Goal: Task Accomplishment & Management: Complete application form

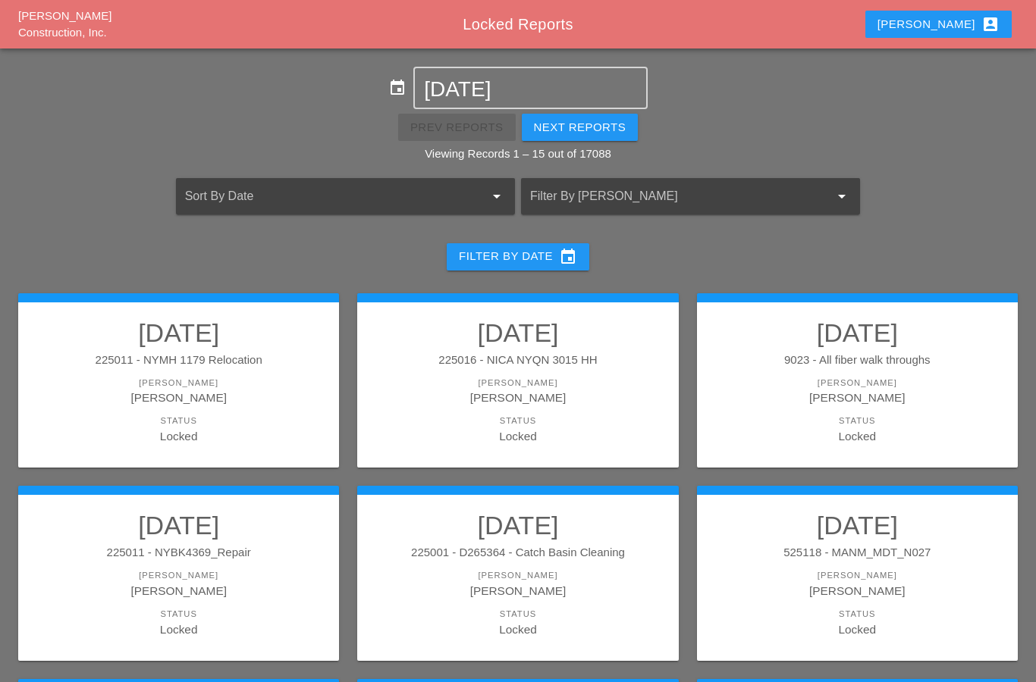
click at [680, 207] on div at bounding box center [669, 196] width 278 height 24
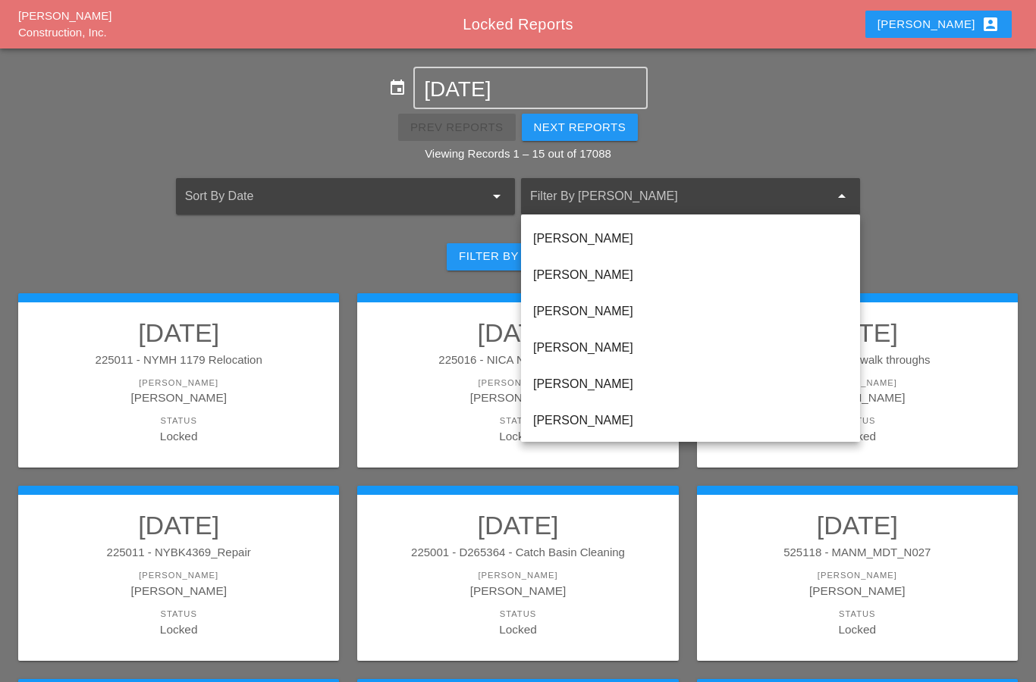
click at [973, 29] on div "[PERSON_NAME] account_box" at bounding box center [938, 24] width 122 height 18
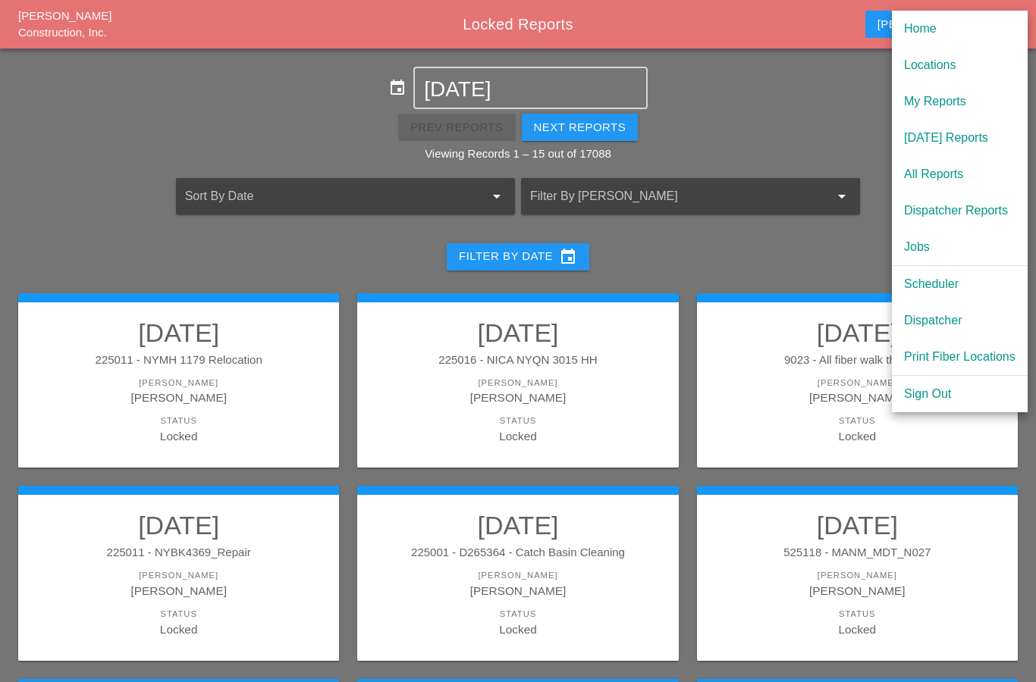
click at [950, 105] on div "My Reports" at bounding box center [959, 102] width 111 height 18
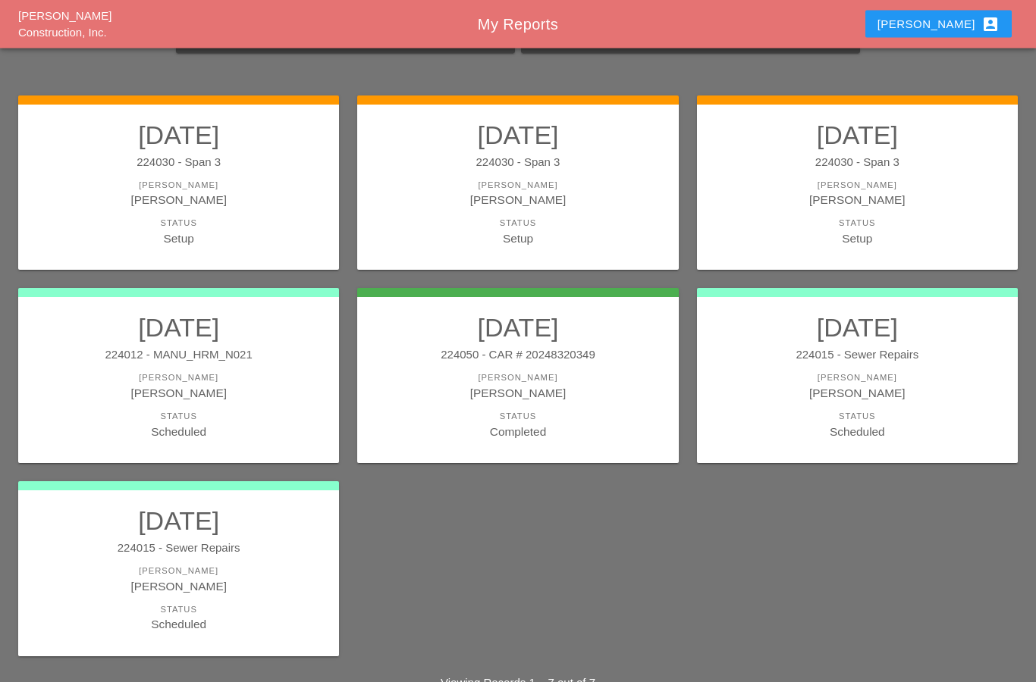
click at [877, 209] on link "[DATE] 224030 - Span 3 [PERSON_NAME] [PERSON_NAME] Status Setup" at bounding box center [857, 184] width 290 height 127
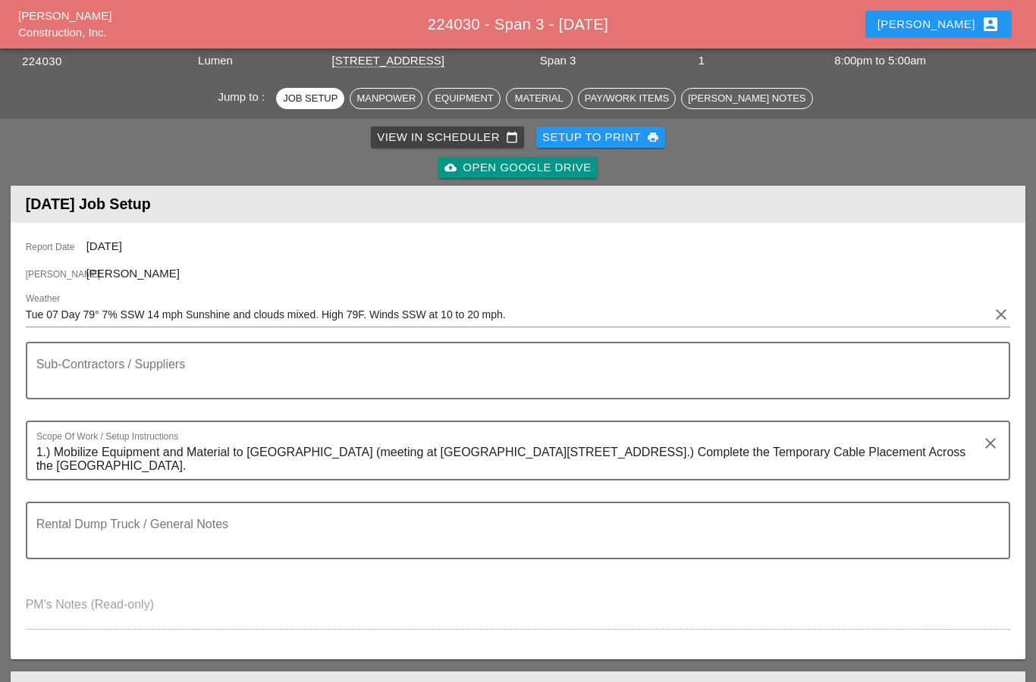
scroll to position [81, 0]
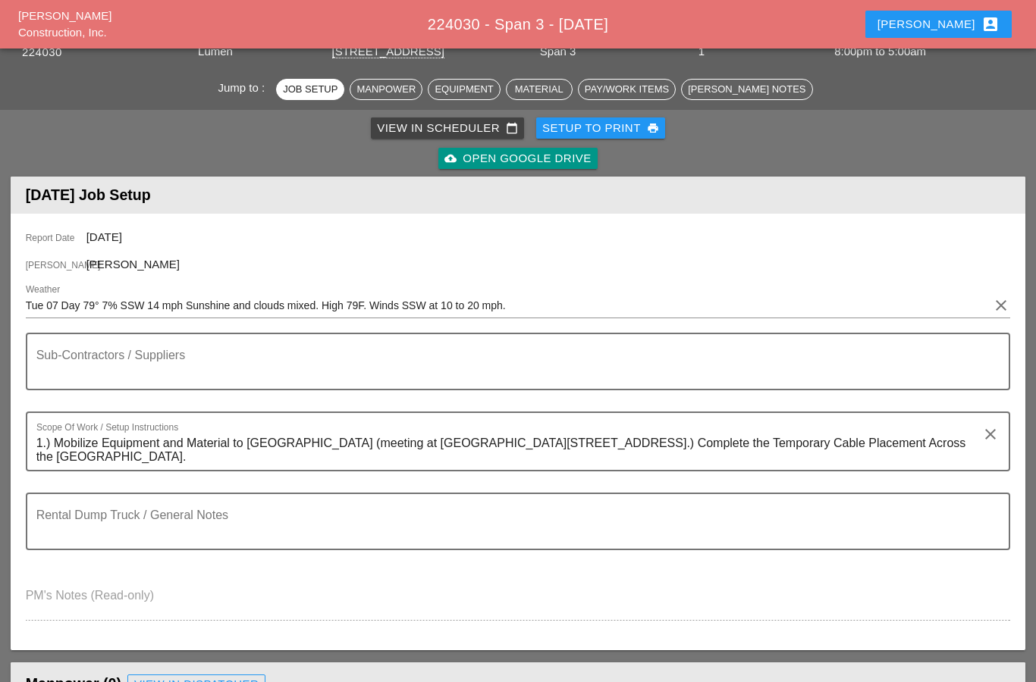
click at [519, 372] on textarea "Sub-Contractors / Suppliers" at bounding box center [512, 371] width 952 height 36
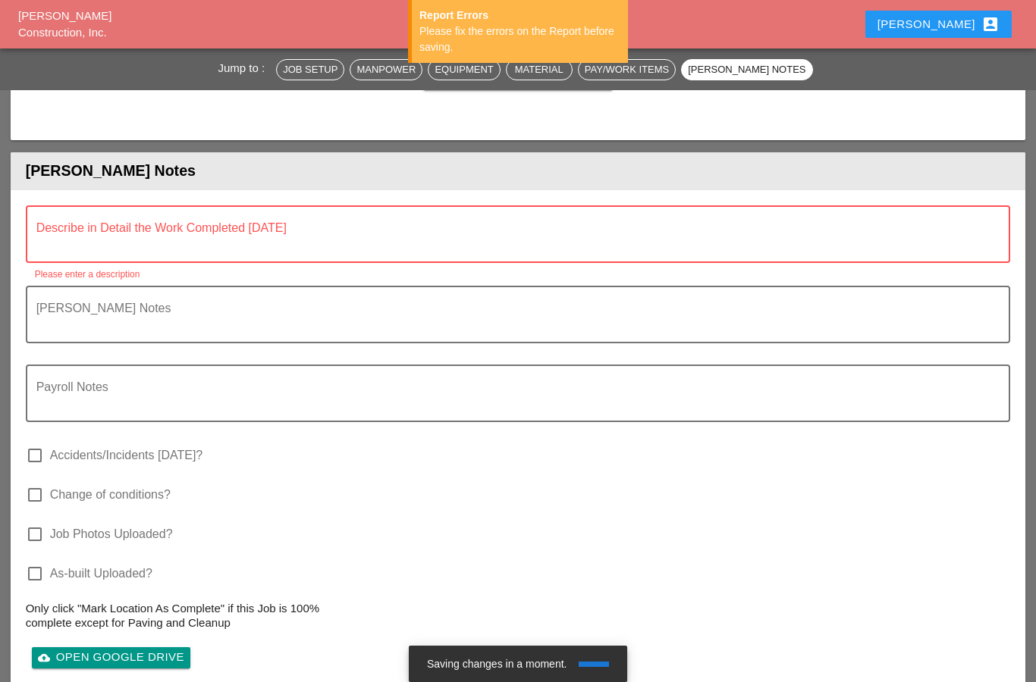
type textarea "MBTA 2 FLAGGERS"
click at [53, 252] on textarea "Describe in Detail the Work Completed Today" at bounding box center [512, 243] width 952 height 36
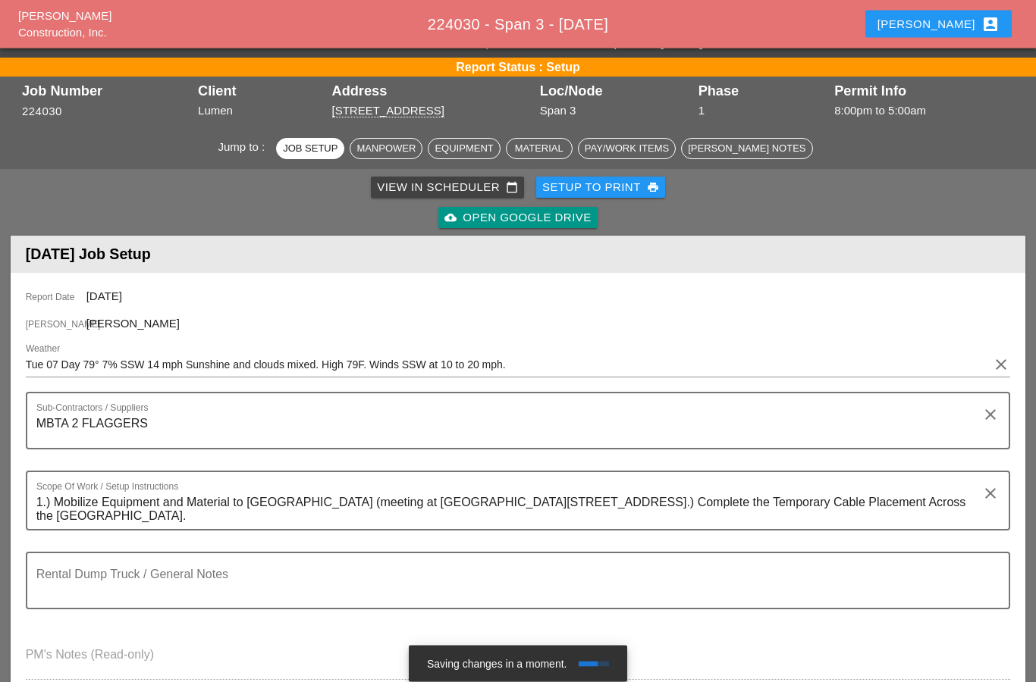
scroll to position [0, 0]
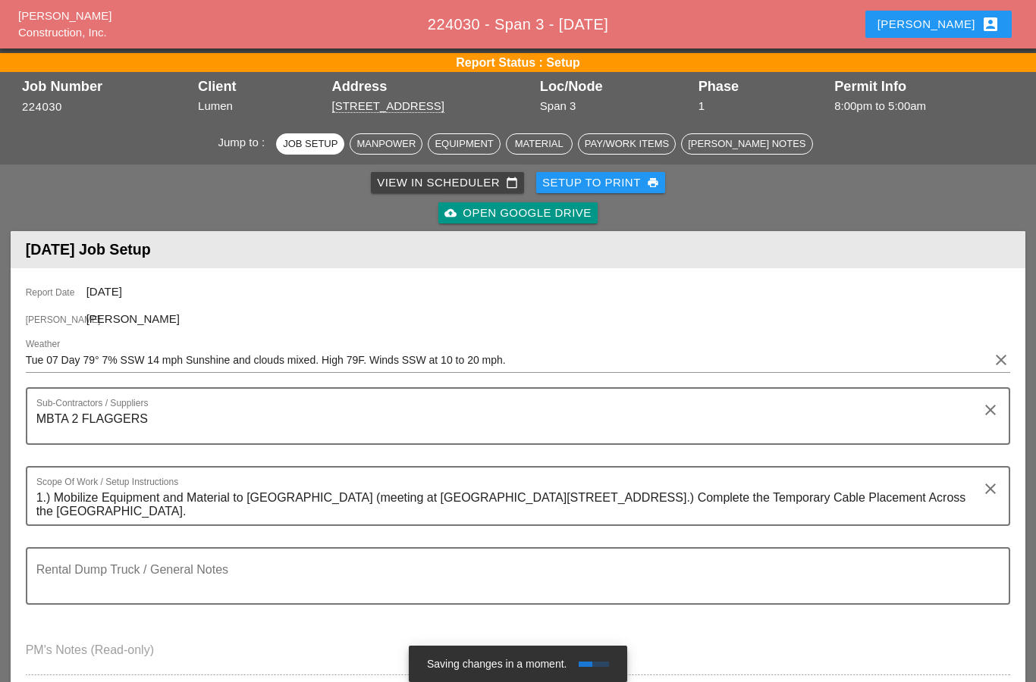
type textarea "FILL OUT."
click at [171, 416] on textarea "MBTA 2 FLAGGERS" at bounding box center [512, 425] width 952 height 36
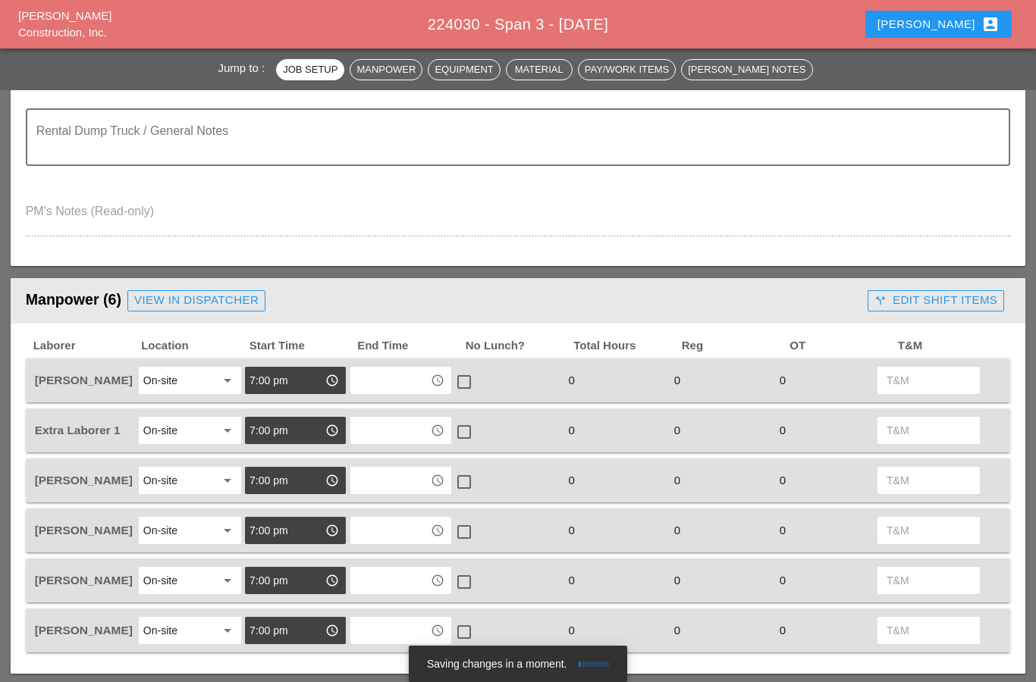
scroll to position [478, 0]
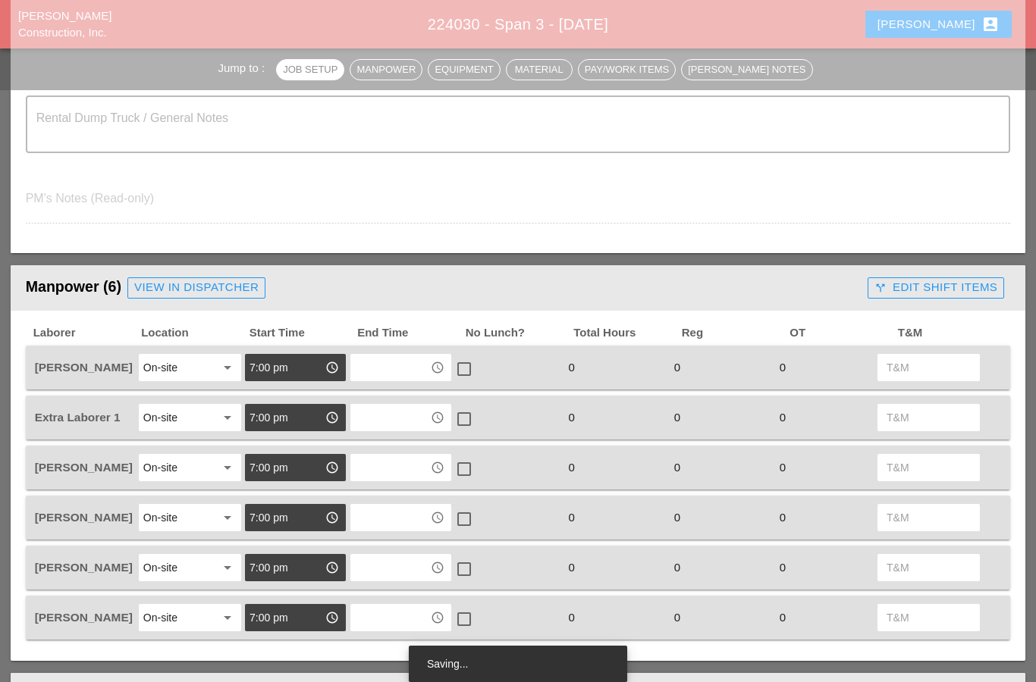
type textarea "MBTA 2 FLAGGERS ////// 2 POLICE OFFICERS /// WCI MPT"
click at [376, 373] on input "text" at bounding box center [390, 368] width 71 height 24
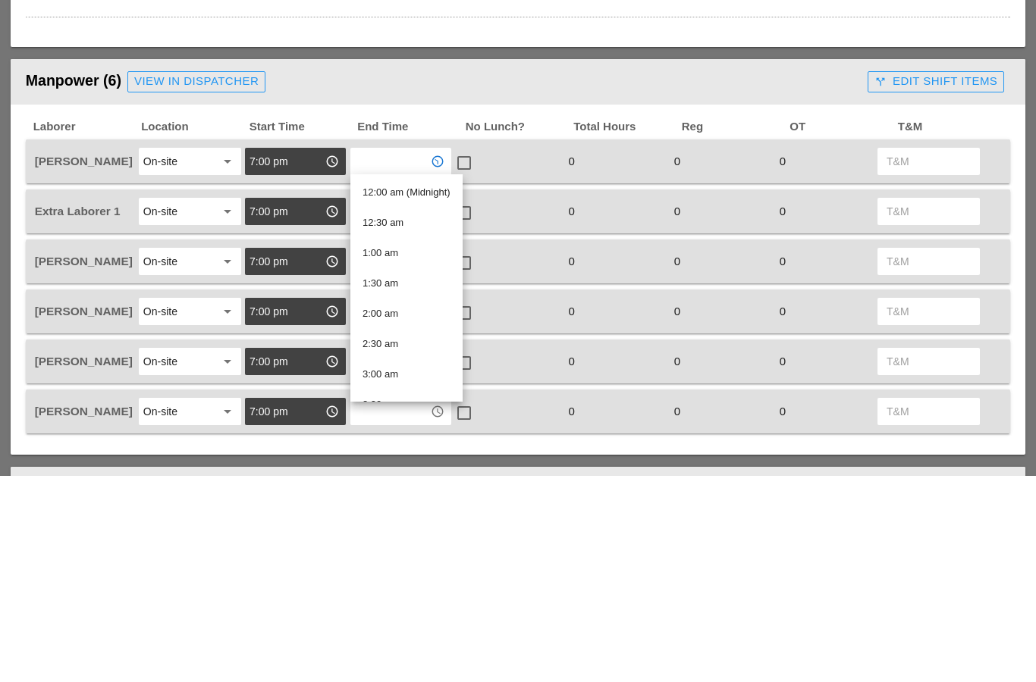
type input "5"
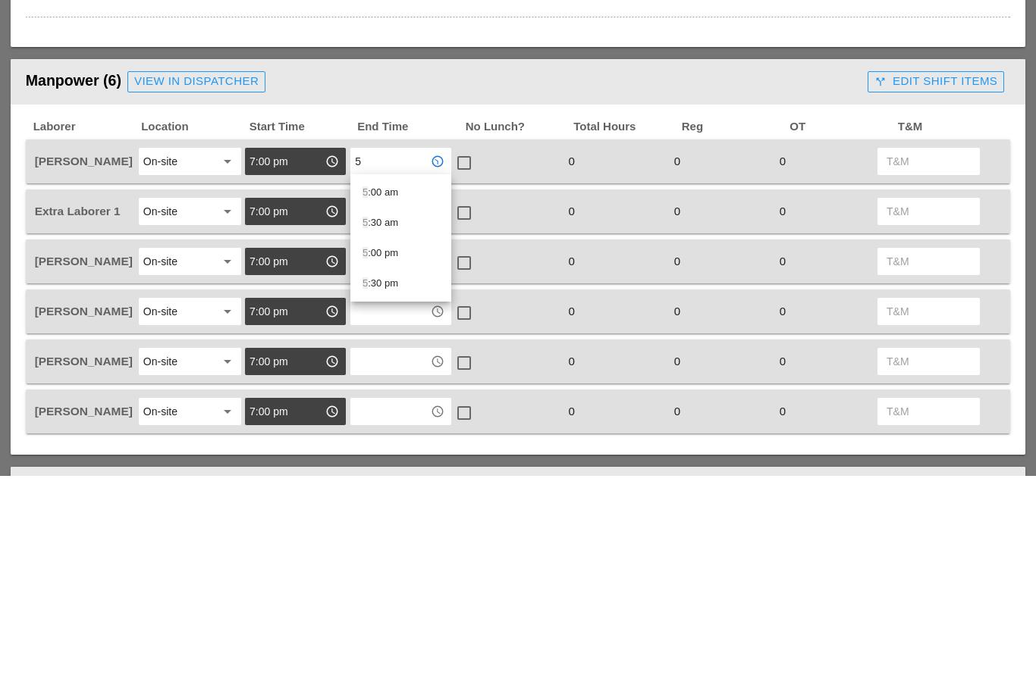
click at [363, 393] on span "5" at bounding box center [364, 398] width 5 height 11
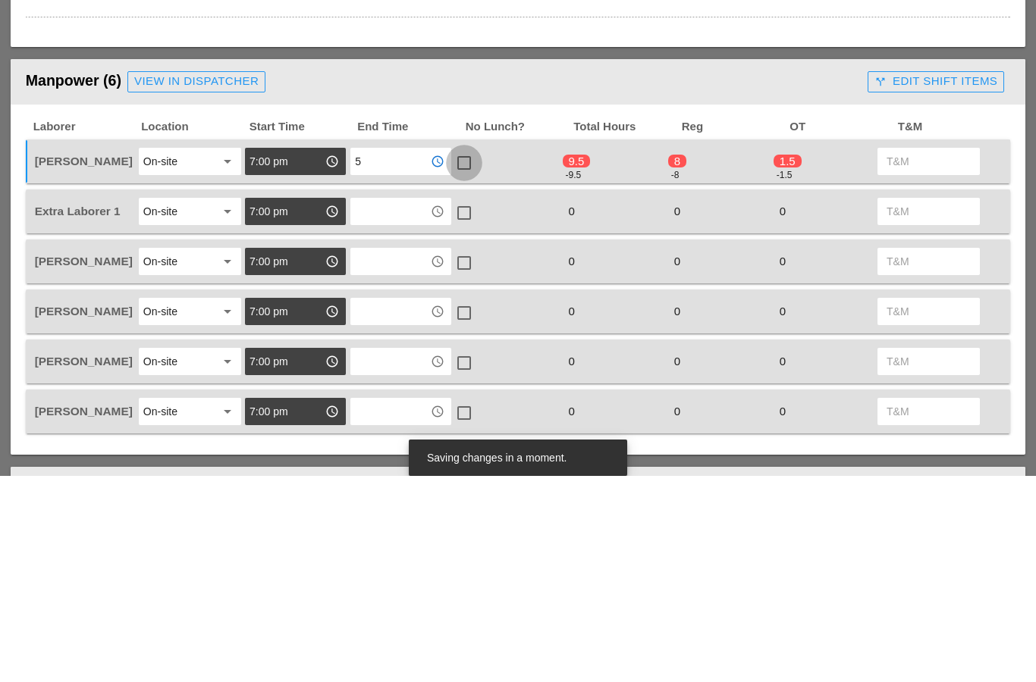
click at [473, 356] on div at bounding box center [464, 369] width 26 height 26
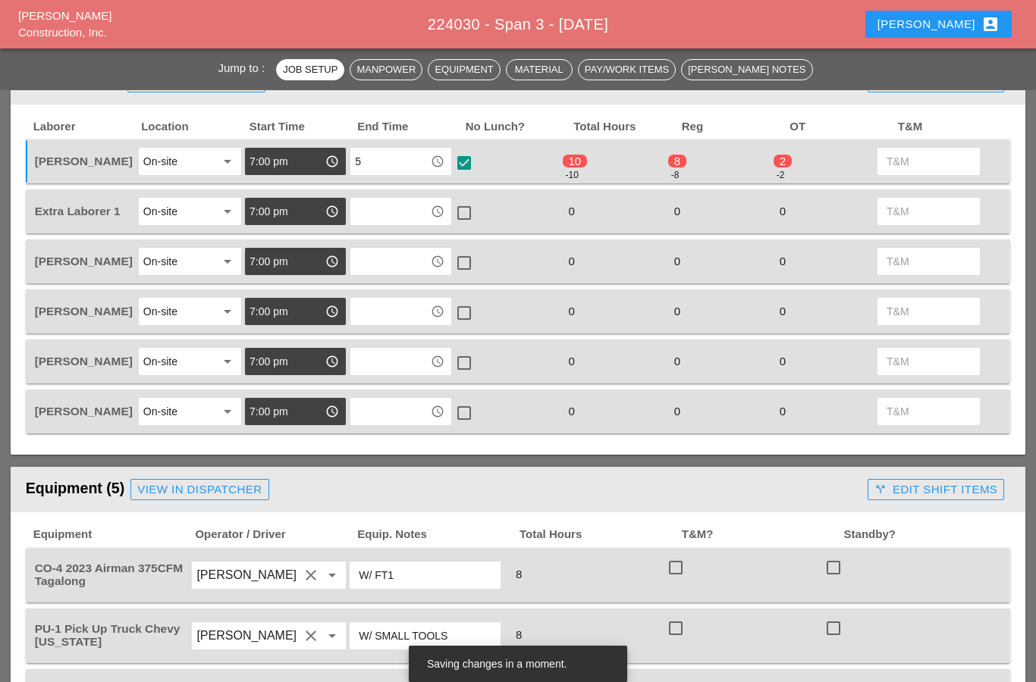
click at [370, 205] on input "text" at bounding box center [390, 211] width 71 height 24
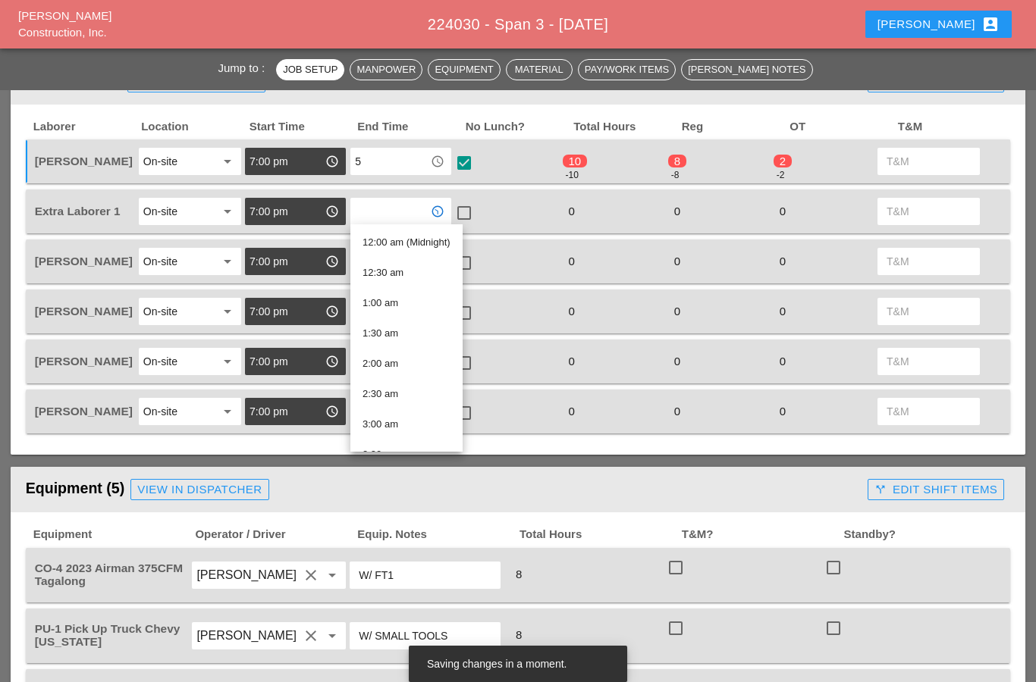
type input "5"
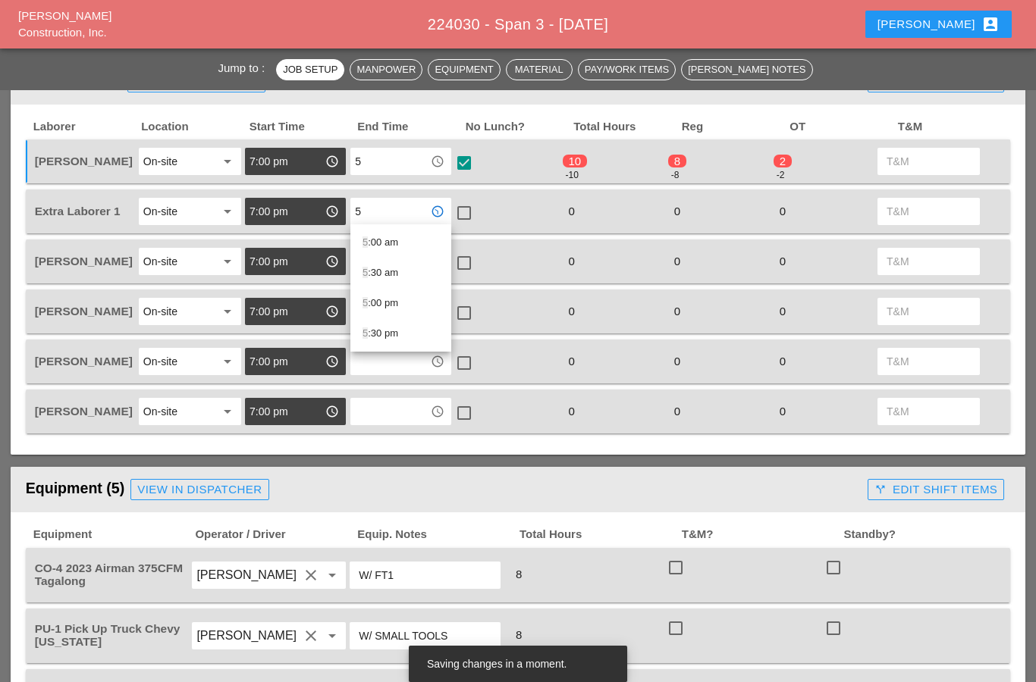
click at [372, 227] on div "5 :00 am" at bounding box center [400, 242] width 77 height 30
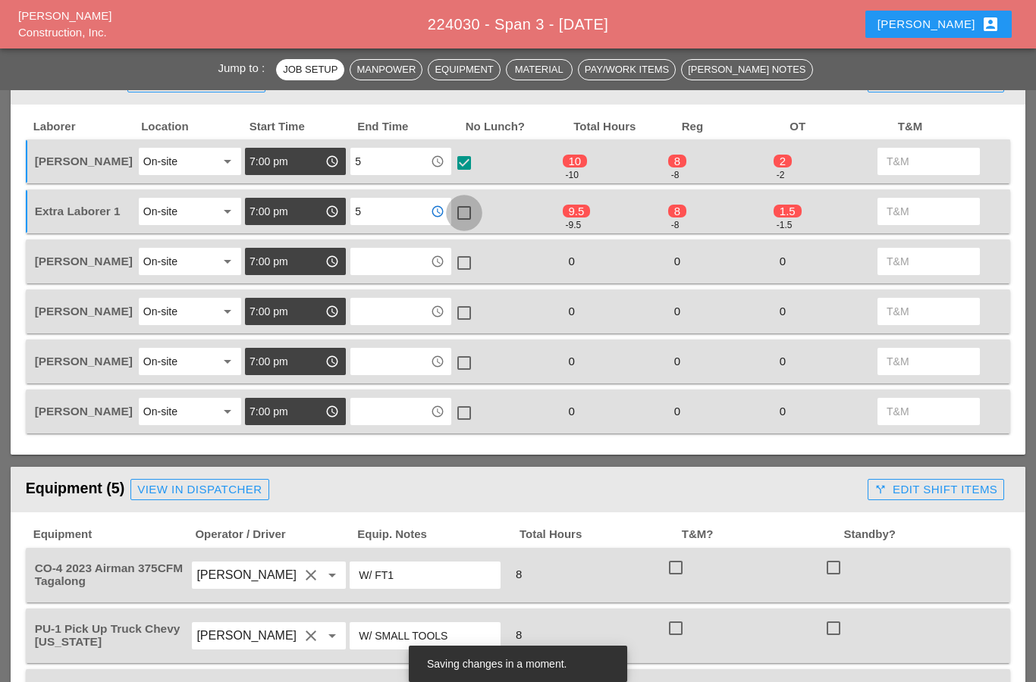
click at [468, 205] on div at bounding box center [464, 213] width 26 height 26
click at [375, 253] on input "text" at bounding box center [390, 261] width 71 height 24
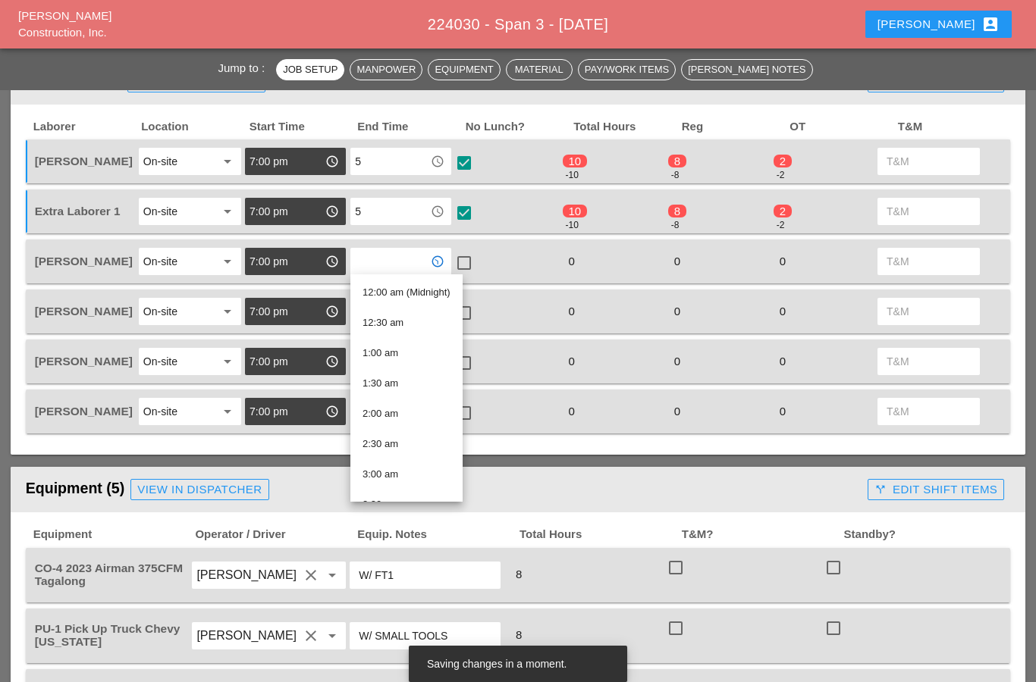
type input "5"
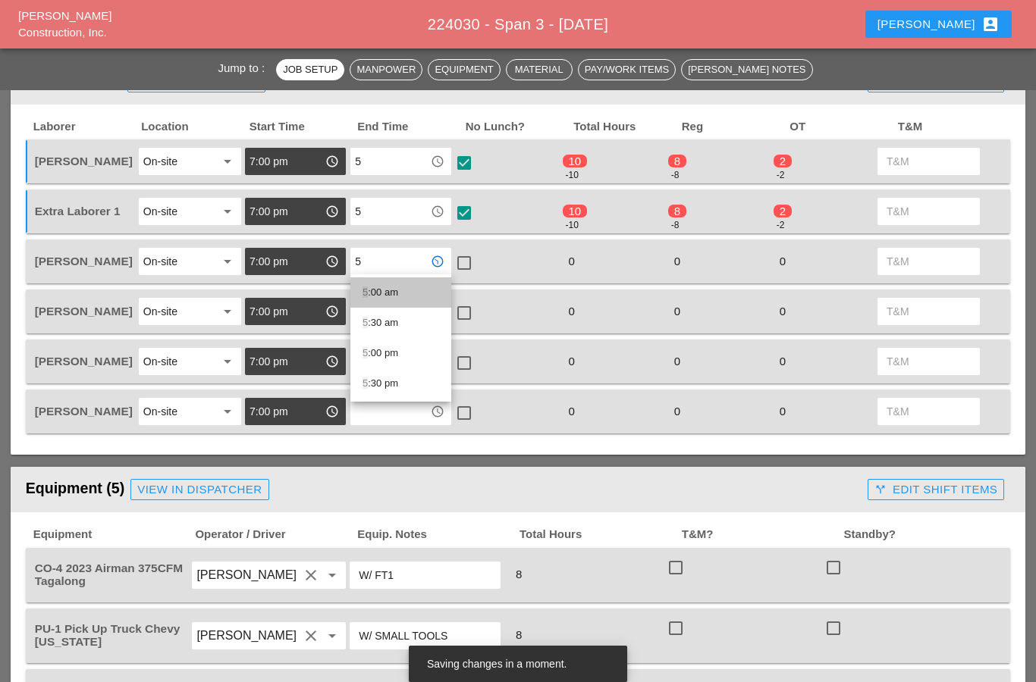
click at [369, 288] on div "5 :00 am" at bounding box center [400, 293] width 77 height 18
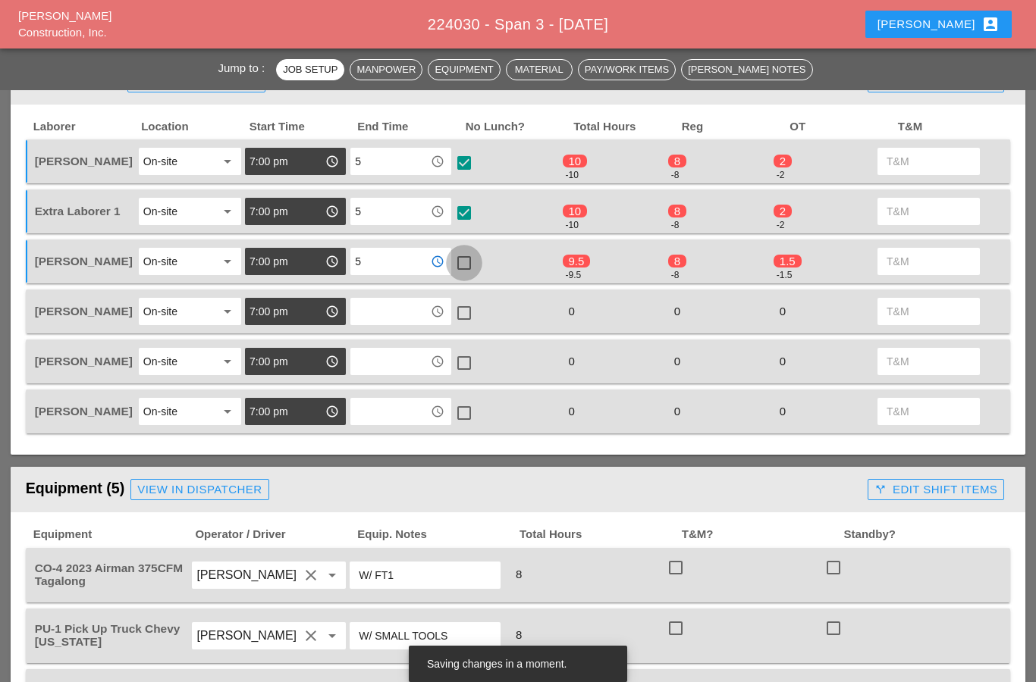
click at [471, 256] on div at bounding box center [464, 263] width 26 height 26
click at [372, 317] on input "text" at bounding box center [390, 312] width 71 height 24
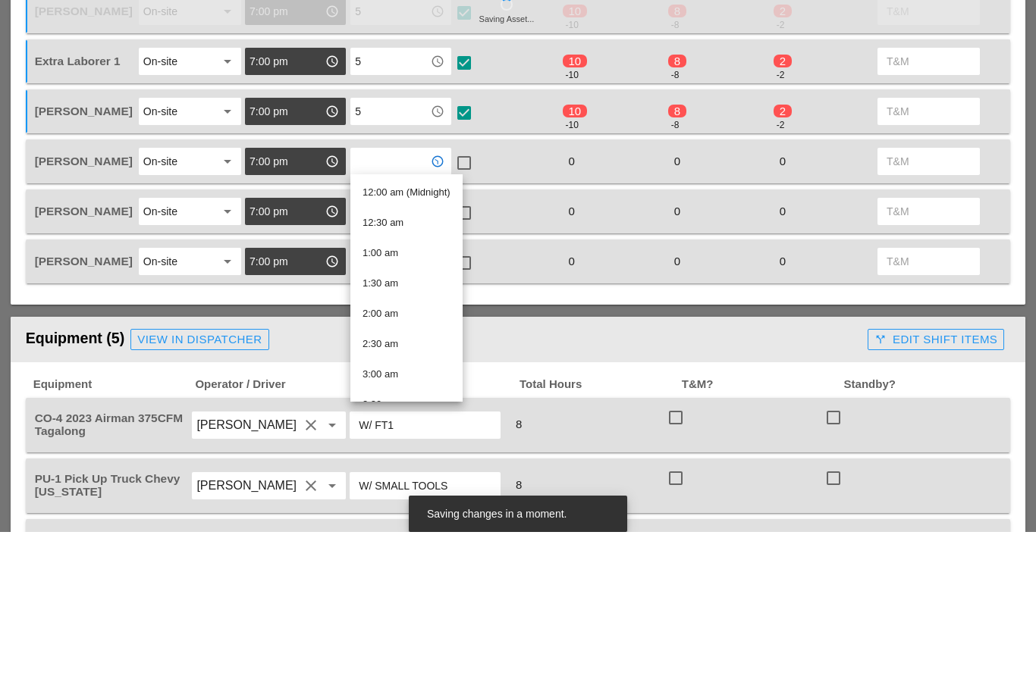
type input "5"
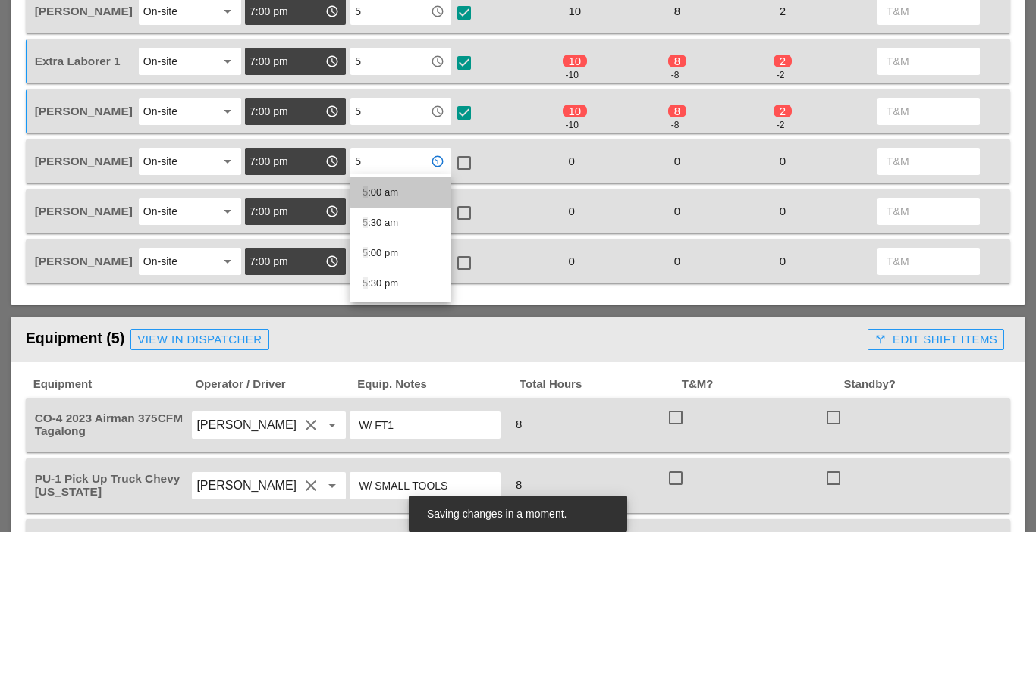
click at [375, 334] on div "5 :00 am" at bounding box center [400, 343] width 77 height 18
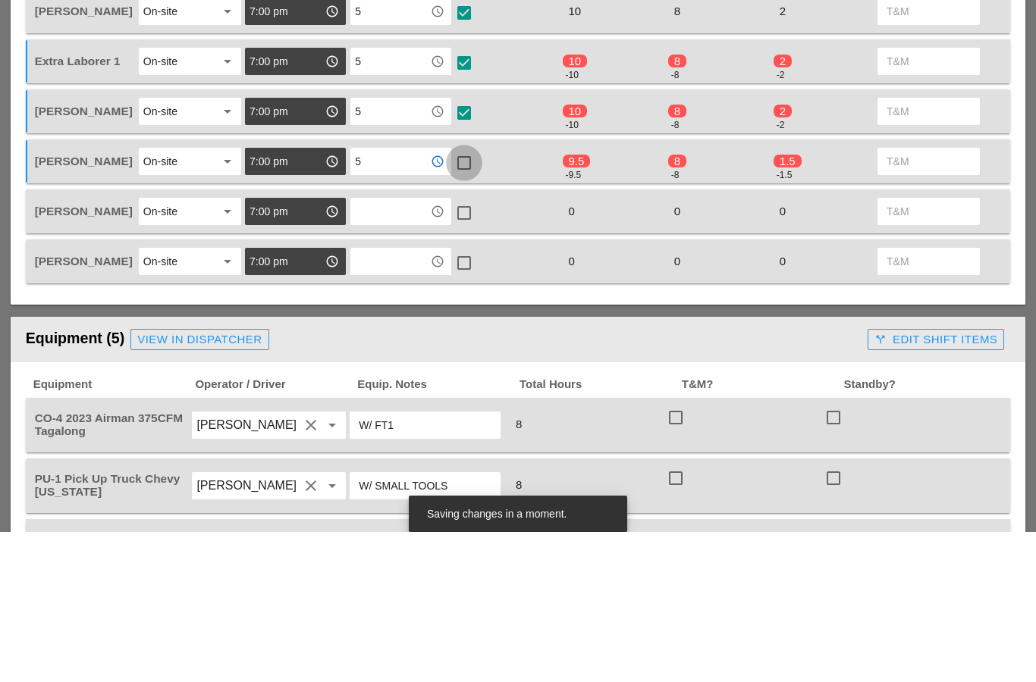
click at [465, 300] on div at bounding box center [464, 313] width 26 height 26
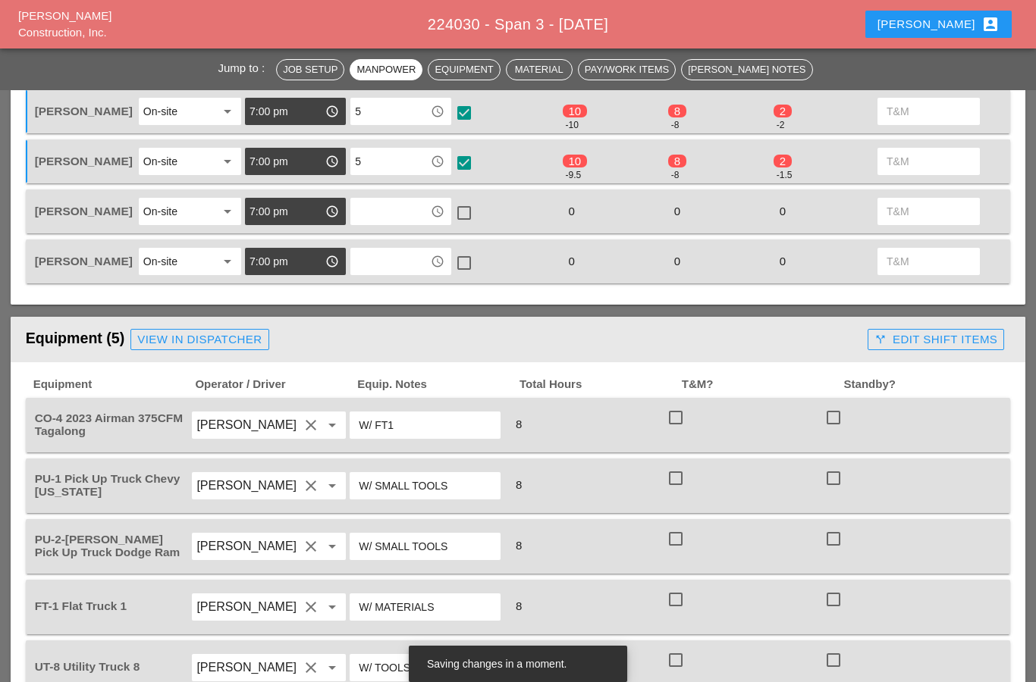
click at [371, 207] on input "text" at bounding box center [390, 211] width 71 height 24
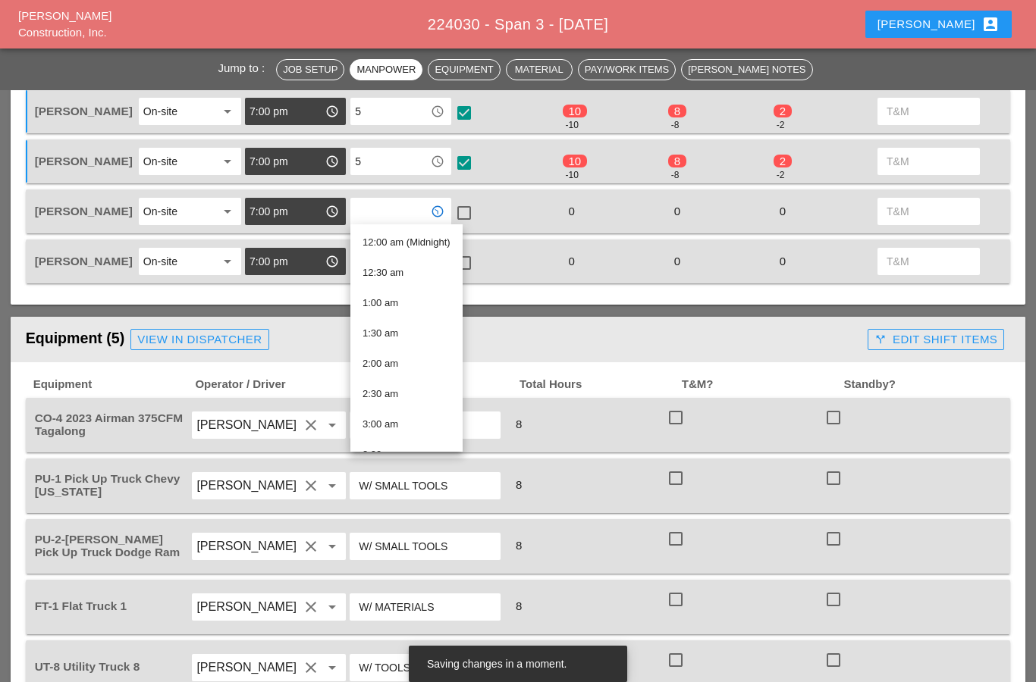
type input "5"
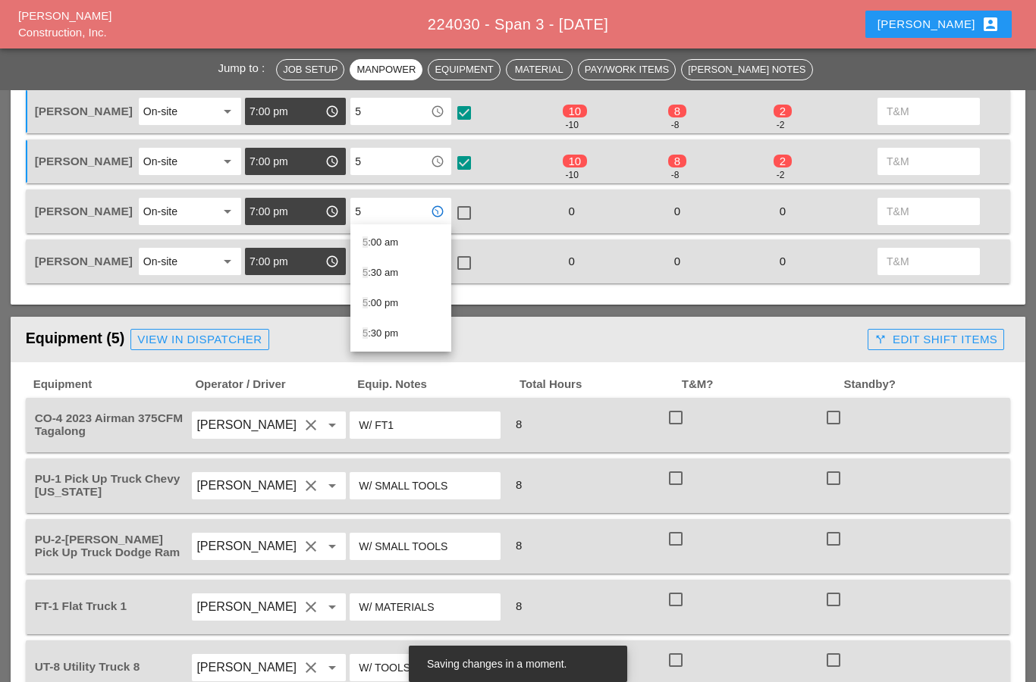
click at [372, 240] on div "5 :00 am" at bounding box center [400, 243] width 77 height 18
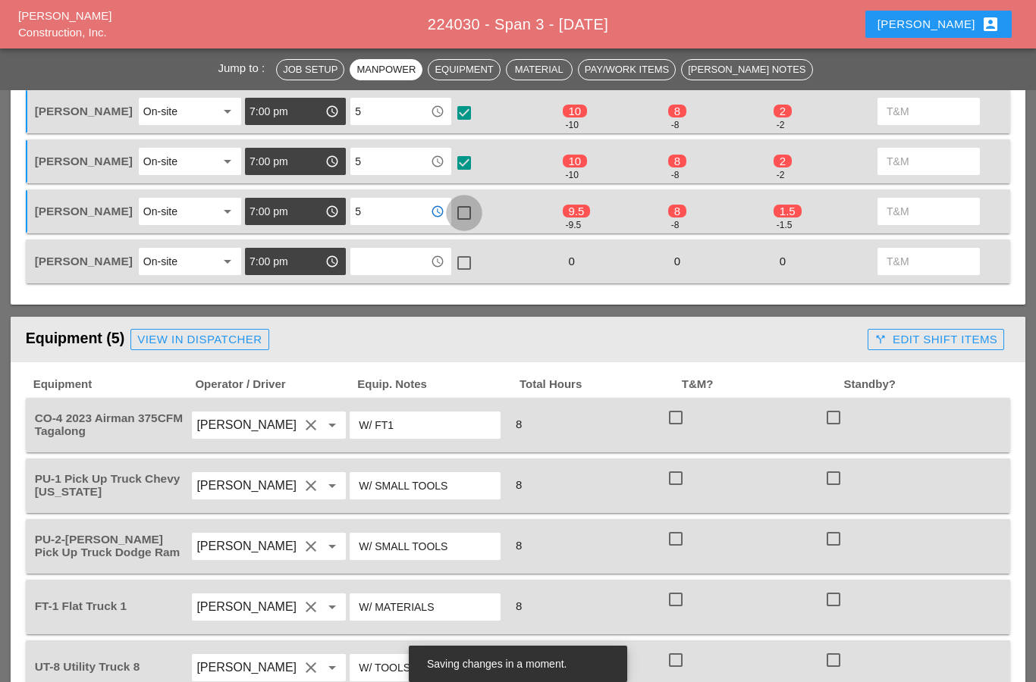
click at [469, 209] on div at bounding box center [464, 213] width 26 height 26
click at [378, 262] on input "text" at bounding box center [390, 261] width 71 height 24
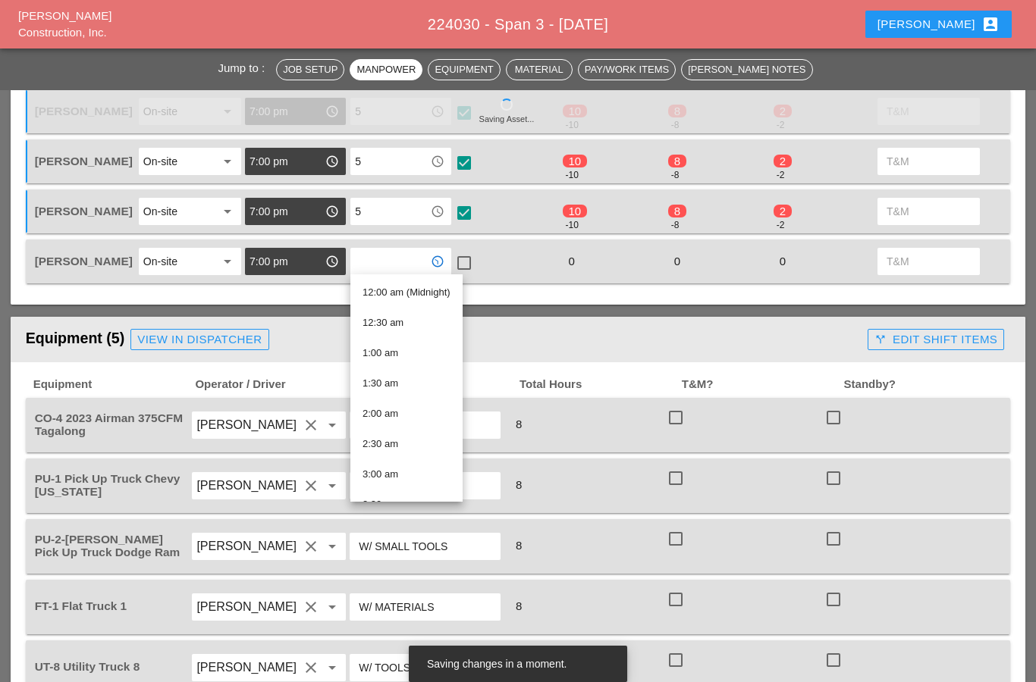
type input "5"
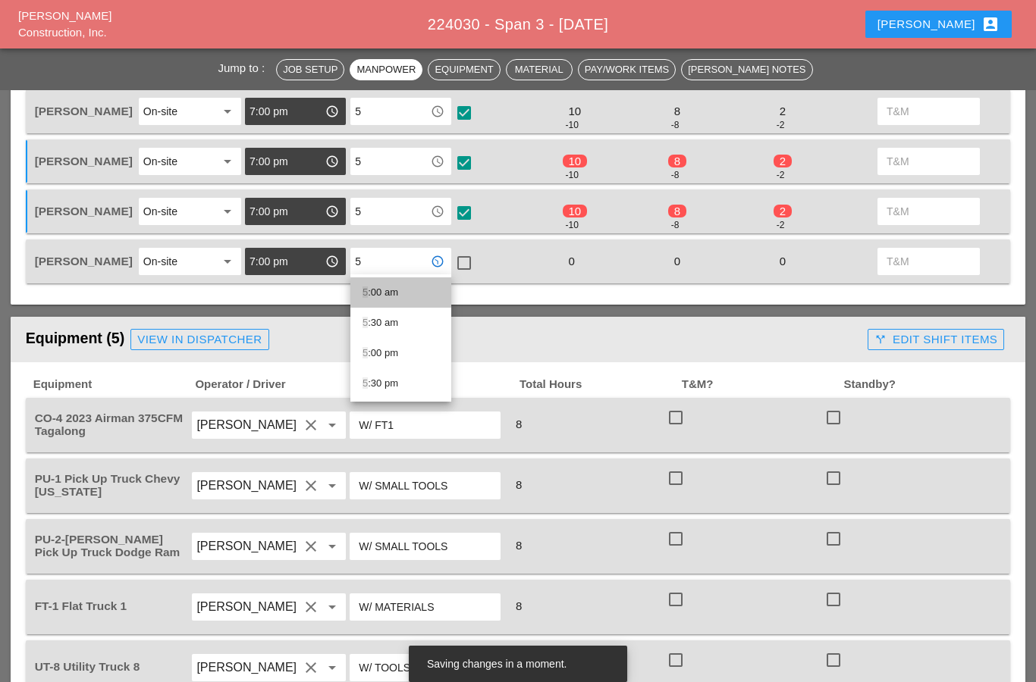
click at [374, 292] on div "5 :00 am" at bounding box center [400, 293] width 77 height 18
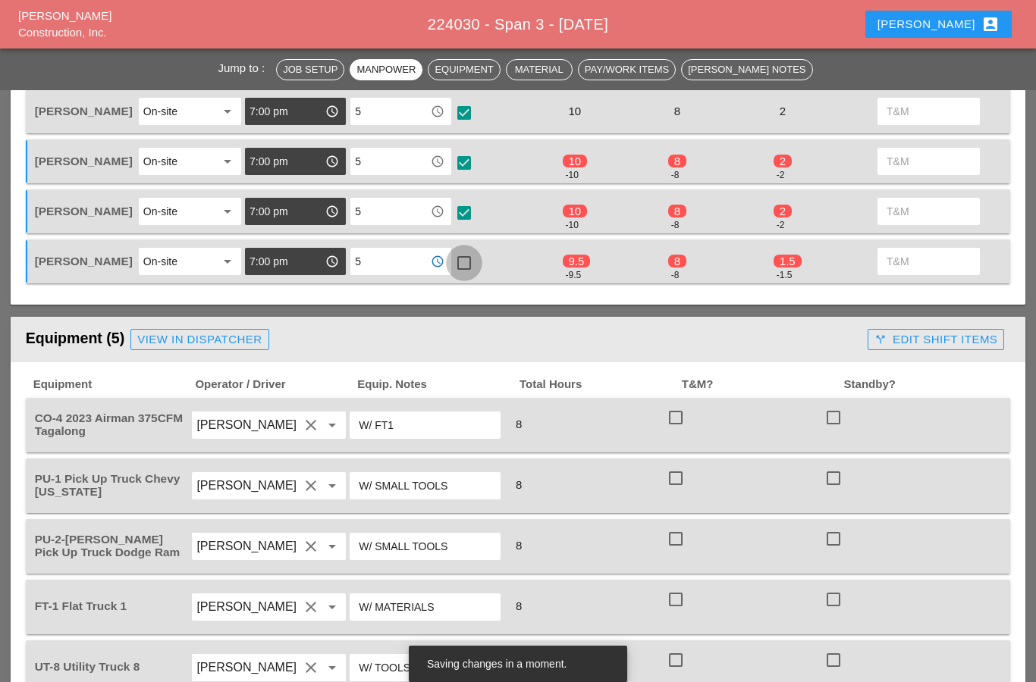
click at [475, 258] on div at bounding box center [464, 263] width 26 height 26
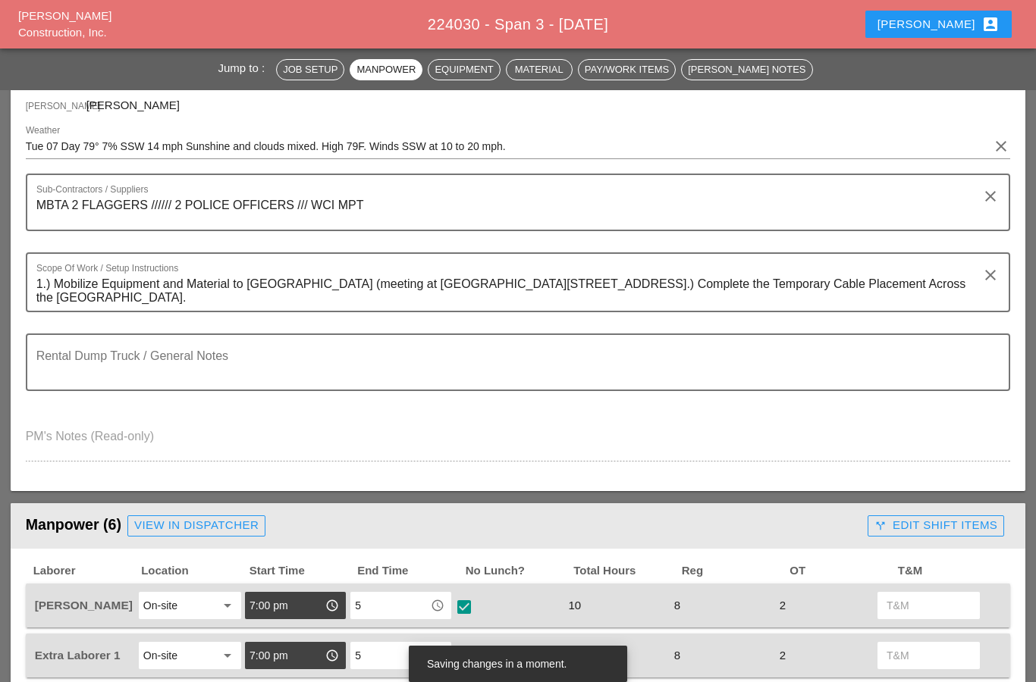
scroll to position [239, 0]
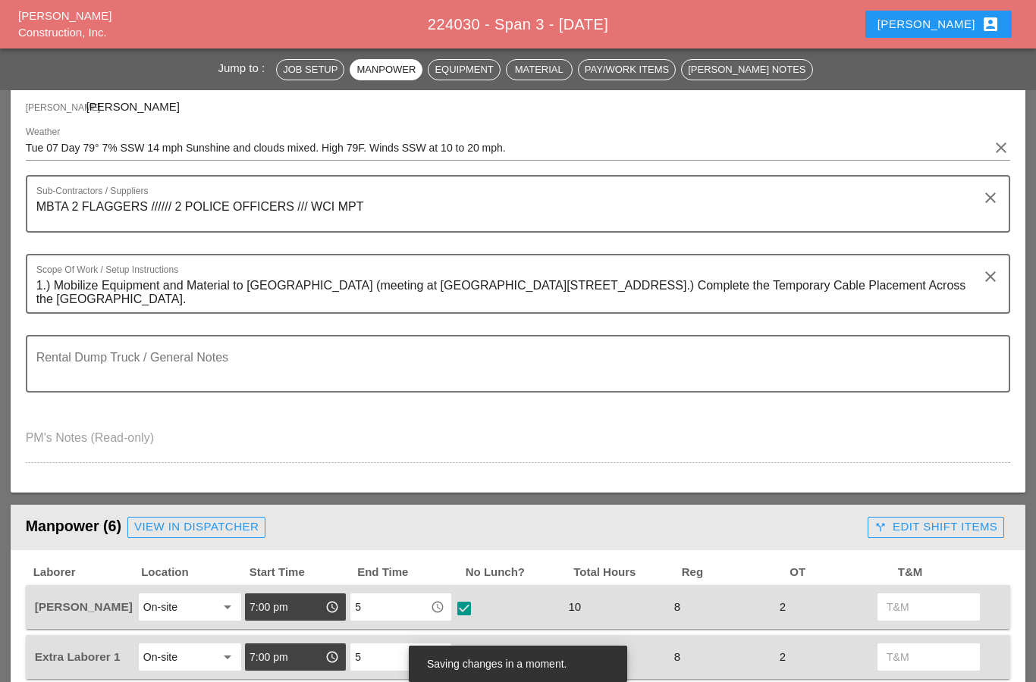
click at [484, 301] on textarea "1.) Mobilize Equipment and Material to Boston (meeting at Hotel - 235 Wood Road…" at bounding box center [512, 293] width 952 height 39
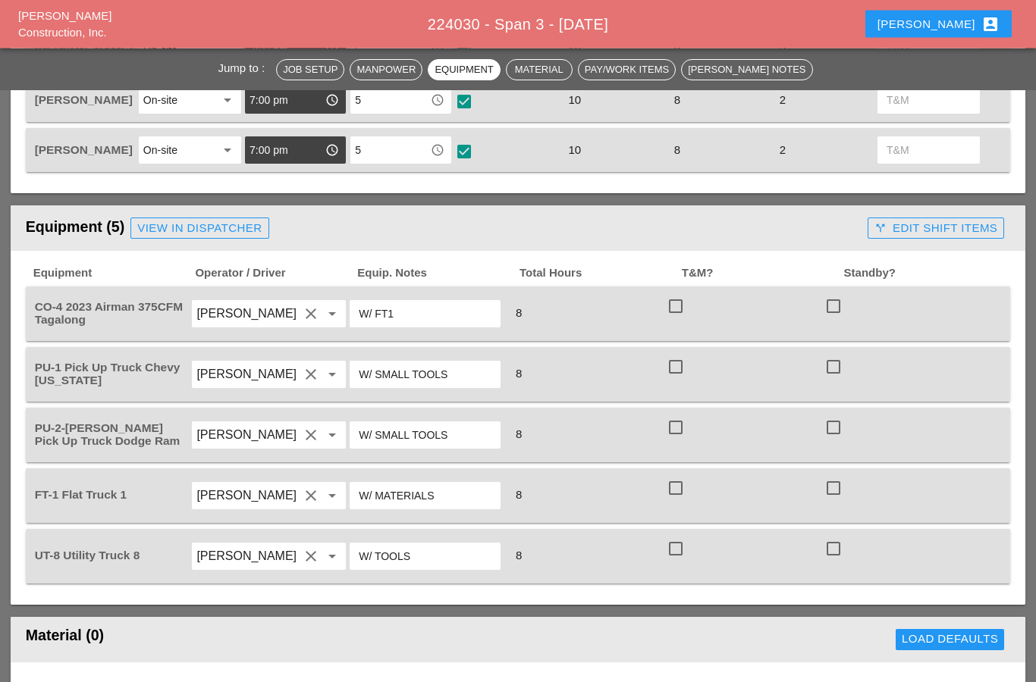
scroll to position [940, 0]
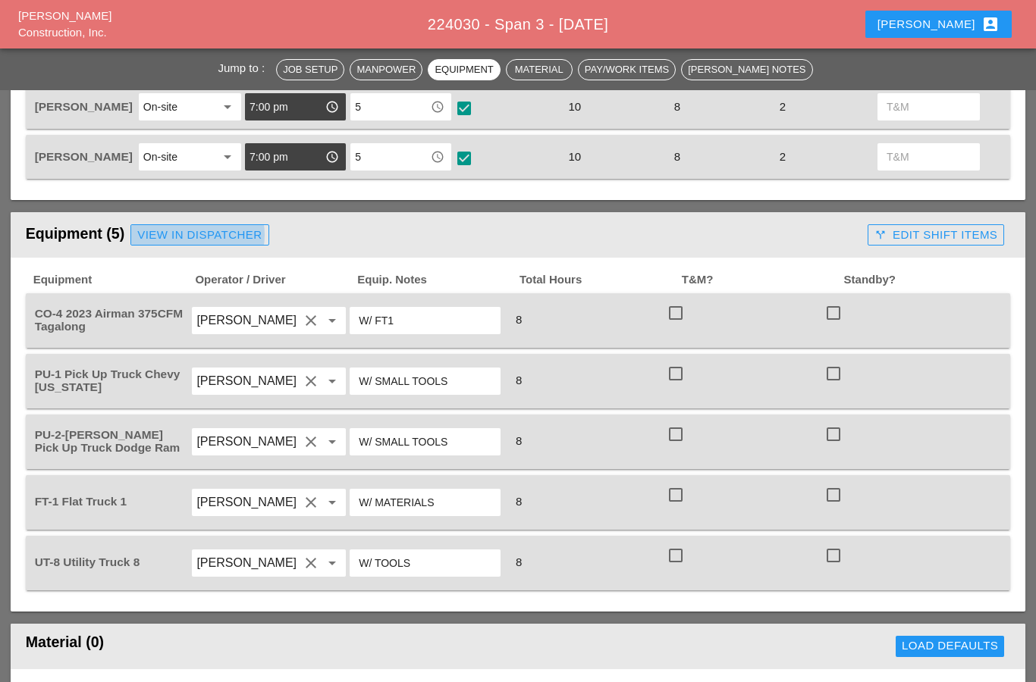
type textarea "1.) Mobilize Equipment and Material to Boston (meeting at Hotel - 235 Wood Road…"
click at [174, 239] on div "View in Dispatcher" at bounding box center [199, 235] width 124 height 17
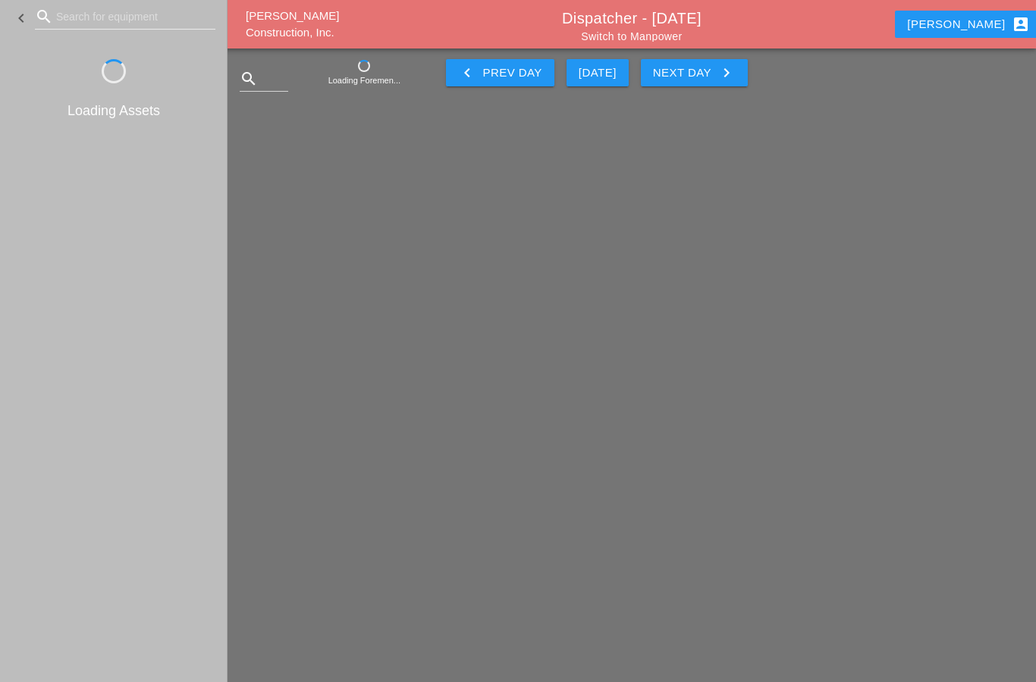
scroll to position [61, 0]
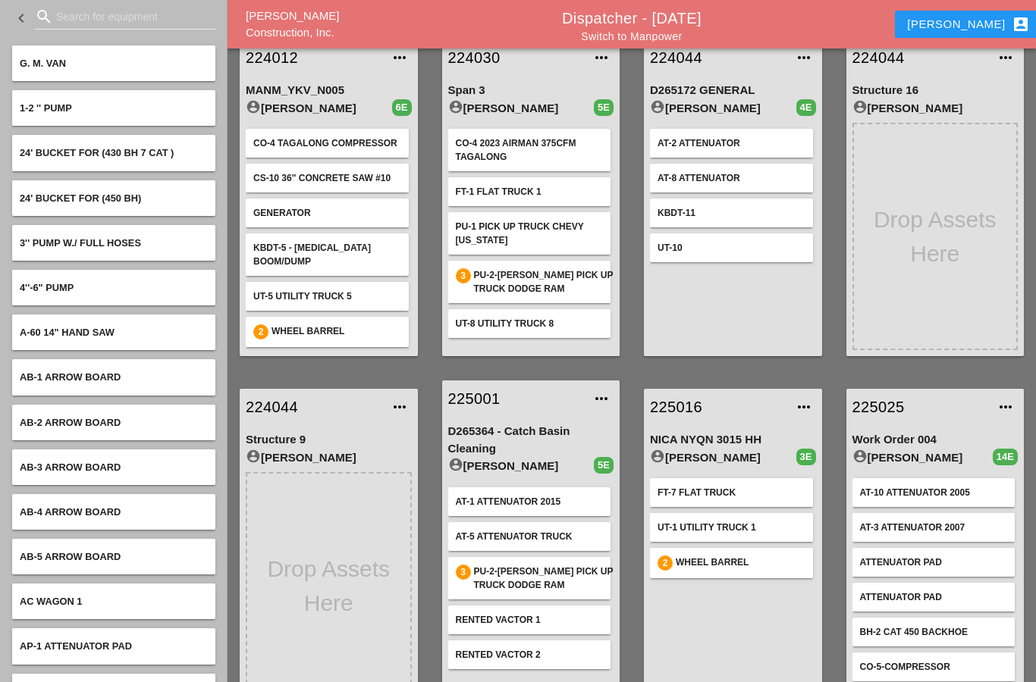
click at [89, 23] on input "Search for equipment" at bounding box center [125, 17] width 138 height 24
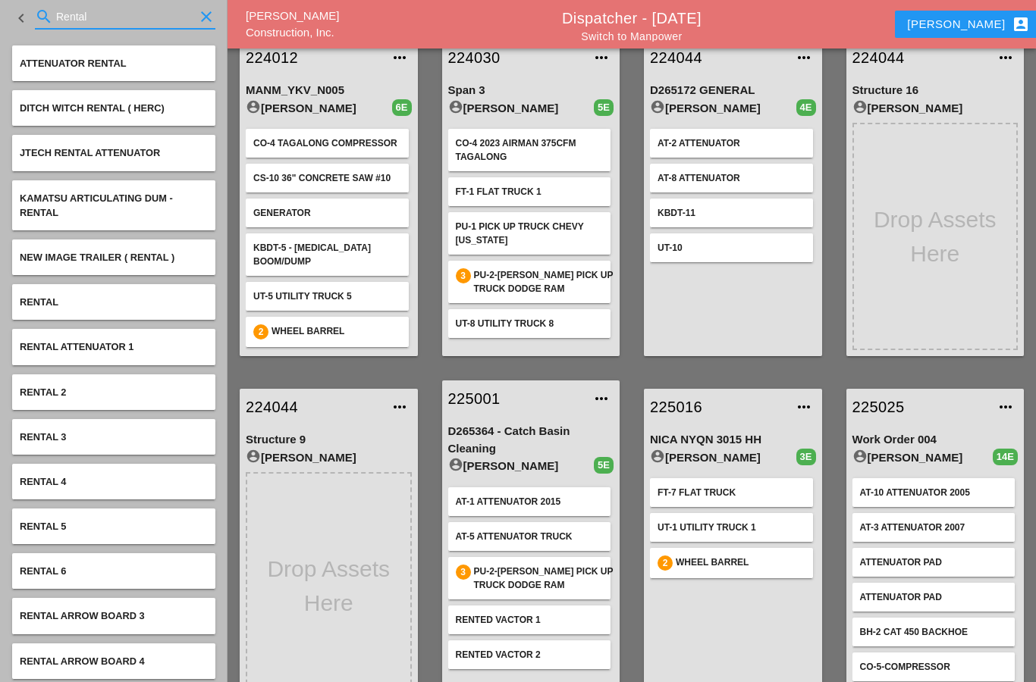
type input "Rental"
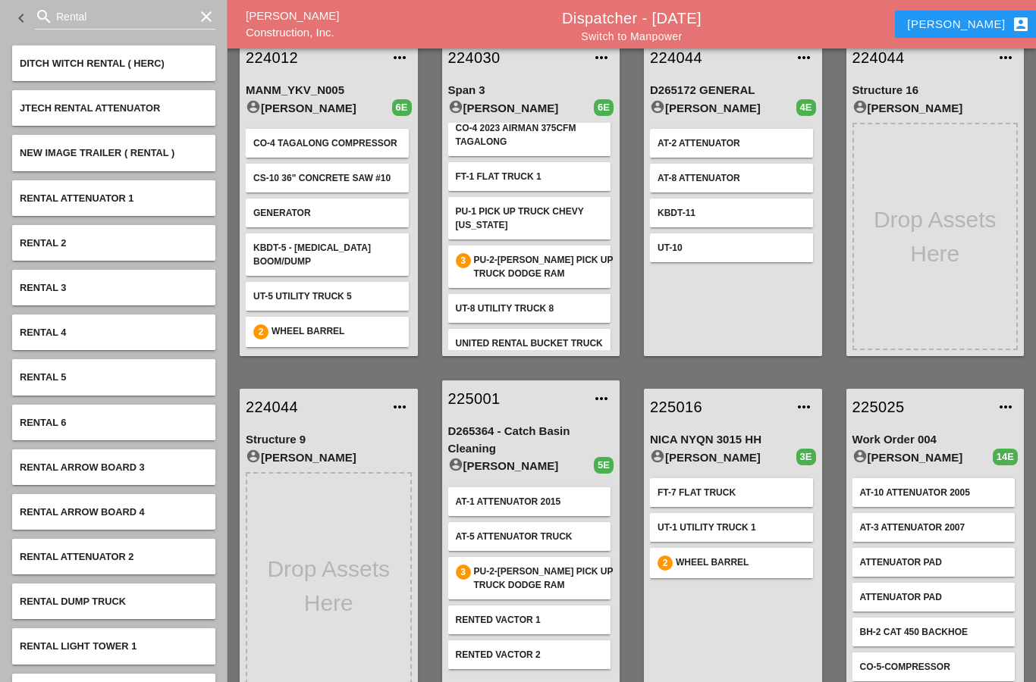
scroll to position [0, 0]
click at [102, 20] on input "Rental" at bounding box center [125, 17] width 138 height 24
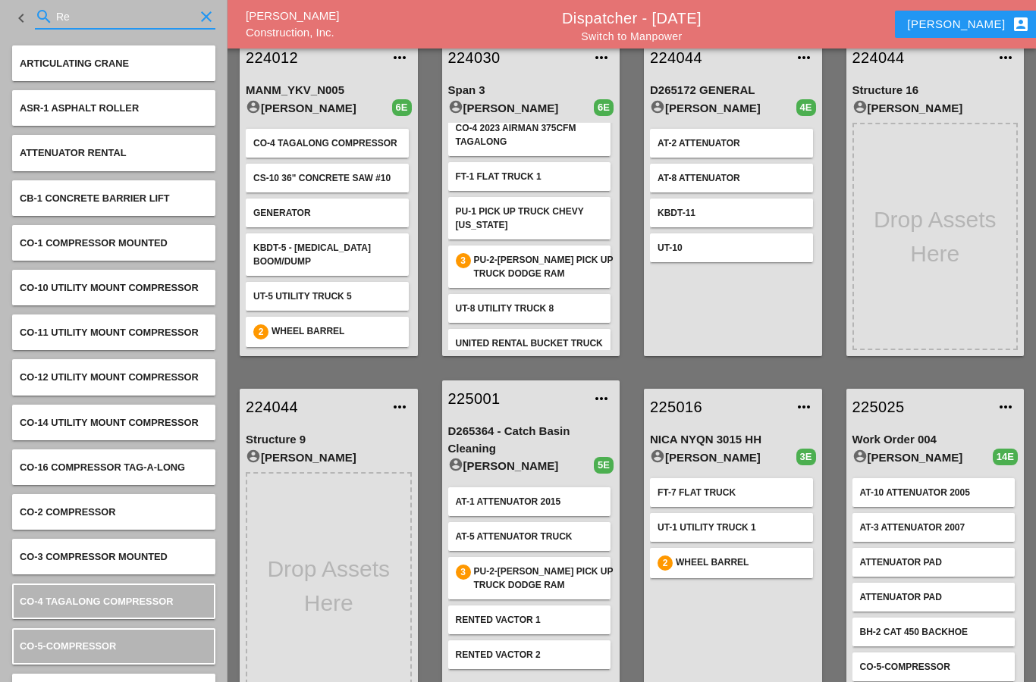
type input "R"
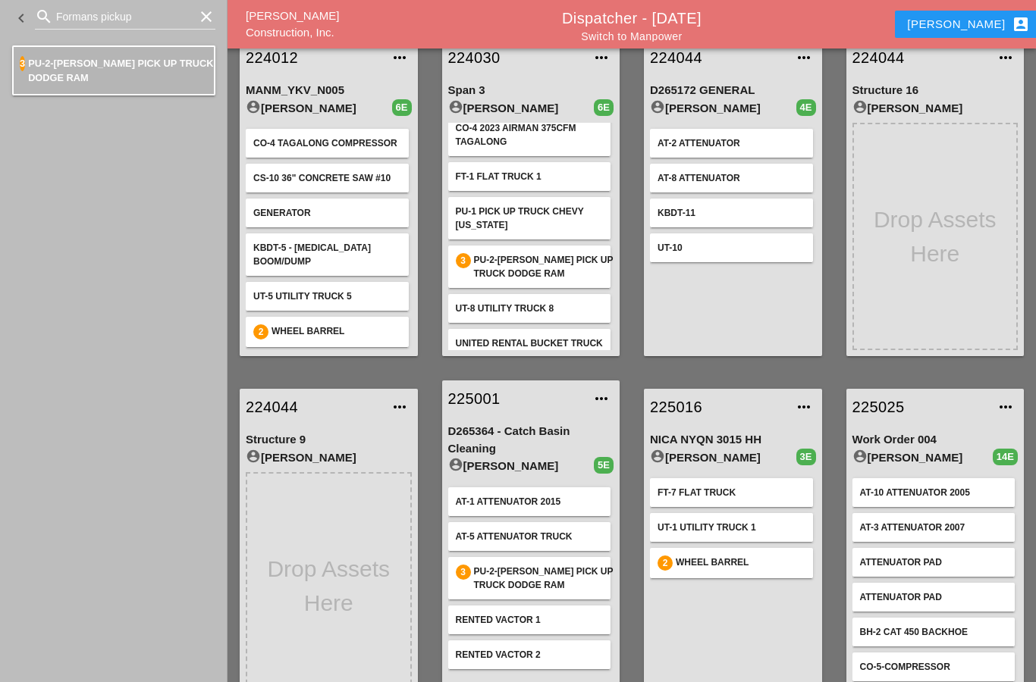
click at [136, 28] on input "Formans pickup" at bounding box center [125, 17] width 138 height 24
type input "Formans"
click at [477, 78] on div "Span 3 account_circle Anthony DeGeorge 6E CO-4 2023 Airman 375CFM Tagalong FT-1…" at bounding box center [531, 216] width 178 height 281
click at [466, 60] on link "224030" at bounding box center [516, 57] width 136 height 23
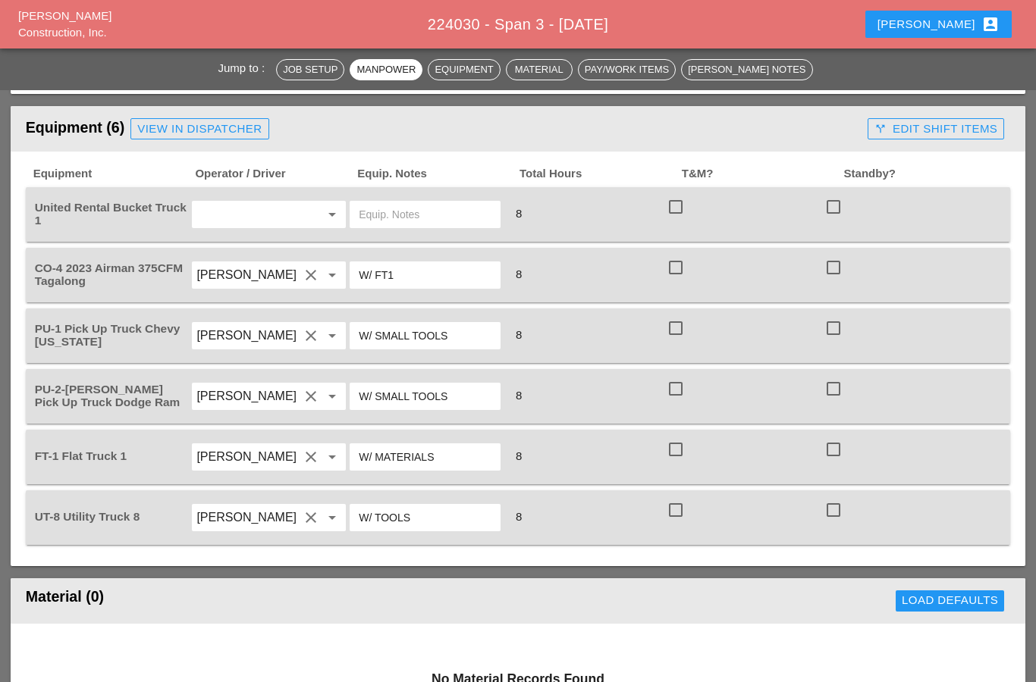
click at [262, 212] on input "text" at bounding box center [247, 214] width 102 height 24
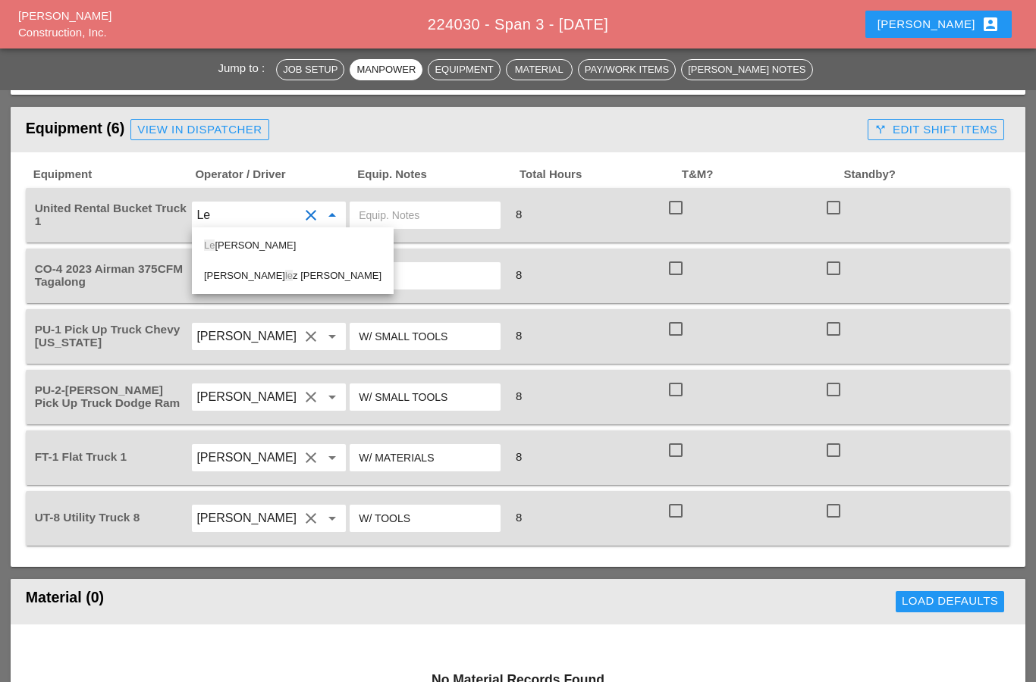
type input "Ler"
click at [217, 245] on span "Ler" at bounding box center [211, 245] width 14 height 11
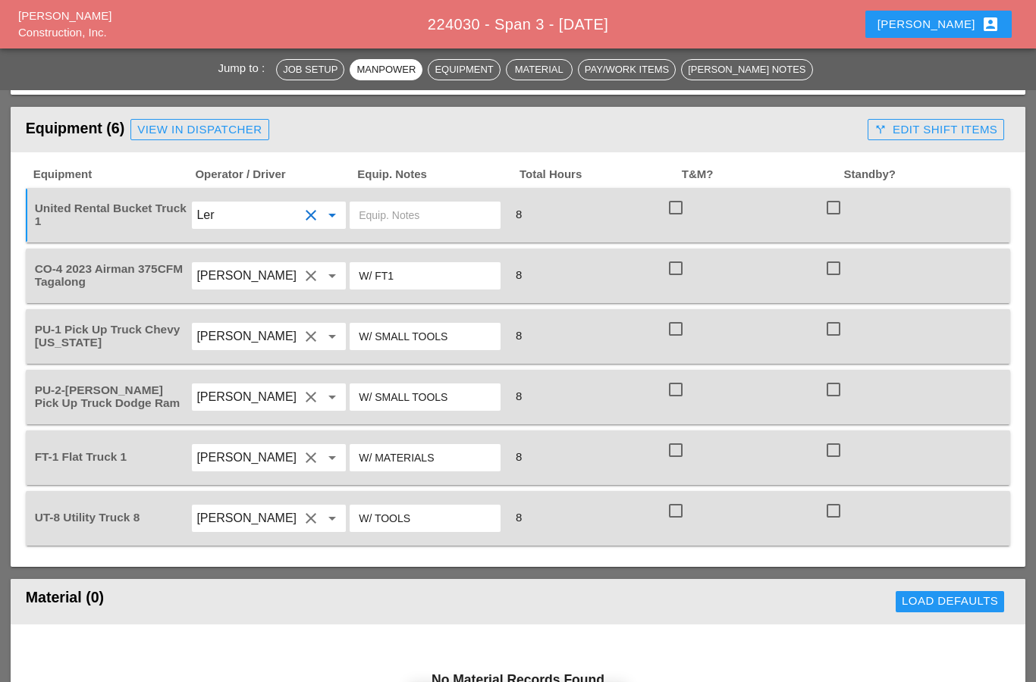
click at [375, 211] on input "text" at bounding box center [425, 215] width 133 height 24
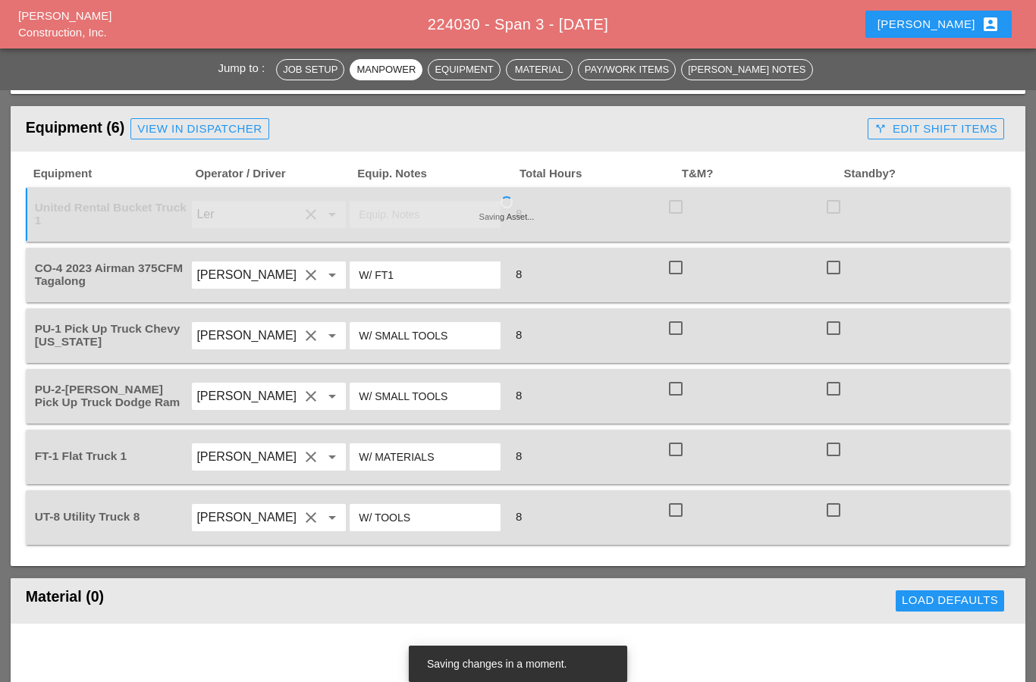
click at [382, 209] on input "text" at bounding box center [425, 214] width 133 height 24
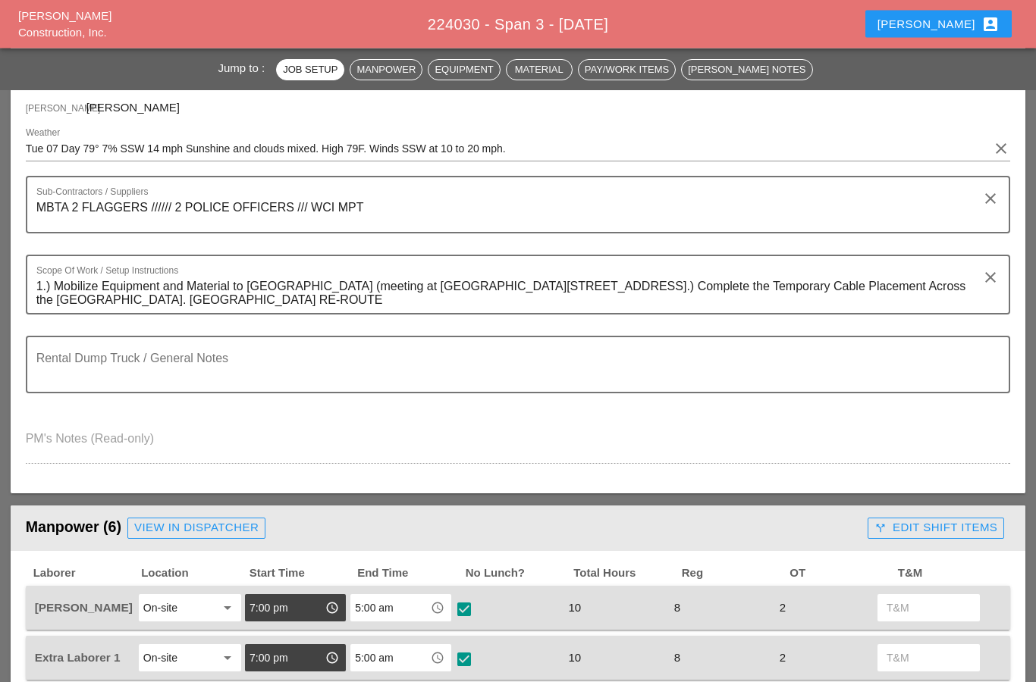
scroll to position [0, 0]
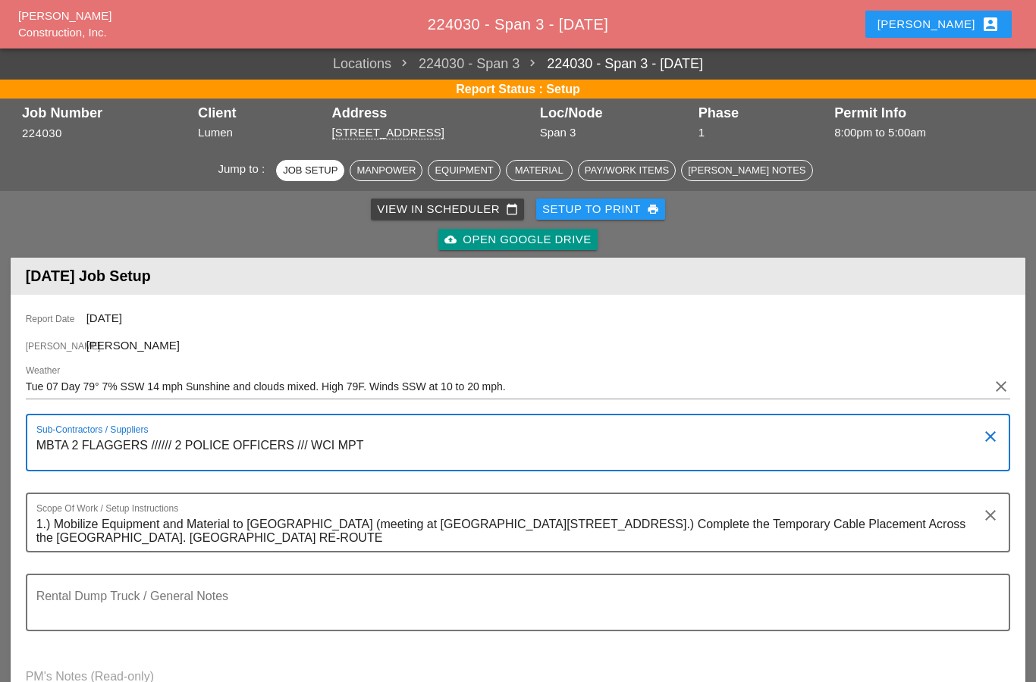
click at [386, 449] on textarea "MBTA 2 FLAGGERS ////// 2 POLICE OFFICERS /// WCI MPT" at bounding box center [512, 452] width 952 height 36
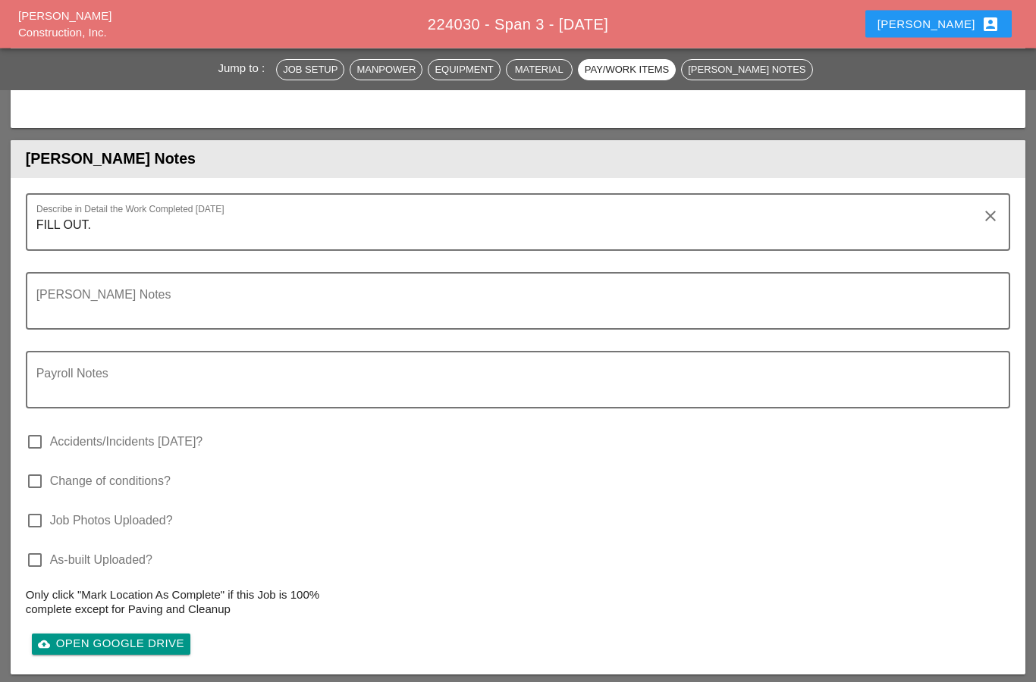
scroll to position [1905, 0]
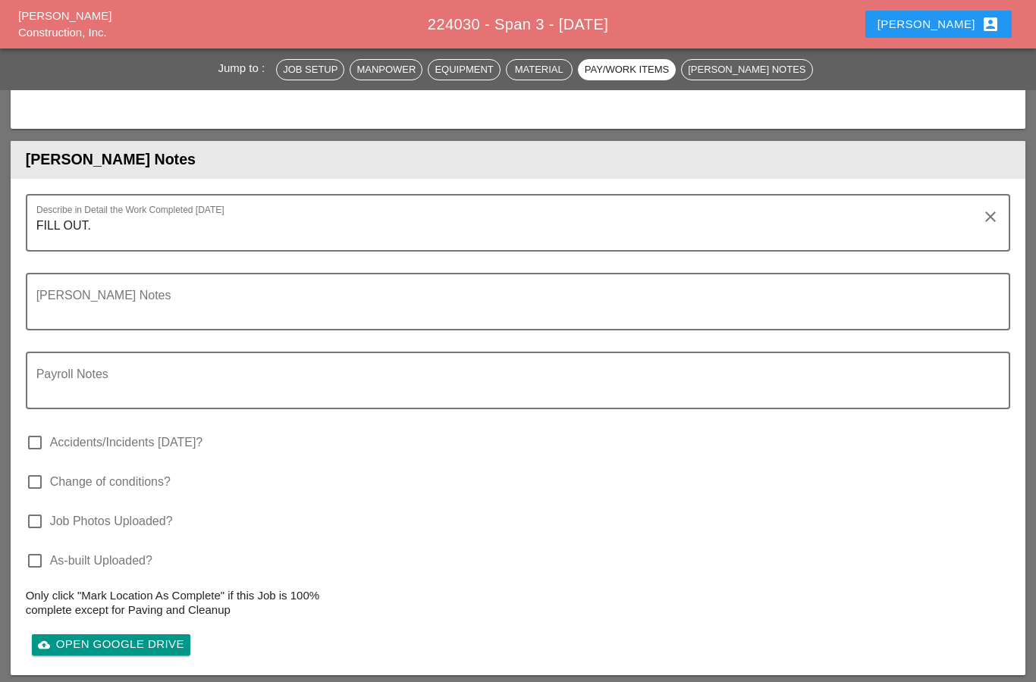
click at [60, 303] on textarea "Foreman's Notes" at bounding box center [512, 311] width 952 height 36
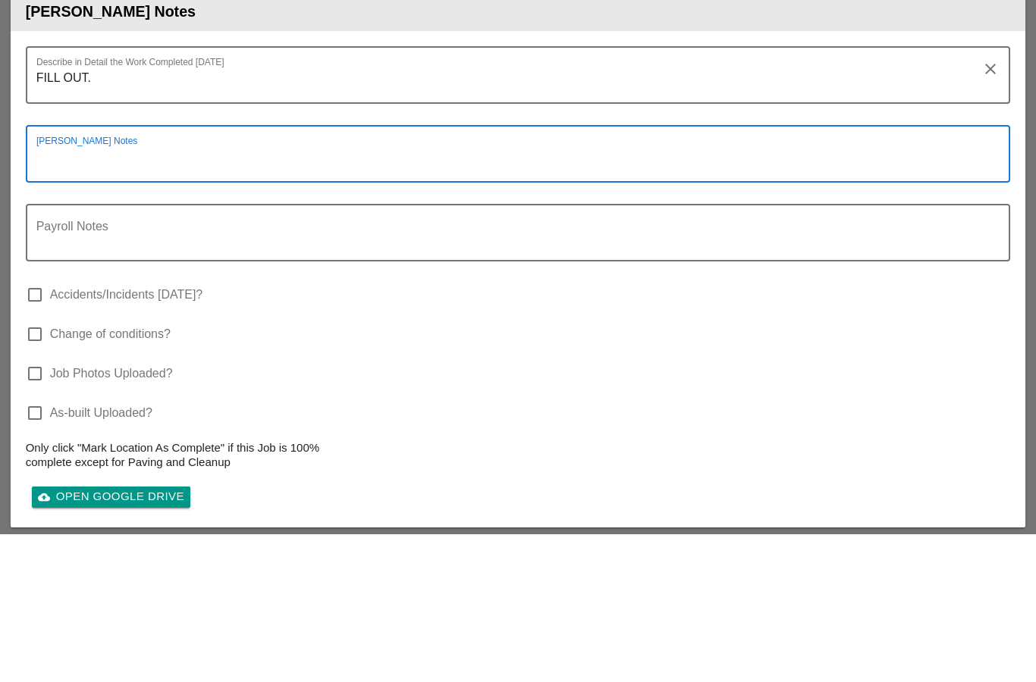
click at [48, 293] on textarea "Foreman's Notes" at bounding box center [512, 311] width 952 height 36
click at [50, 293] on textarea "Foreman's Notes" at bounding box center [512, 311] width 952 height 36
paste textarea "MBTA 2 FLAGGERS ////// 2 POLICE OFFICERS /// WCI MPT"
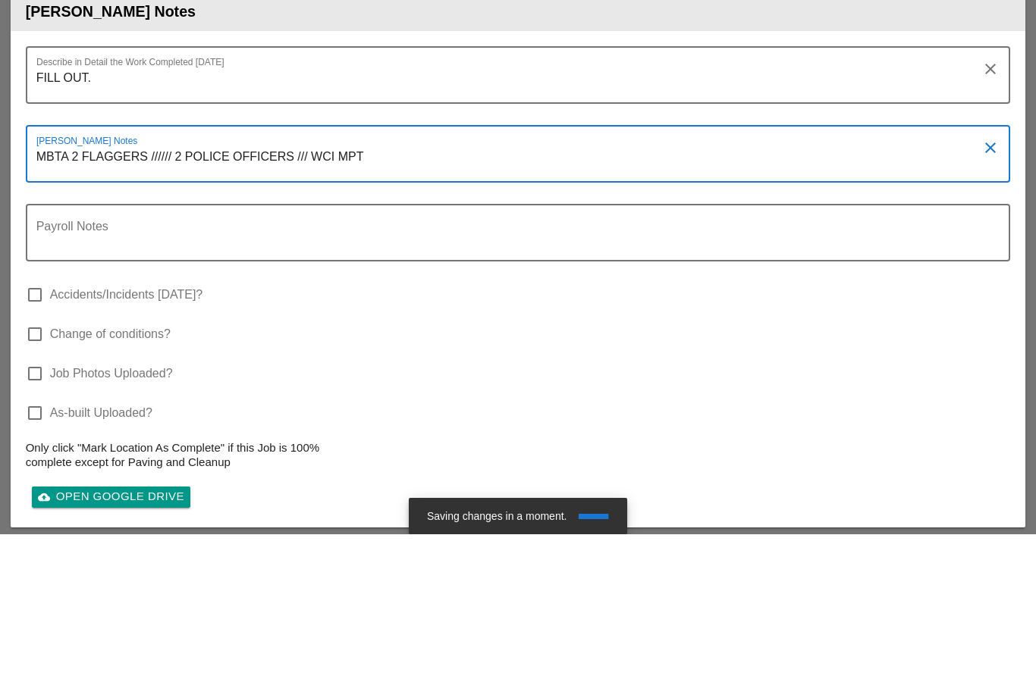
type textarea "MBTA 2 FLAGGERS ////// 2 POLICE OFFICERS /// WCI MPT"
click at [83, 372] on textarea "Payroll Notes" at bounding box center [512, 390] width 952 height 36
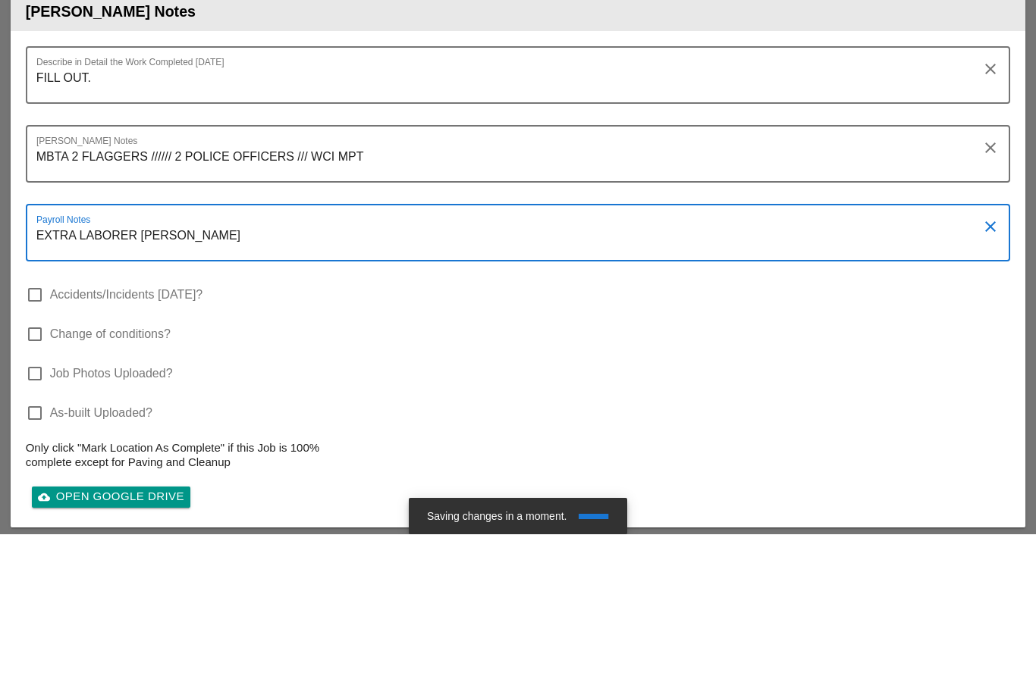
type textarea "EXTRA LABORER [PERSON_NAME]"
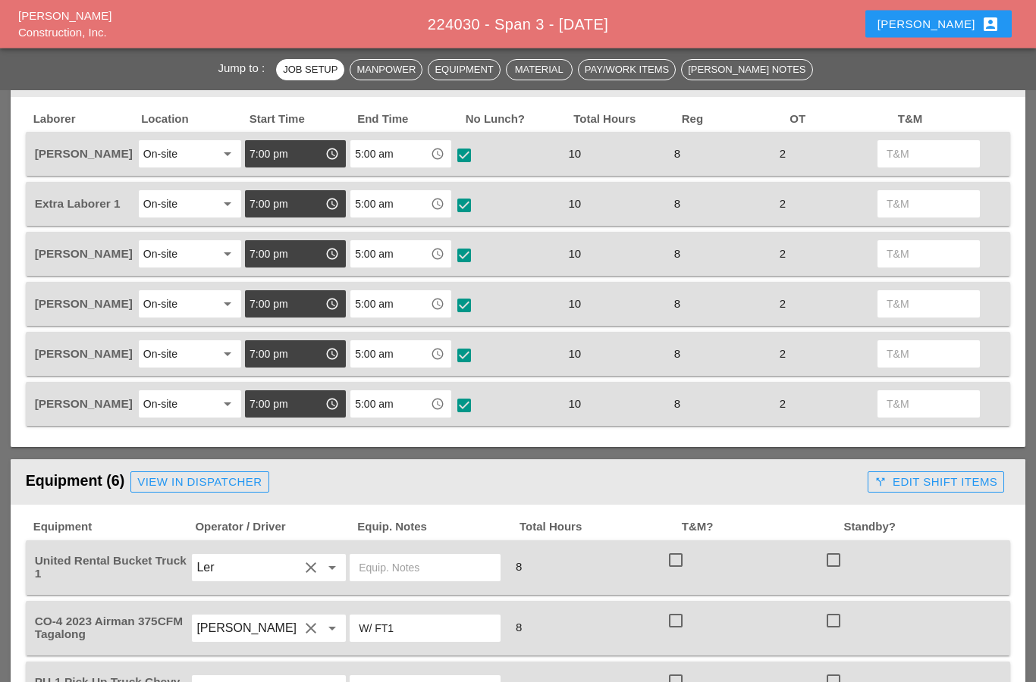
scroll to position [702, 0]
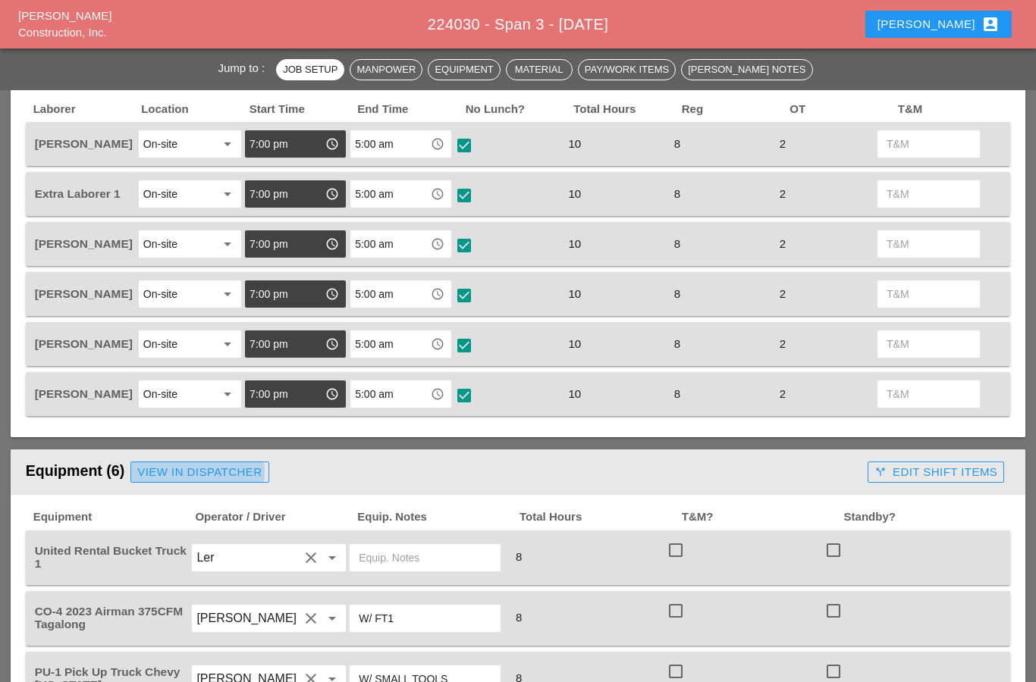
click at [175, 474] on div "View in Dispatcher" at bounding box center [199, 472] width 124 height 17
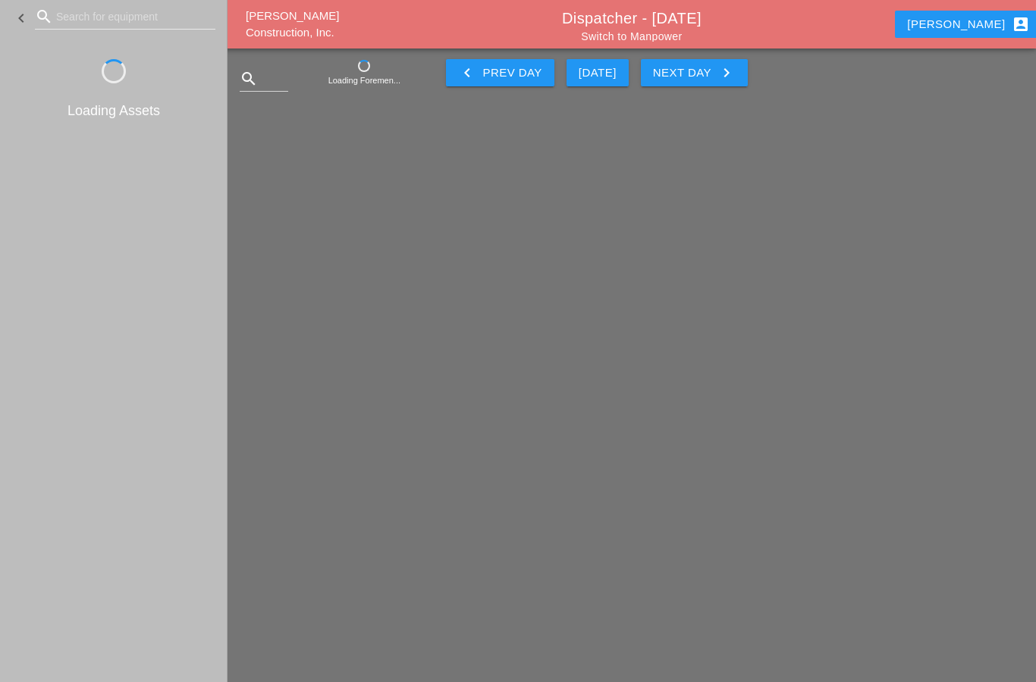
scroll to position [61, 0]
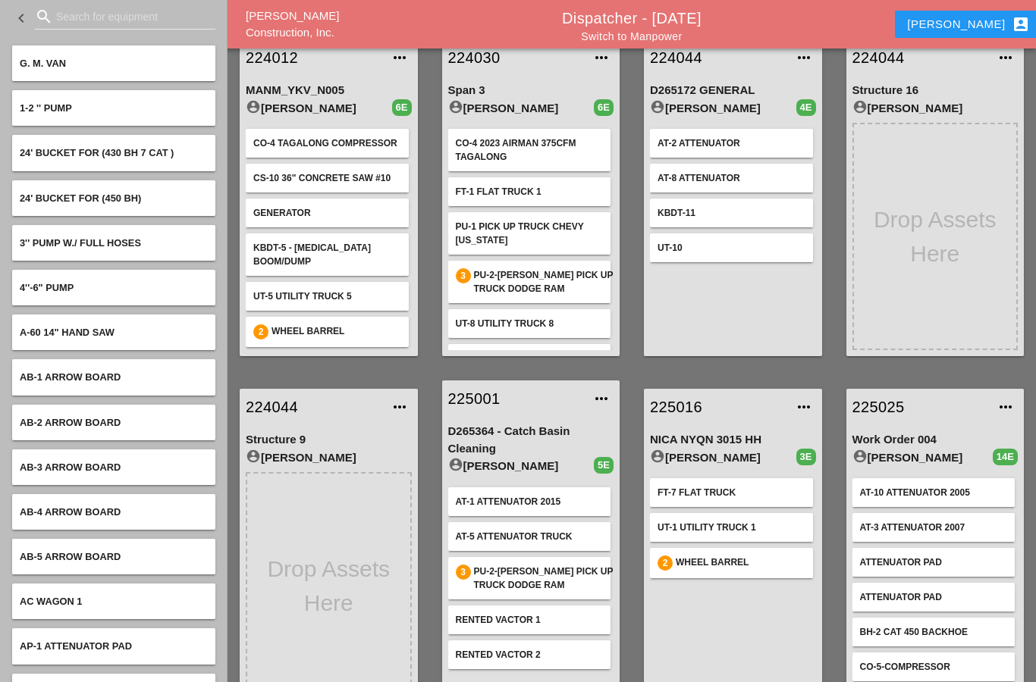
click at [87, 16] on input "Search for equipment" at bounding box center [125, 17] width 138 height 24
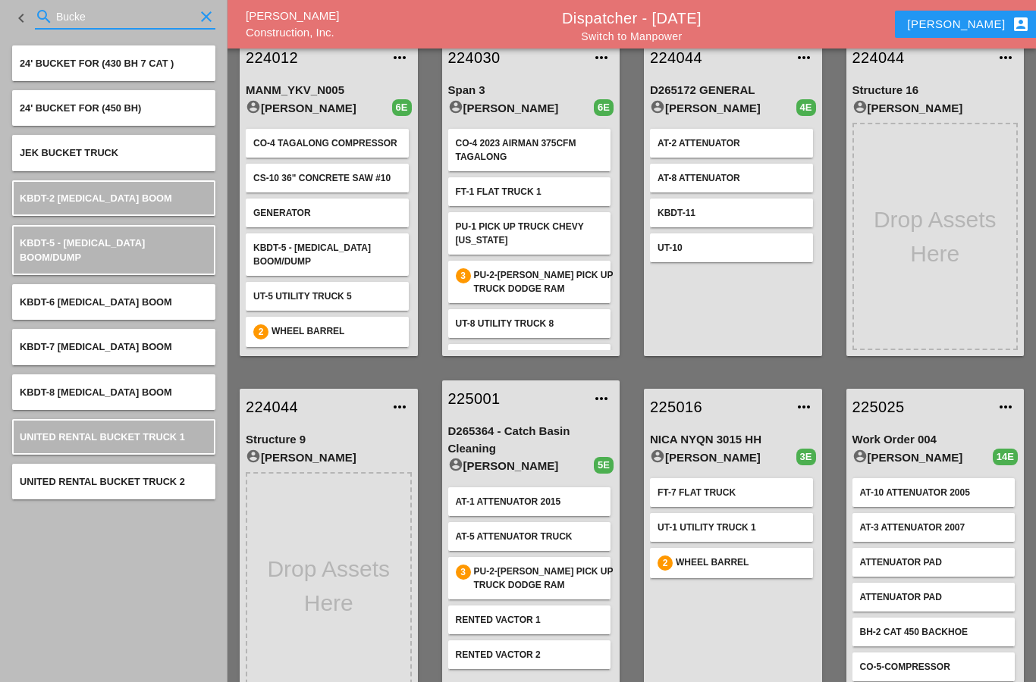
type input "Bucket"
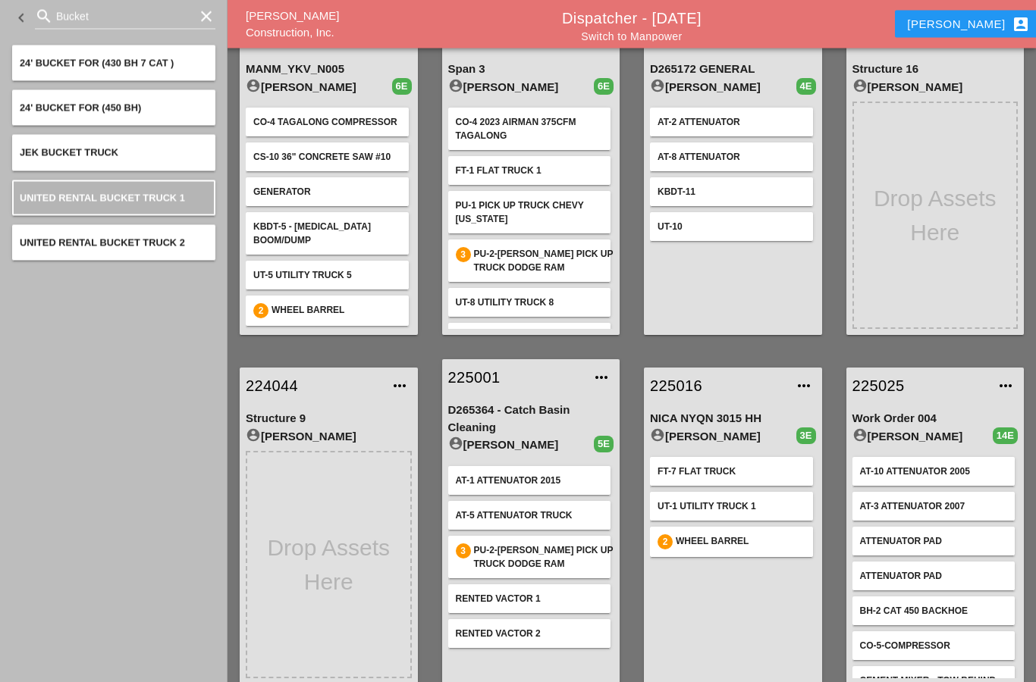
scroll to position [82, 0]
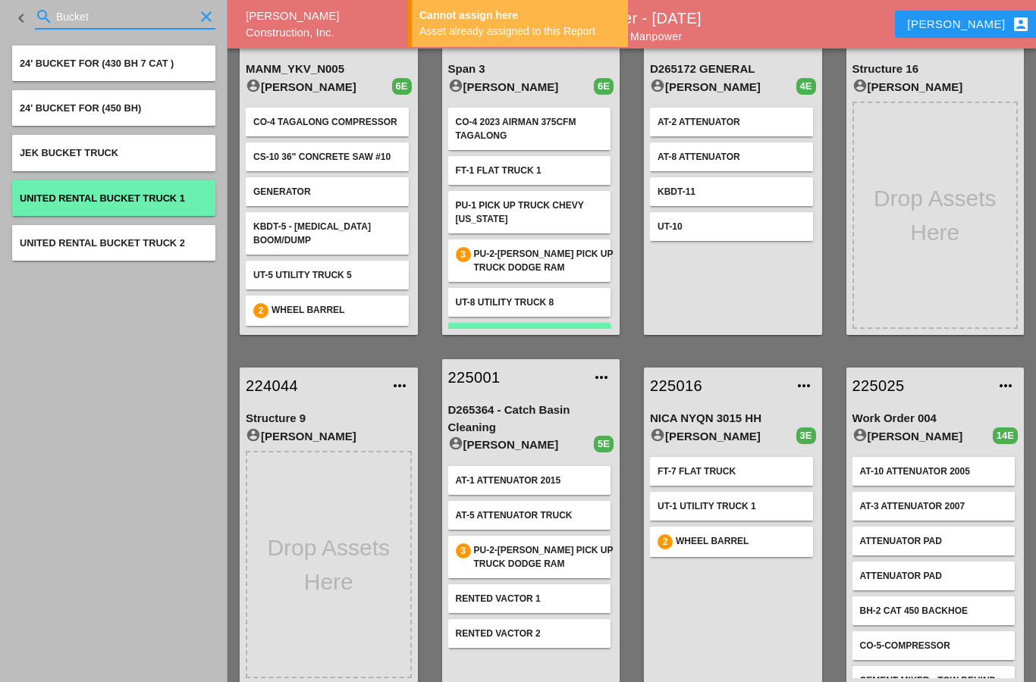
type input "Bucket"
click at [58, 205] on div "United Rental Bucket Truck 1" at bounding box center [113, 198] width 203 height 36
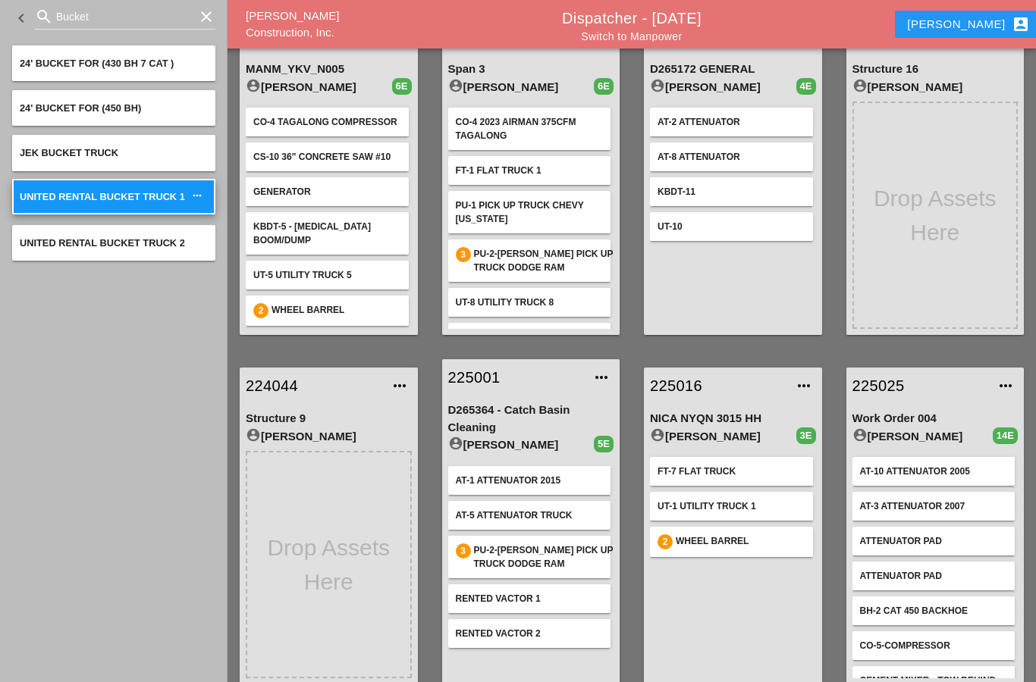
click at [490, 78] on div "account_circle Anthony DeGeorge" at bounding box center [521, 87] width 146 height 18
click at [487, 81] on div "account_circle Anthony DeGeorge" at bounding box center [521, 87] width 146 height 18
click at [495, 94] on div "Span 3 account_circle Anthony DeGeorge 6E CO-4 2023 Airman 375CFM Tagalong FT-1…" at bounding box center [531, 195] width 178 height 281
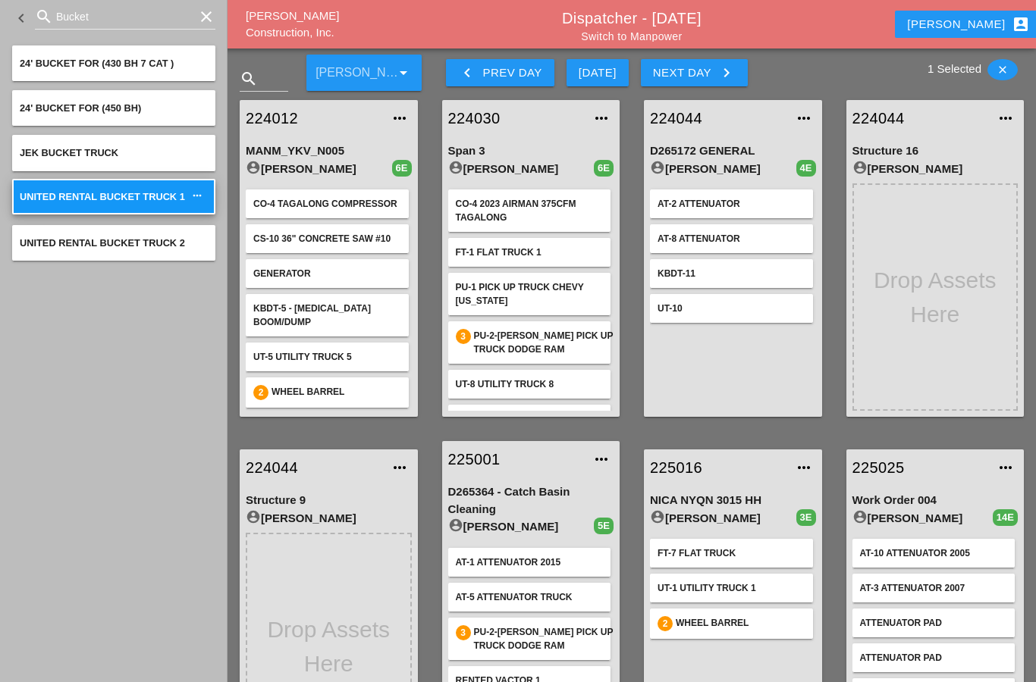
click at [495, 212] on div "CO-4 2023 Airman 375CFM Tagalong" at bounding box center [530, 210] width 148 height 27
click at [462, 115] on link "224030" at bounding box center [516, 118] width 136 height 23
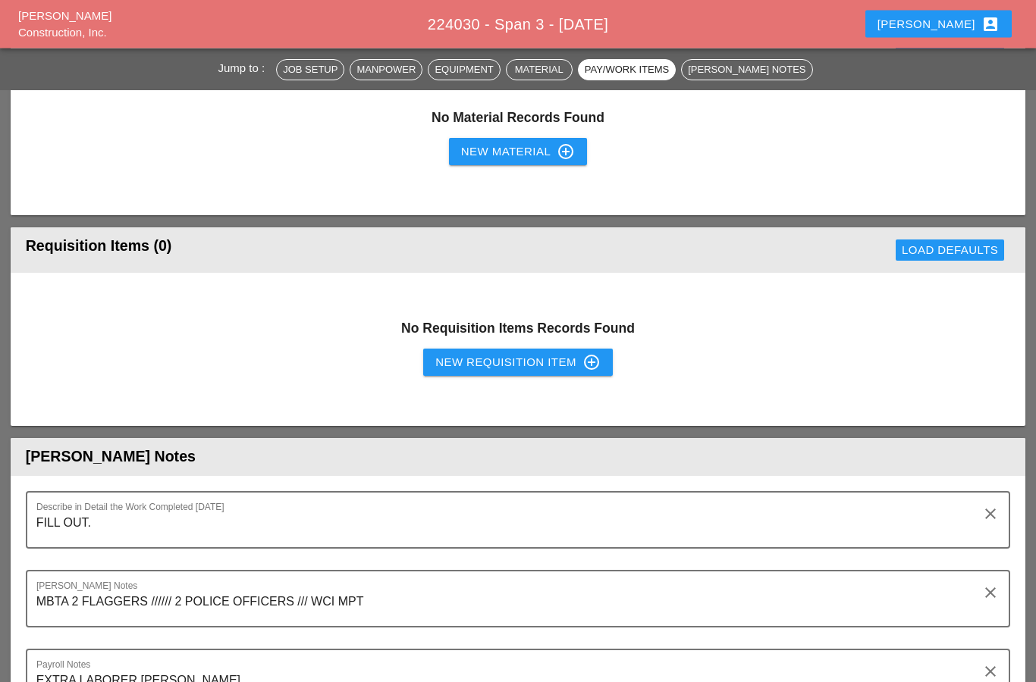
scroll to position [1630, 0]
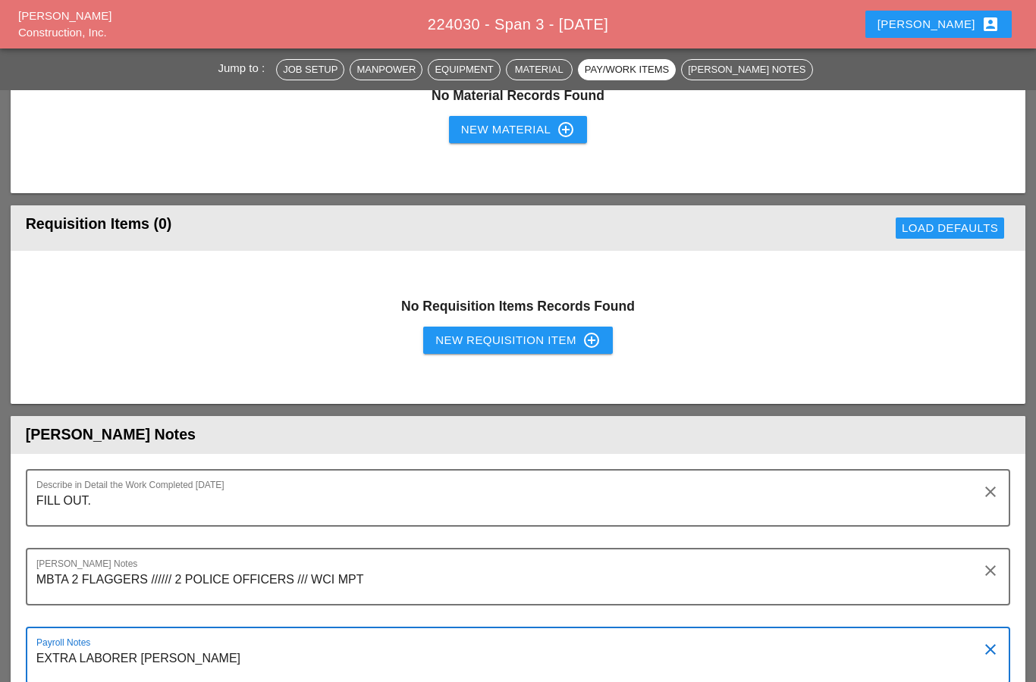
click at [223, 657] on textarea "EXTRA LABORER [PERSON_NAME]" at bounding box center [512, 665] width 952 height 36
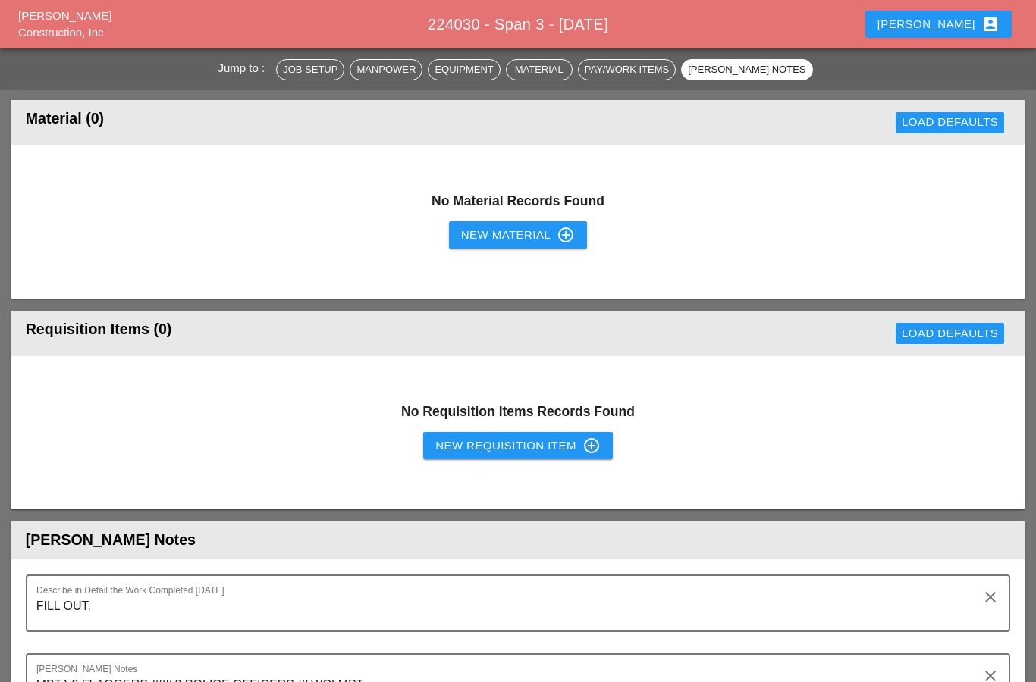
scroll to position [1523, 0]
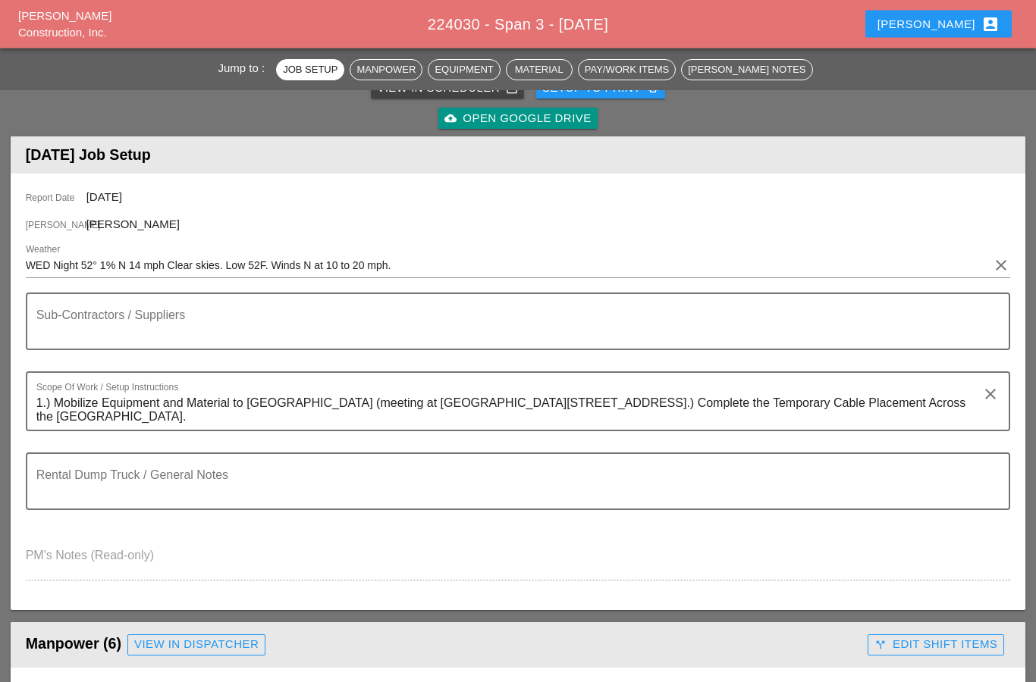
scroll to position [122, 0]
click at [83, 332] on textarea "Sub-Contractors / Suppliers" at bounding box center [512, 330] width 952 height 36
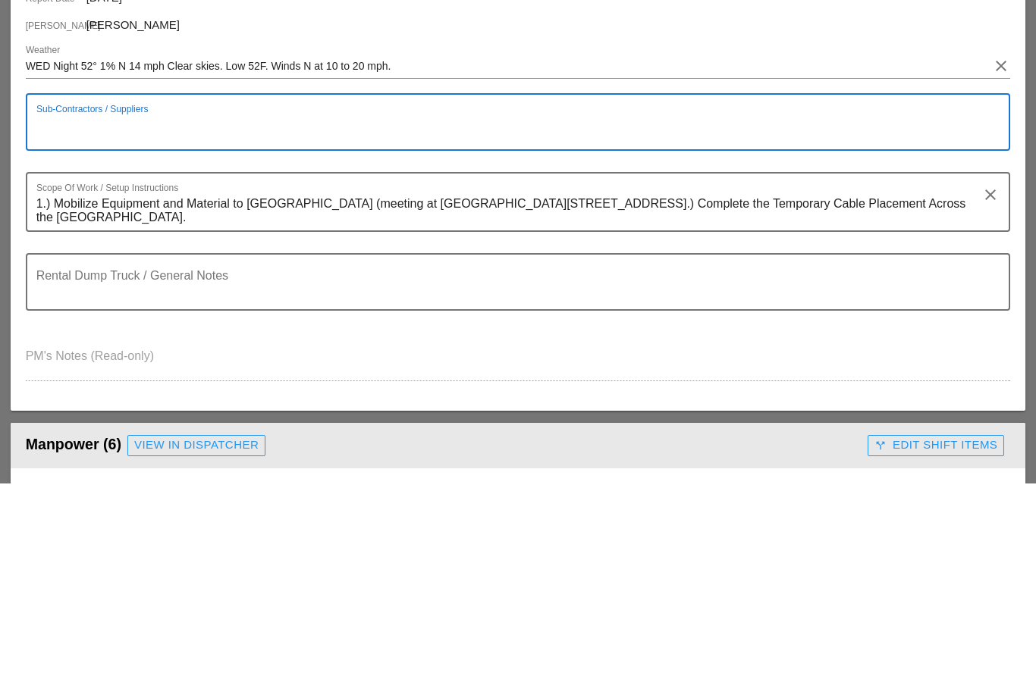
click at [52, 312] on textarea "Sub-Contractors / Suppliers" at bounding box center [512, 330] width 952 height 36
click at [51, 312] on textarea "Sub-Contractors / Suppliers" at bounding box center [512, 330] width 952 height 36
paste textarea "MBTA 2 FLAGGERS ////// 2 POLICE OFFICERS /// WCI MPT"
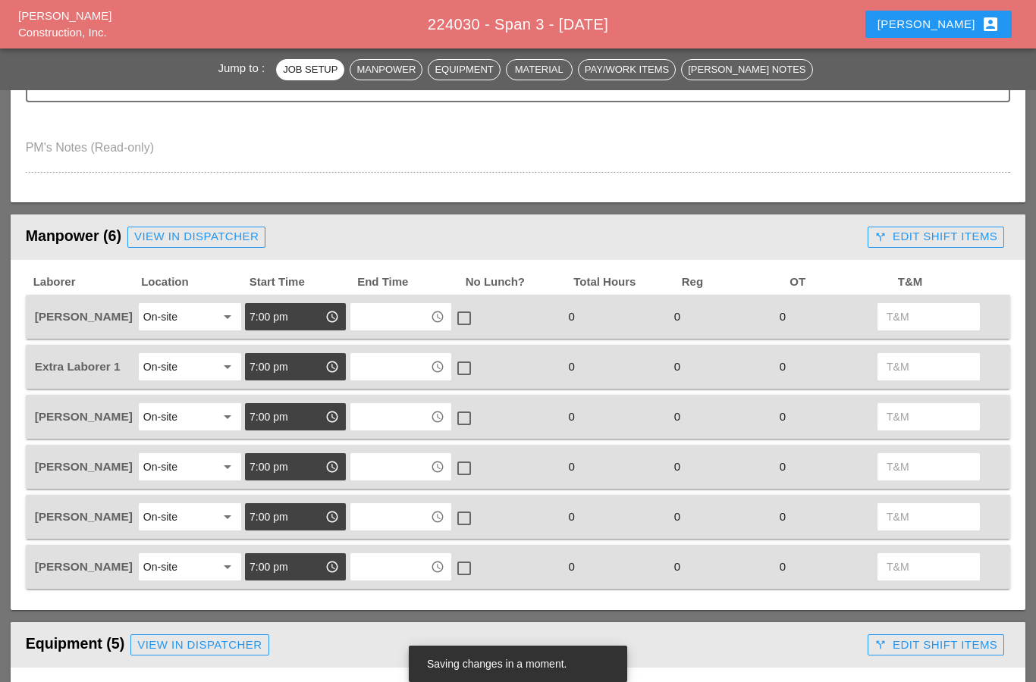
scroll to position [549, 0]
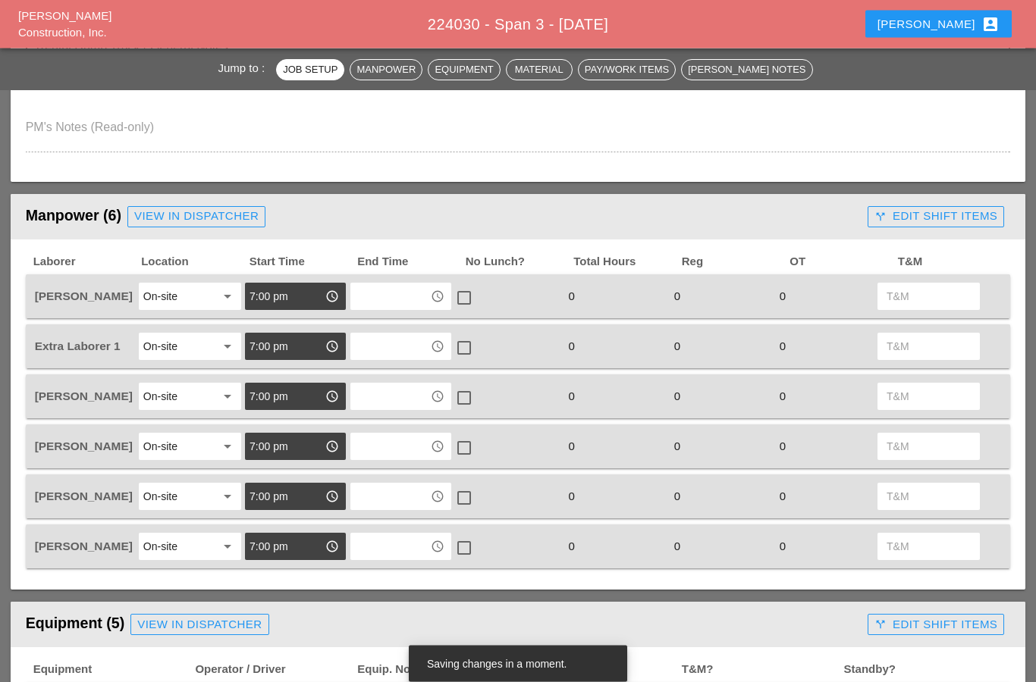
type textarea "MBTA 2 FLAGGERS ////// 2 POLICE OFFICERS /// WCI MPT"
click at [389, 303] on input "text" at bounding box center [390, 297] width 71 height 24
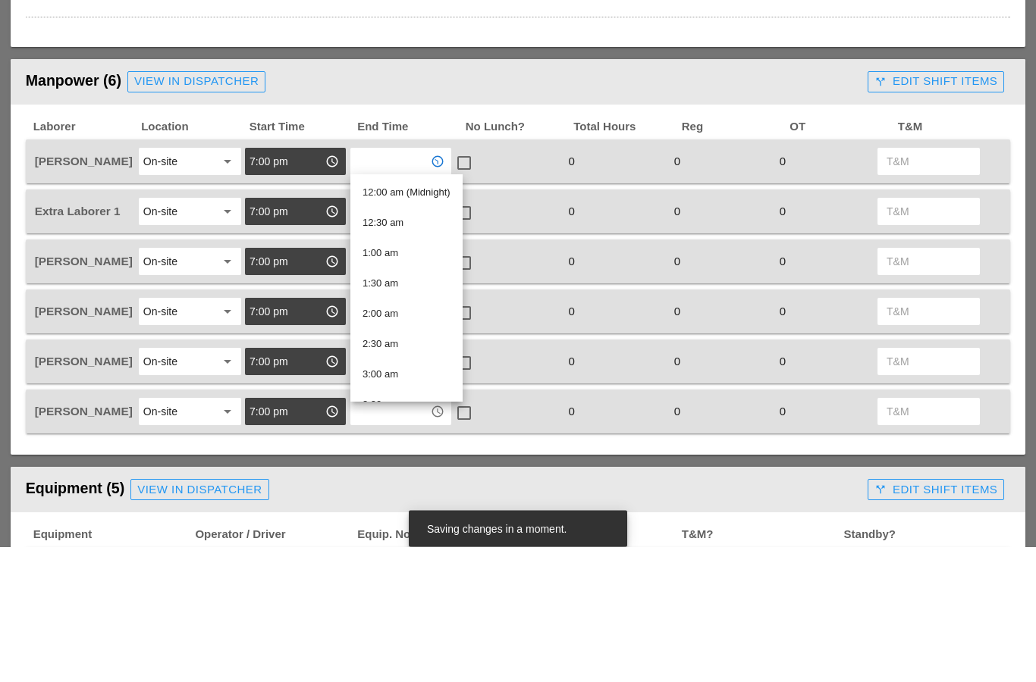
type input "5"
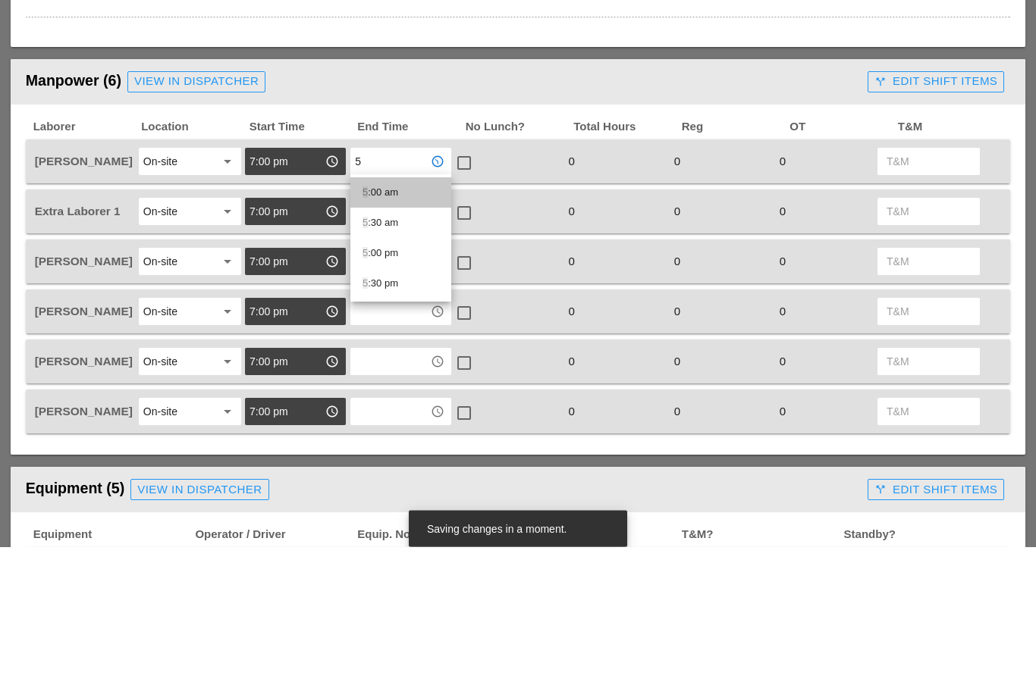
click at [378, 319] on div "5 :00 am" at bounding box center [400, 328] width 77 height 18
click at [375, 335] on input "text" at bounding box center [390, 347] width 71 height 24
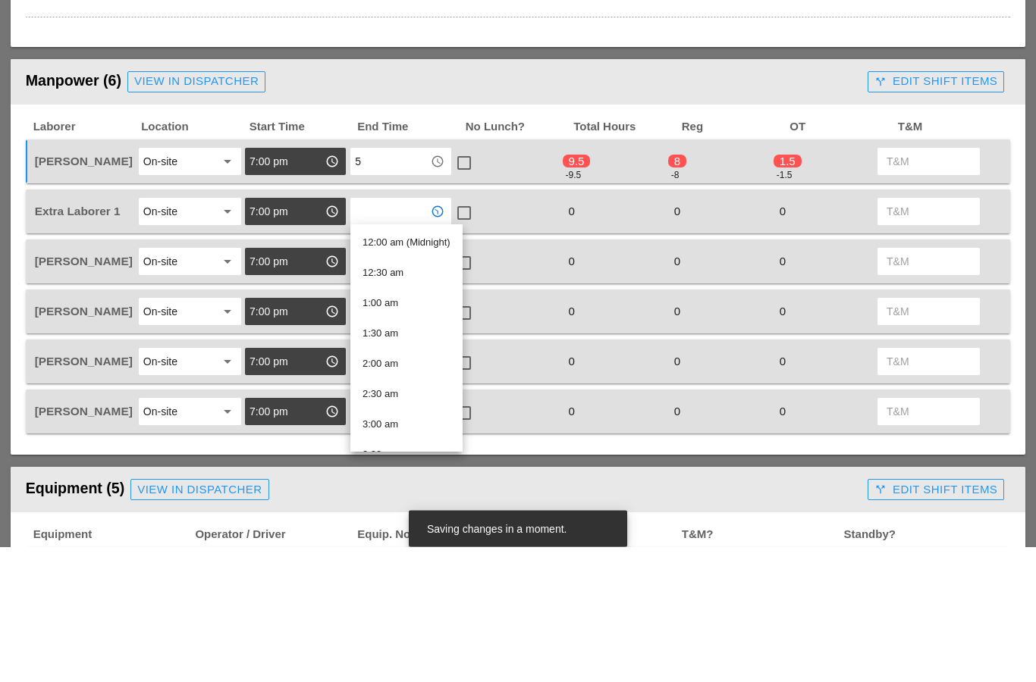
type input "5"
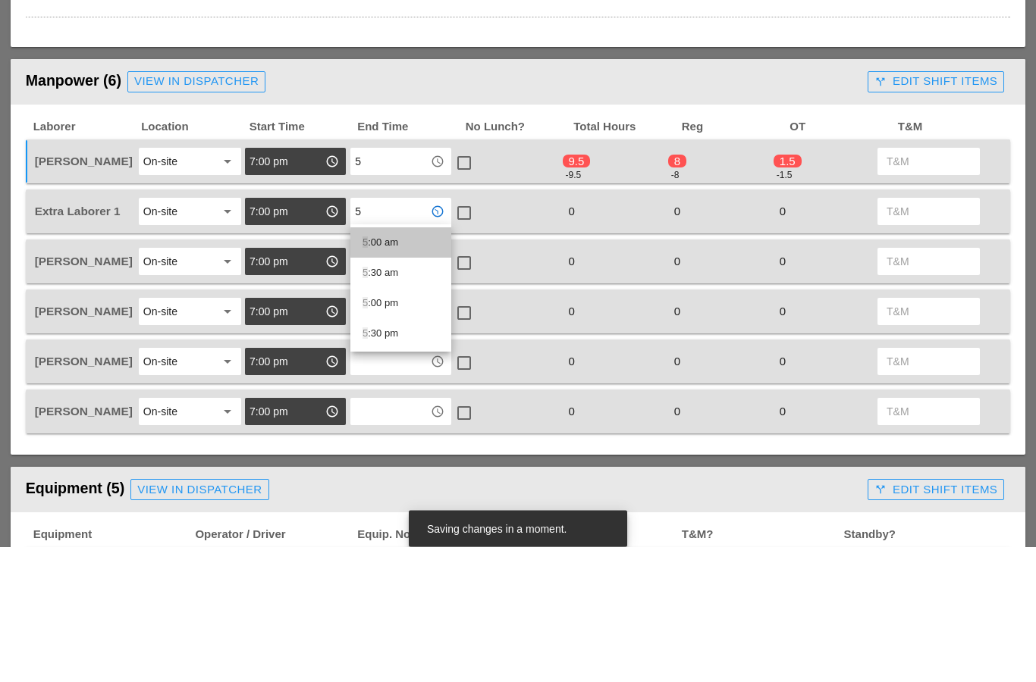
click at [372, 369] on div "5 :00 am" at bounding box center [400, 378] width 77 height 18
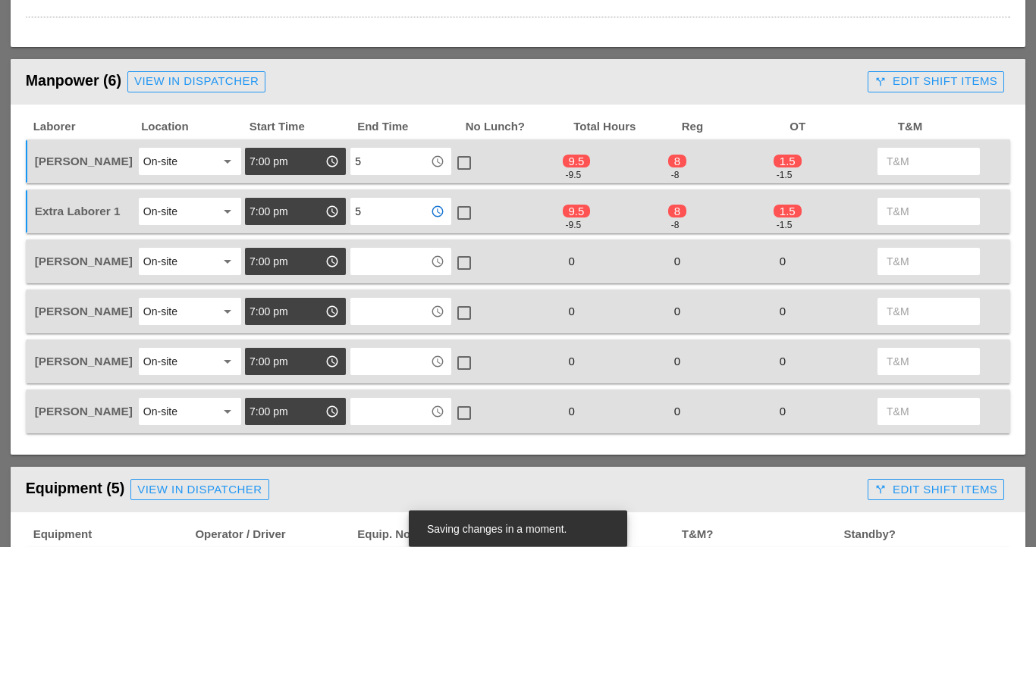
click at [371, 385] on input "text" at bounding box center [390, 397] width 71 height 24
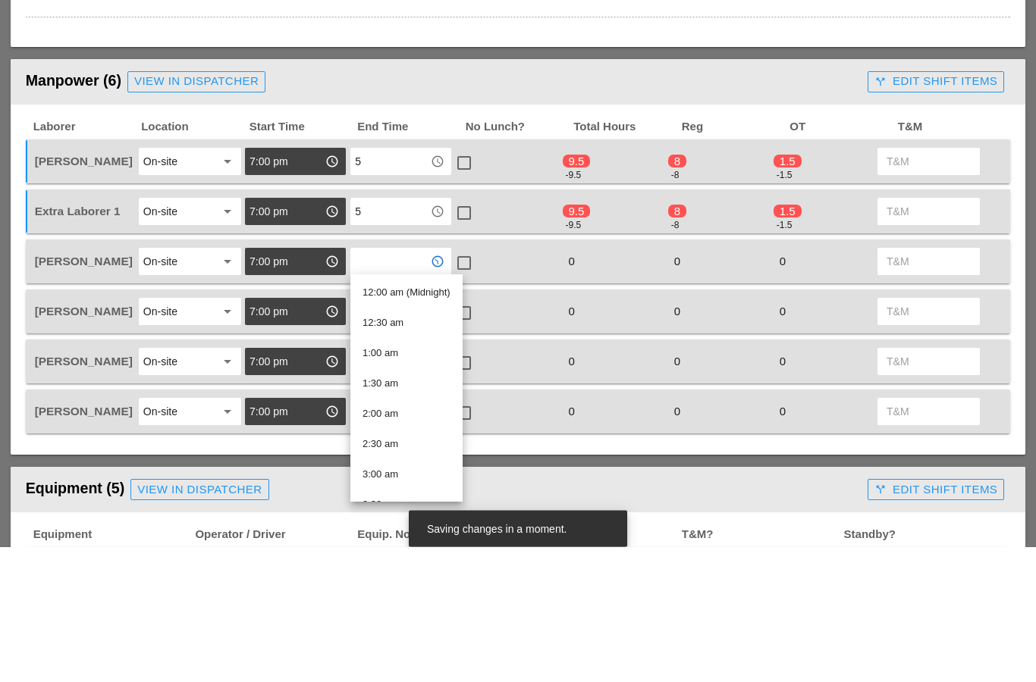
type input "5"
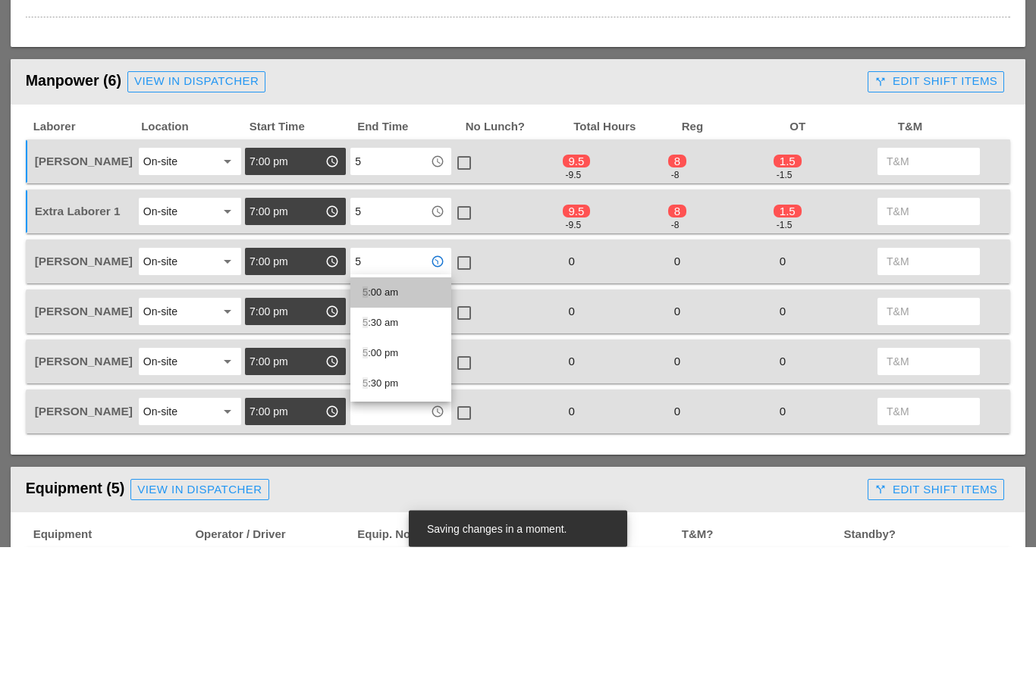
click at [372, 419] on div "5 :00 am" at bounding box center [400, 428] width 77 height 18
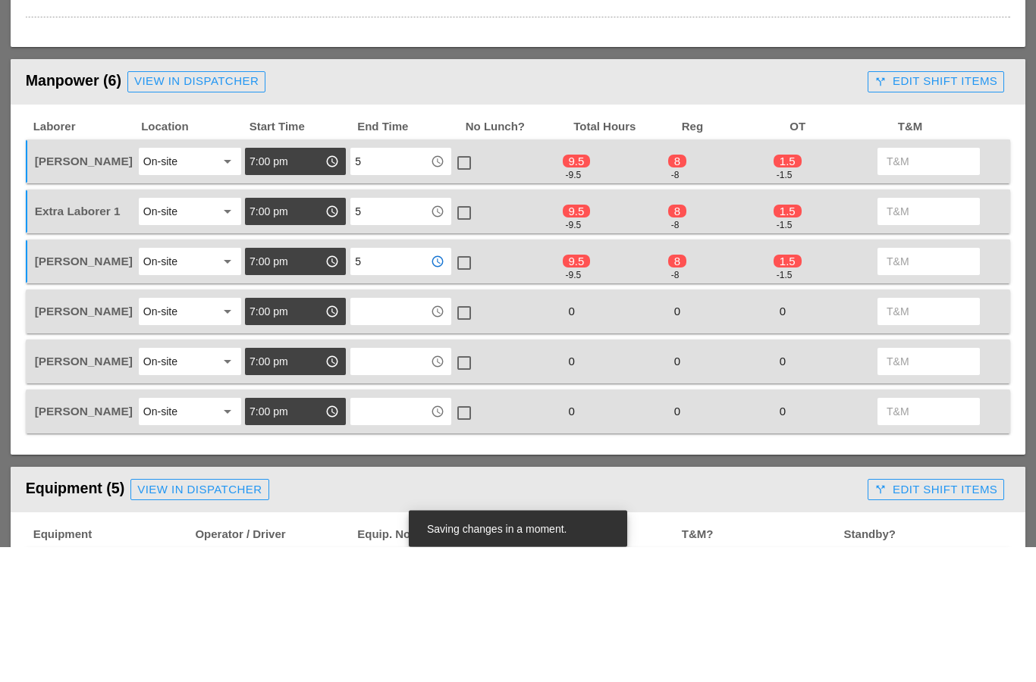
click at [373, 435] on input "text" at bounding box center [390, 447] width 71 height 24
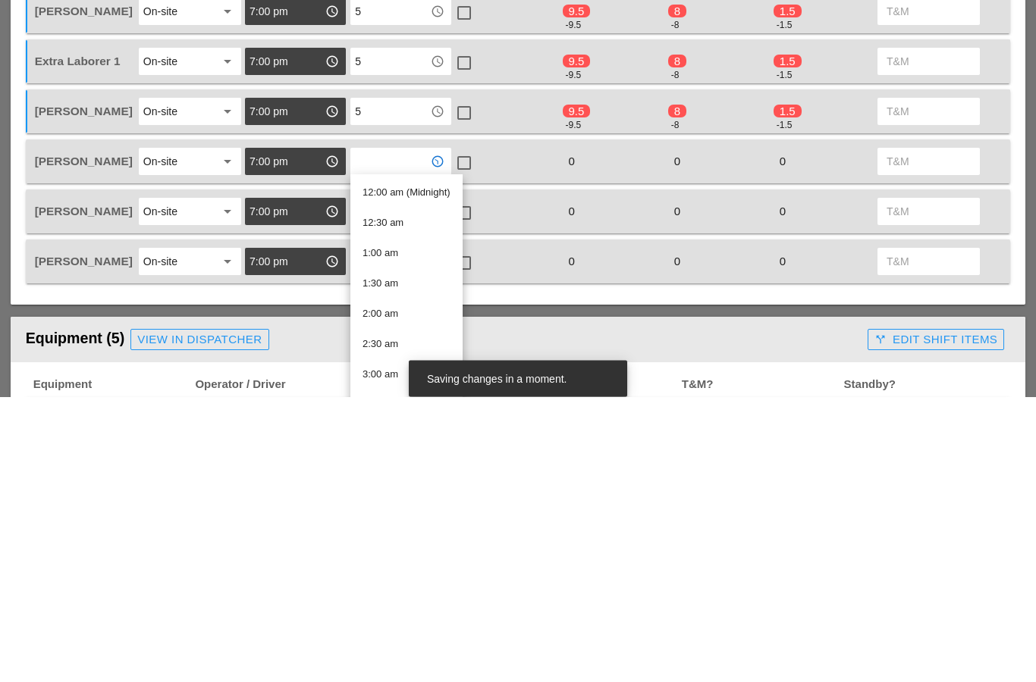
type input "5"
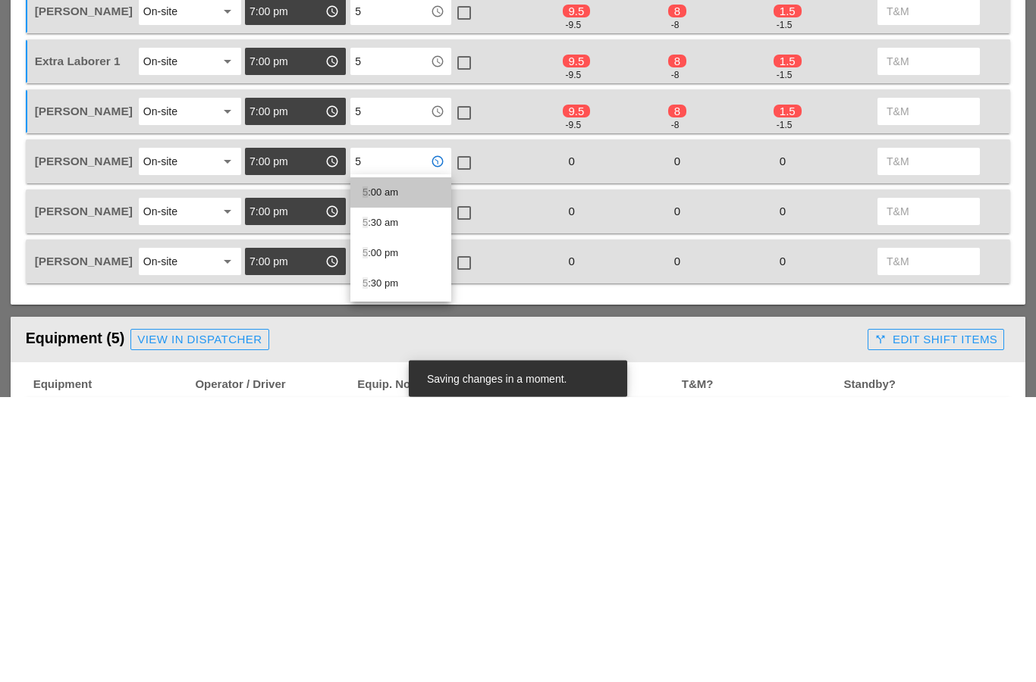
click at [375, 469] on div "5 :00 am" at bounding box center [400, 478] width 77 height 18
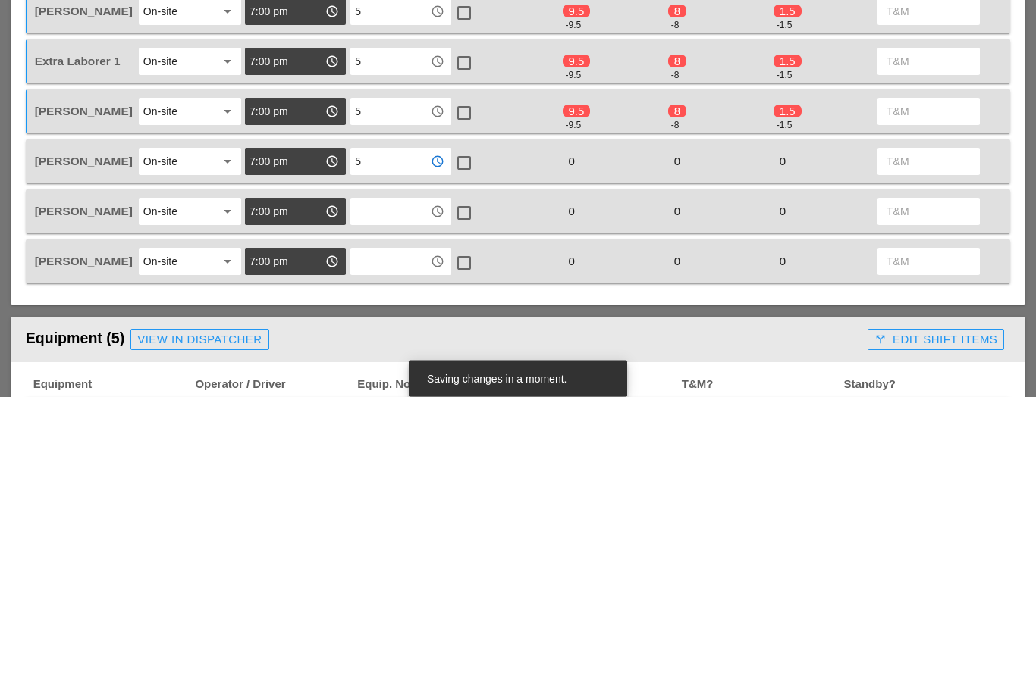
click at [377, 485] on input "text" at bounding box center [390, 497] width 71 height 24
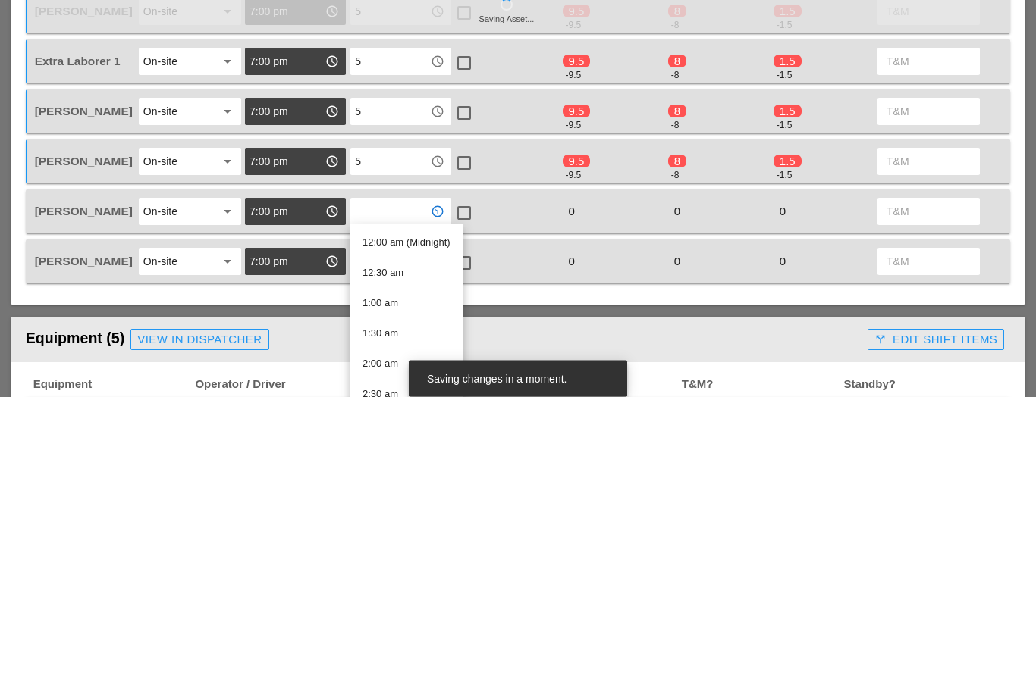
type input "5"
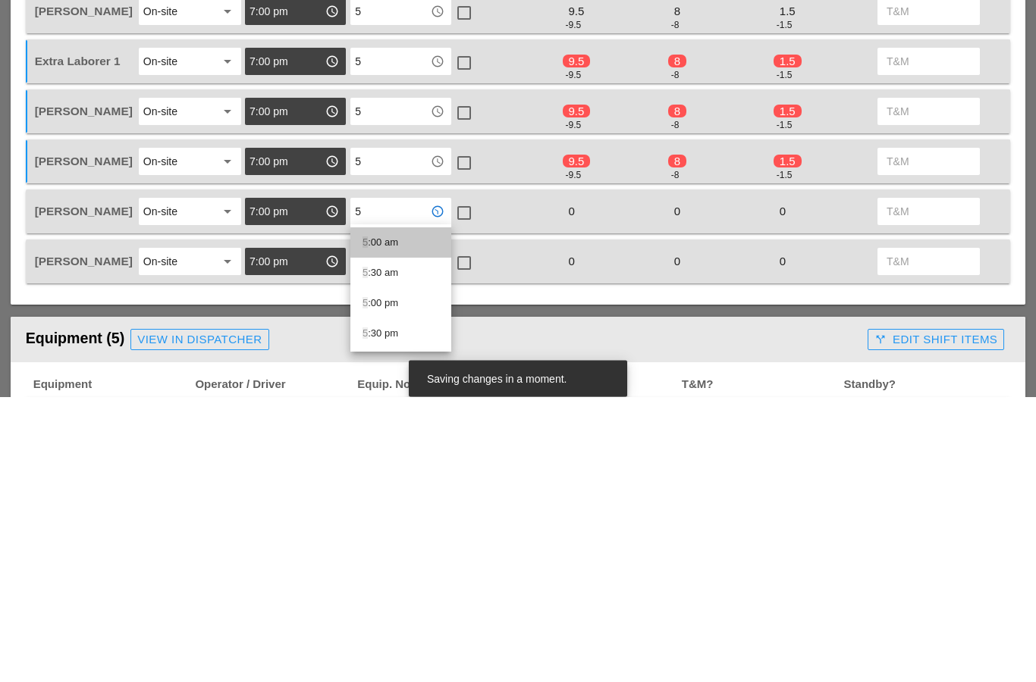
click at [366, 522] on span "5" at bounding box center [364, 527] width 5 height 11
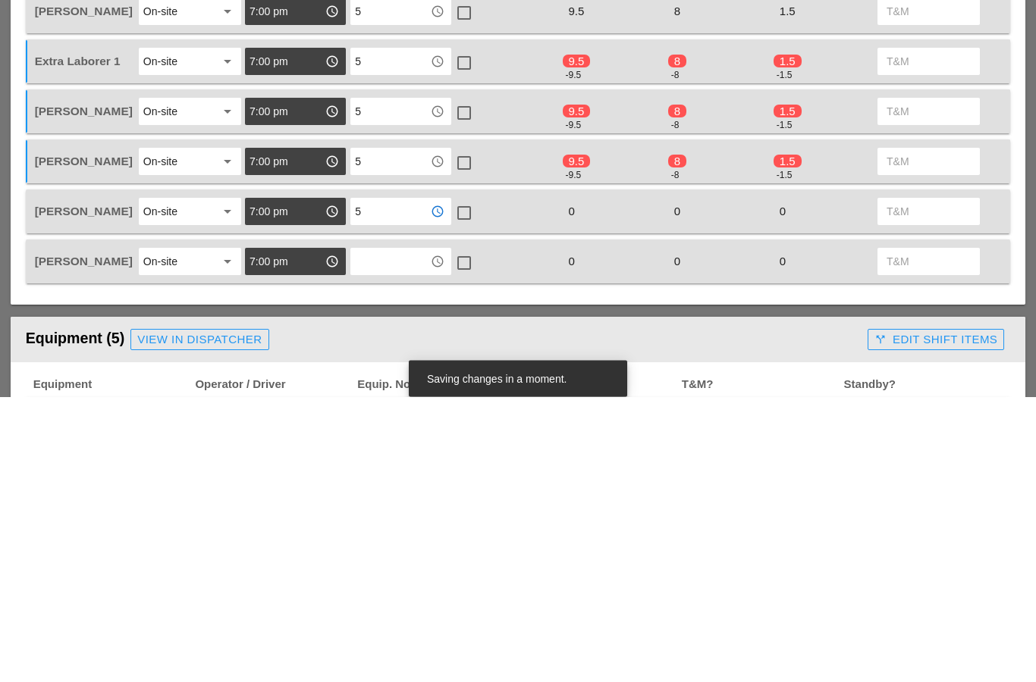
click at [379, 535] on input "text" at bounding box center [390, 547] width 71 height 24
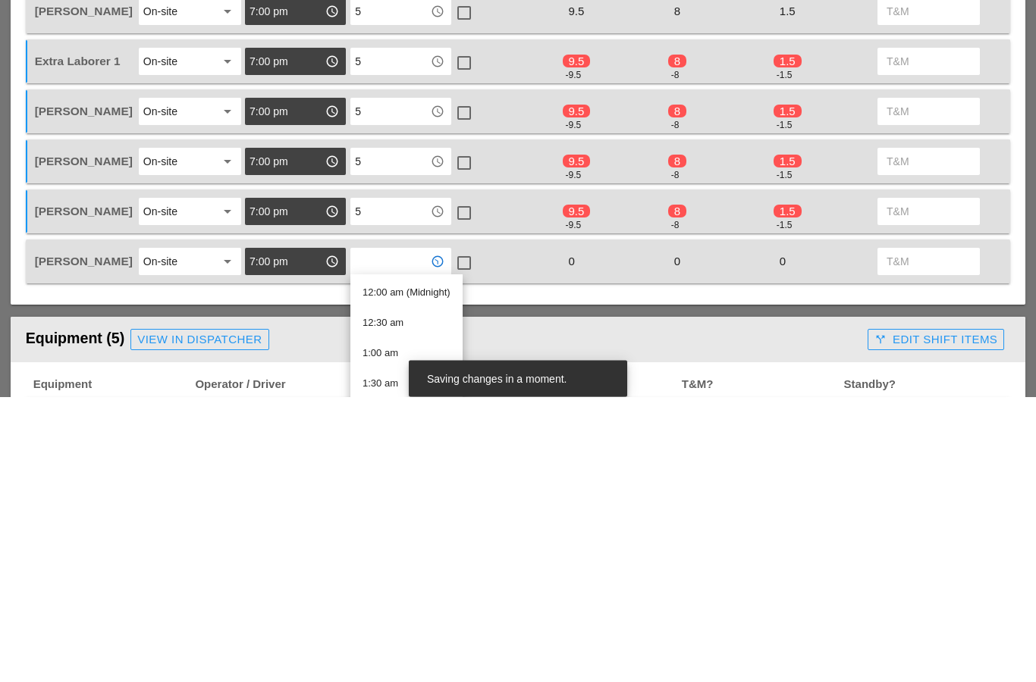
type input "5"
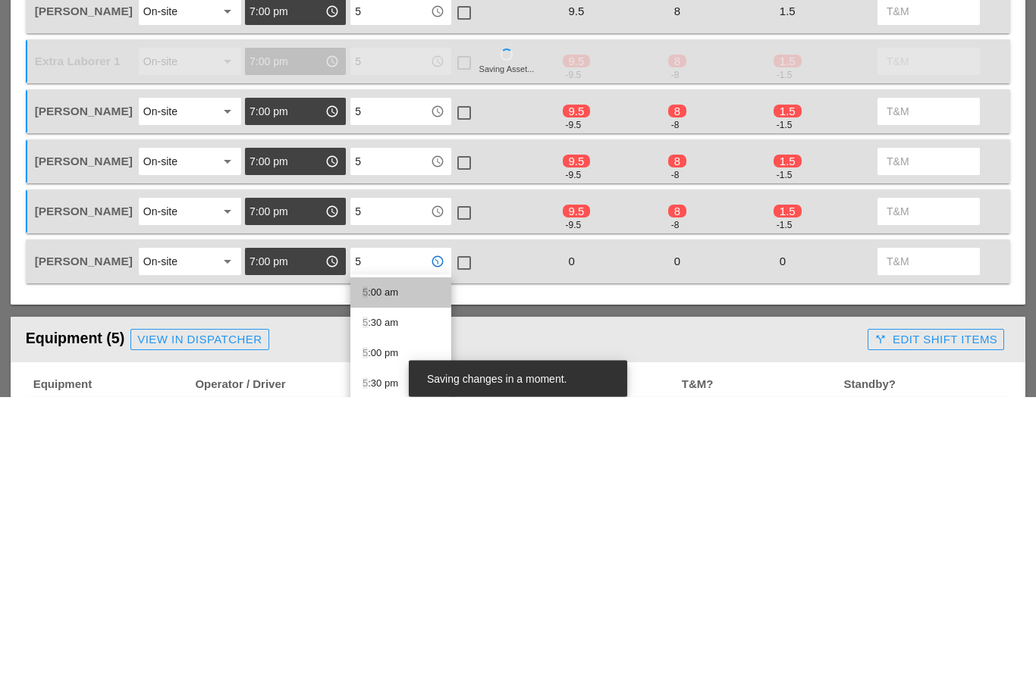
click at [372, 569] on div "5 :00 am" at bounding box center [400, 578] width 77 height 18
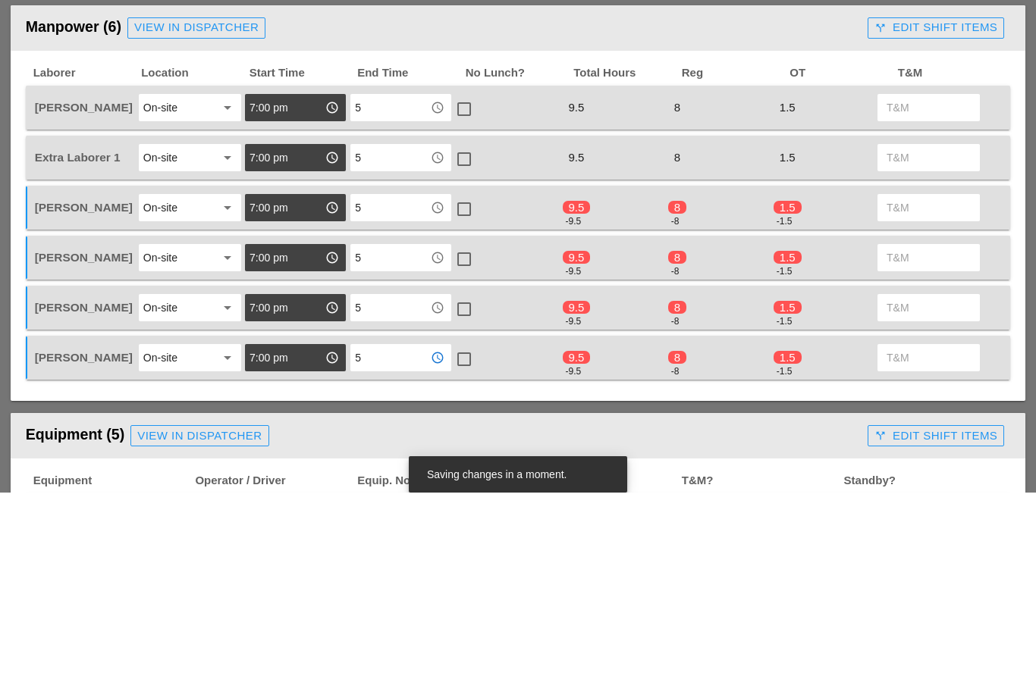
click at [466, 286] on div at bounding box center [464, 299] width 26 height 26
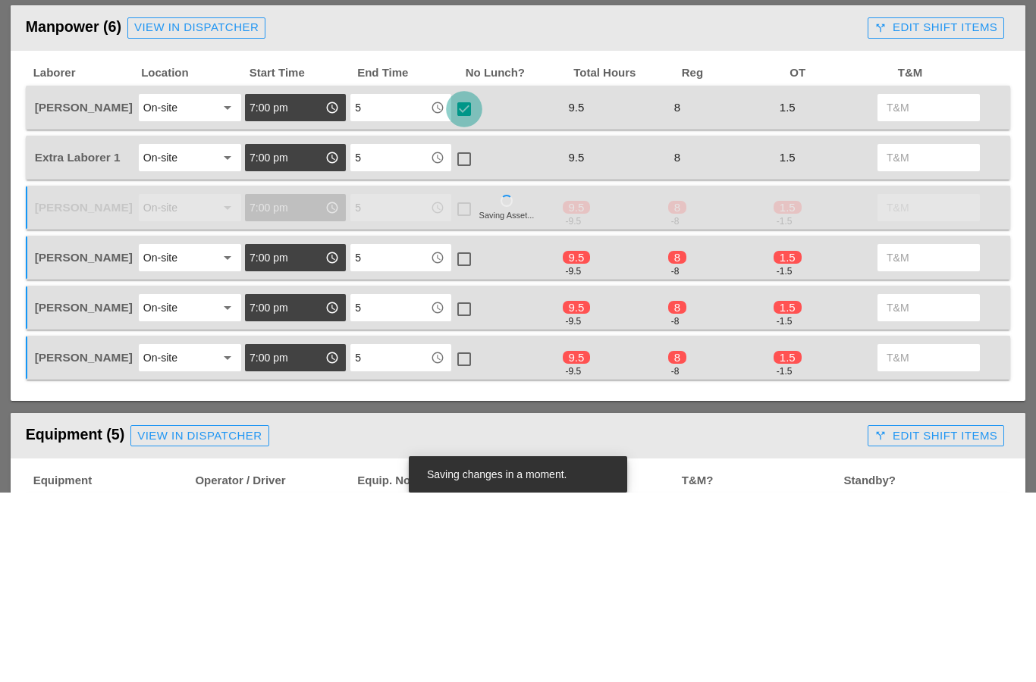
scroll to position [739, 0]
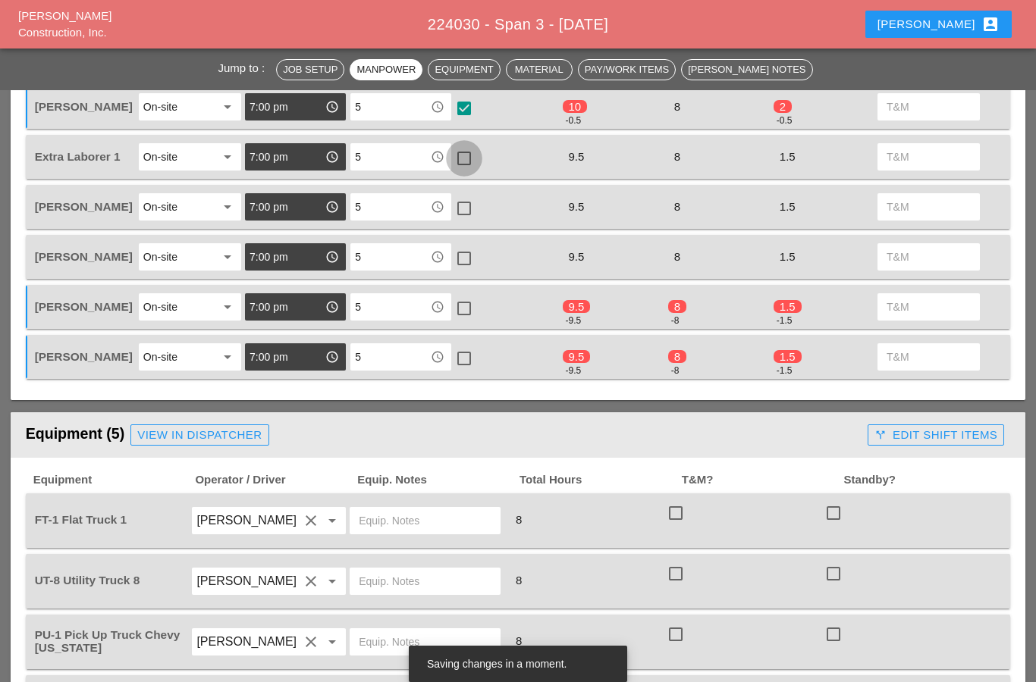
click at [470, 149] on div at bounding box center [464, 159] width 26 height 26
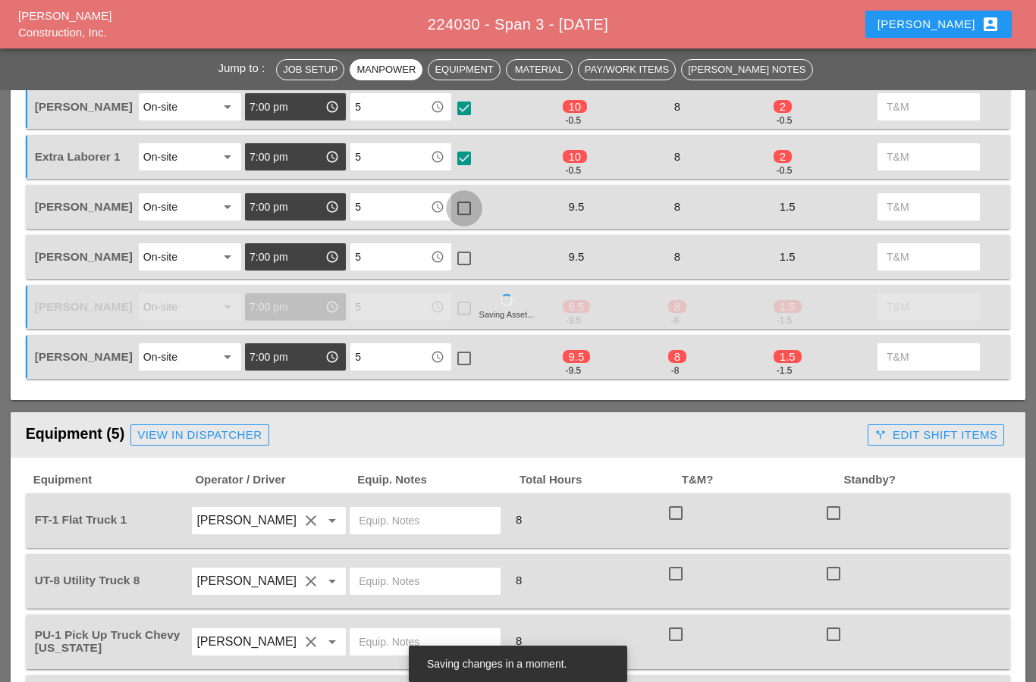
click at [464, 202] on div at bounding box center [464, 209] width 26 height 26
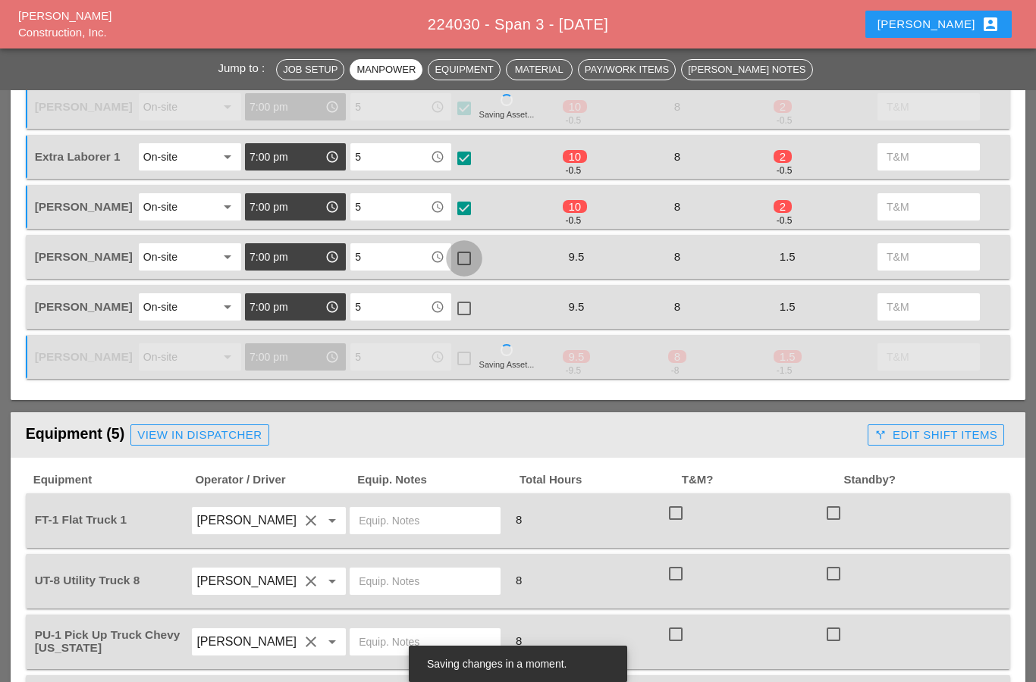
click at [463, 251] on div at bounding box center [464, 259] width 26 height 26
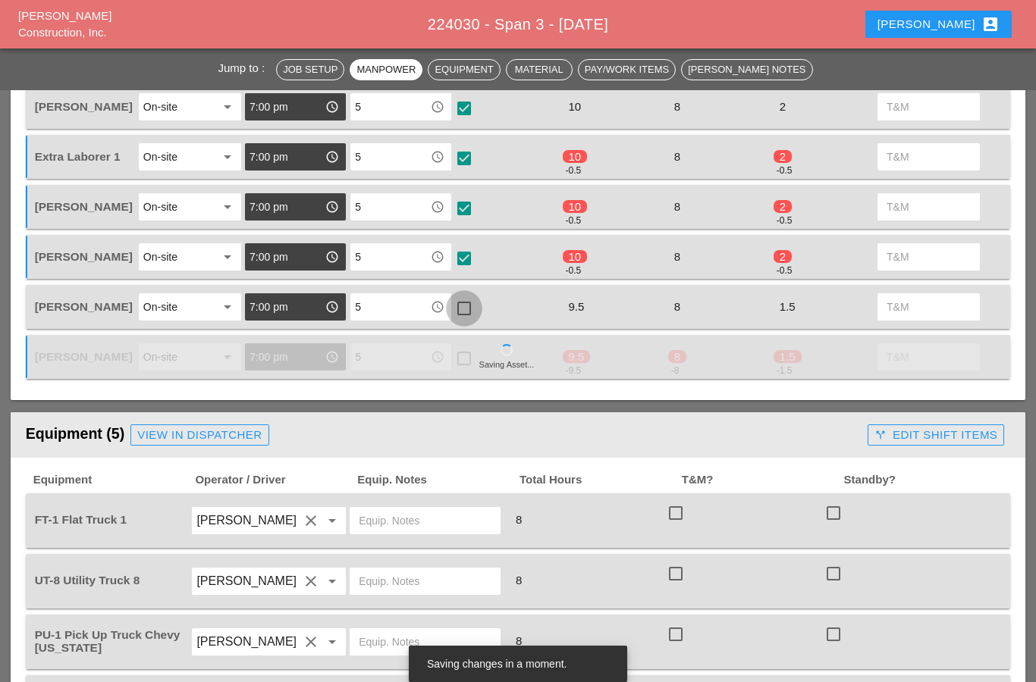
click at [469, 301] on div at bounding box center [464, 309] width 26 height 26
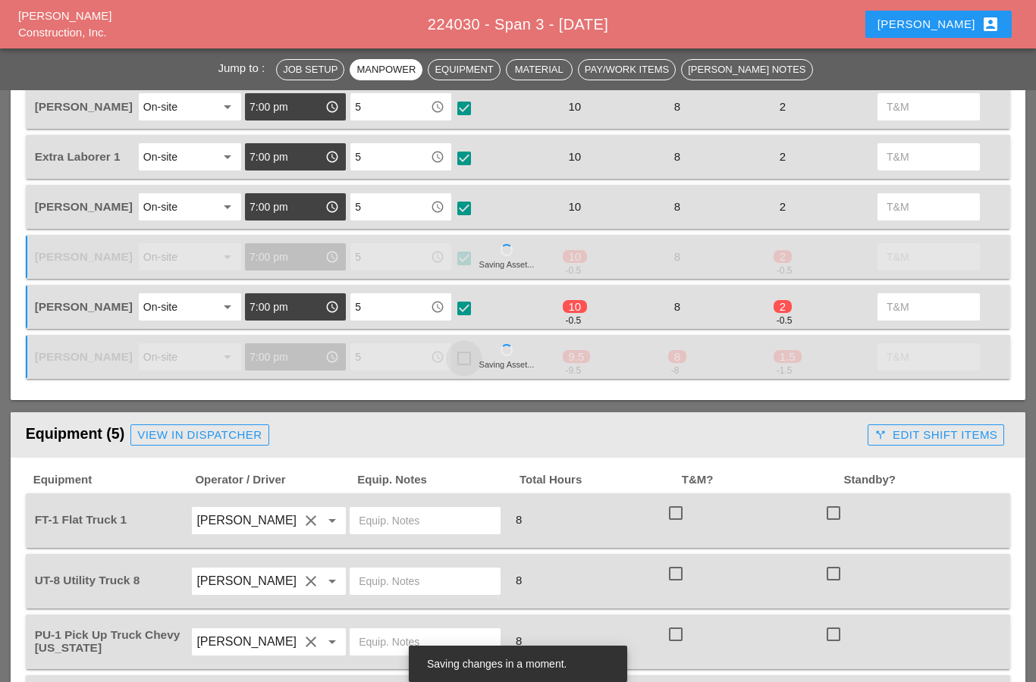
click at [458, 350] on div at bounding box center [464, 359] width 26 height 26
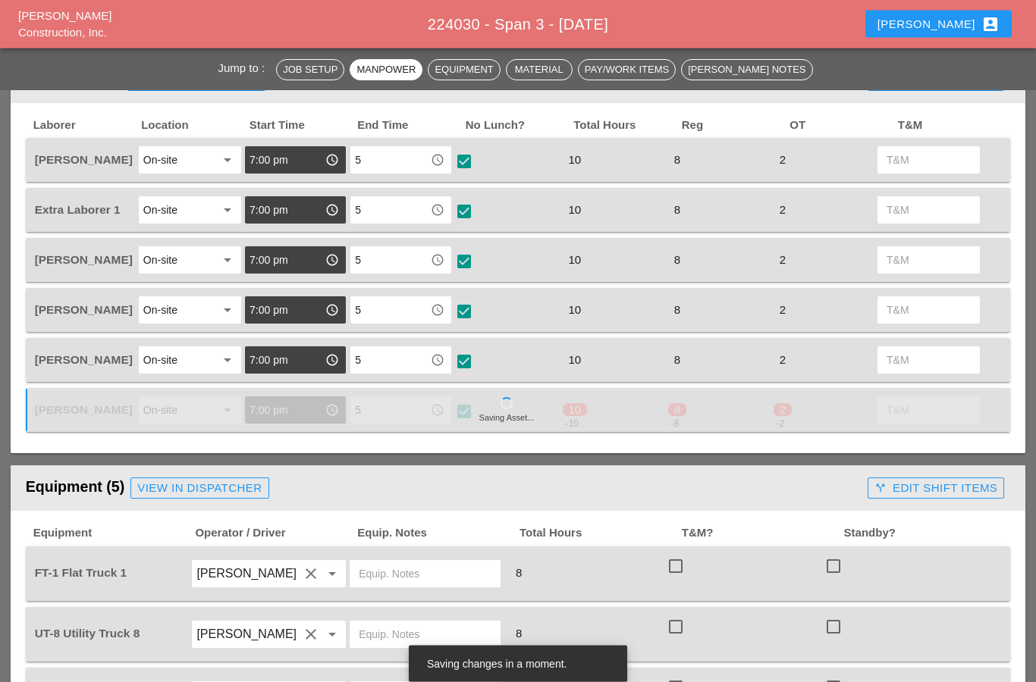
scroll to position [640, 0]
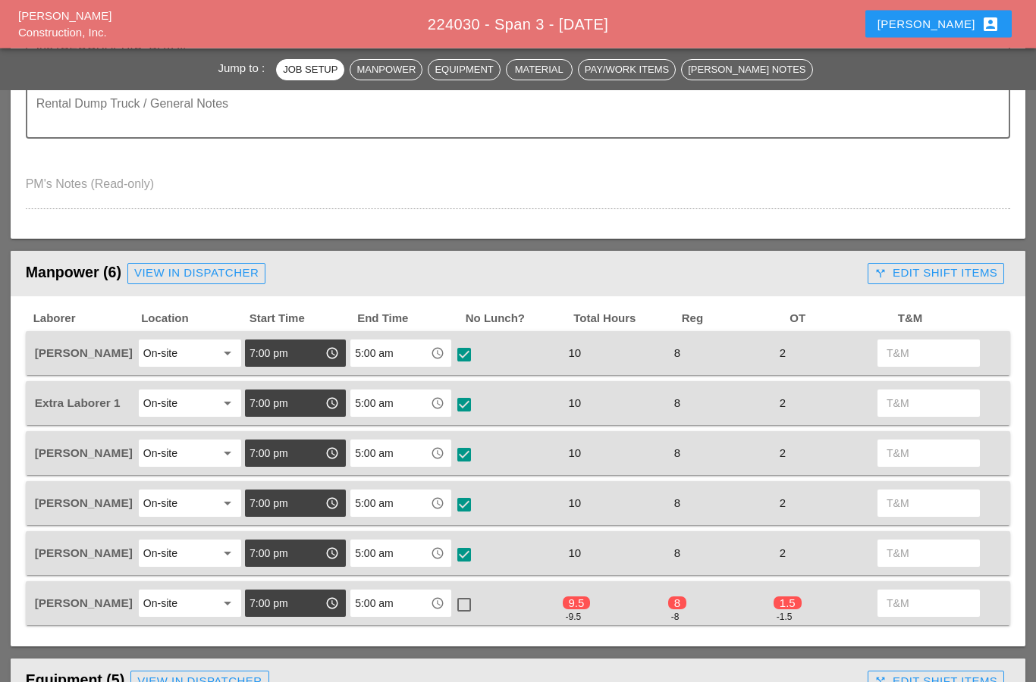
scroll to position [539, 0]
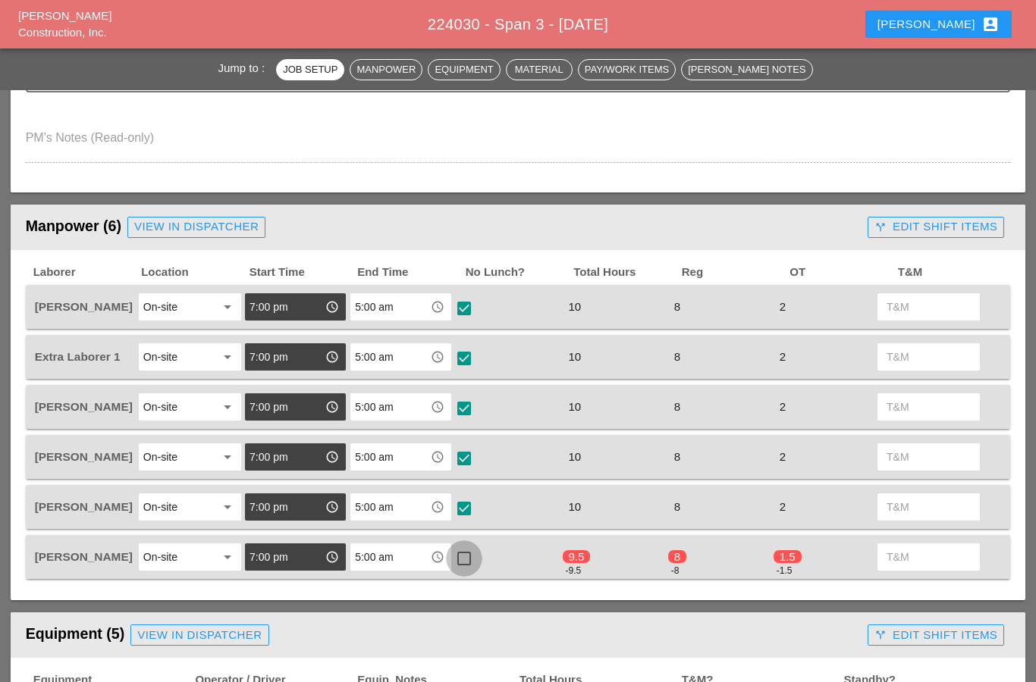
click at [463, 563] on div at bounding box center [464, 559] width 26 height 26
checkbox input "true"
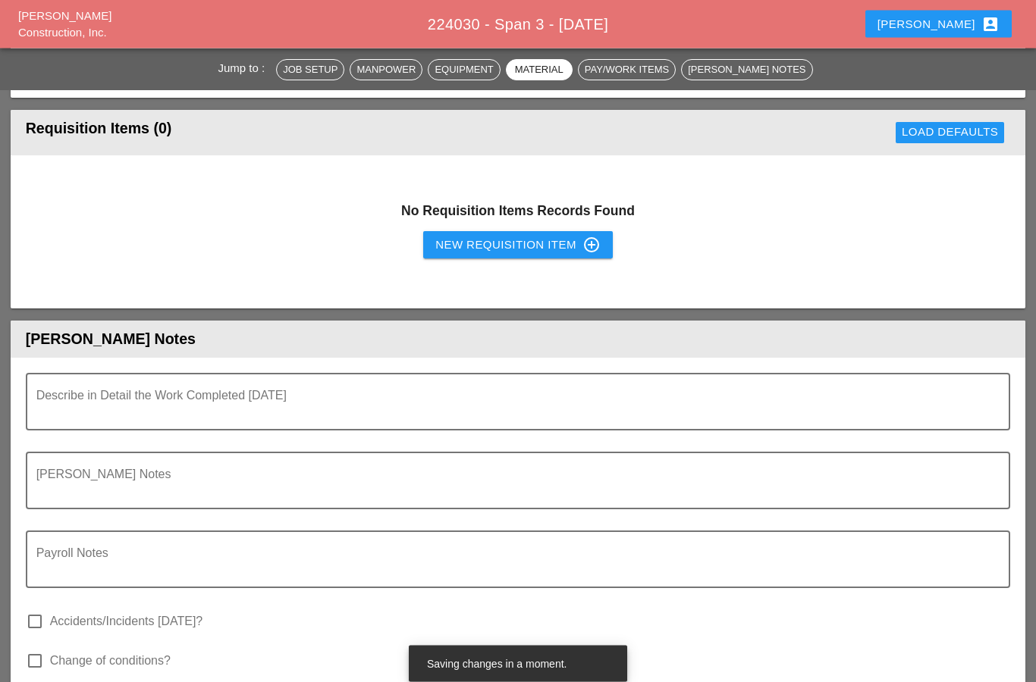
scroll to position [1672, 0]
click at [59, 406] on textarea "Describe in Detail the Work Completed Today" at bounding box center [512, 411] width 952 height 36
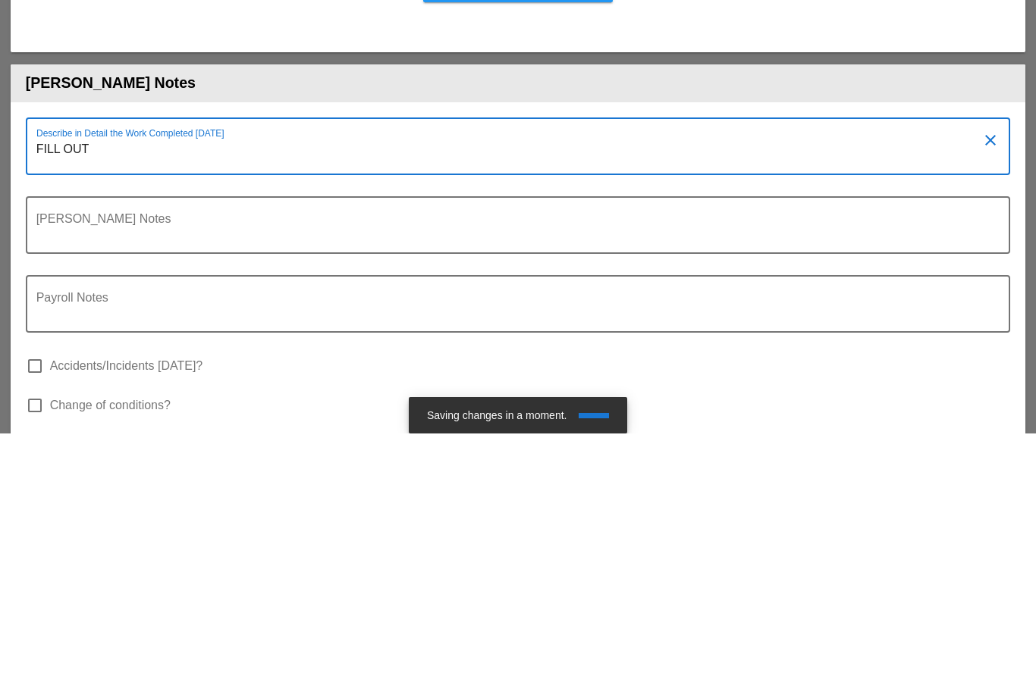
type textarea "FILL OUT."
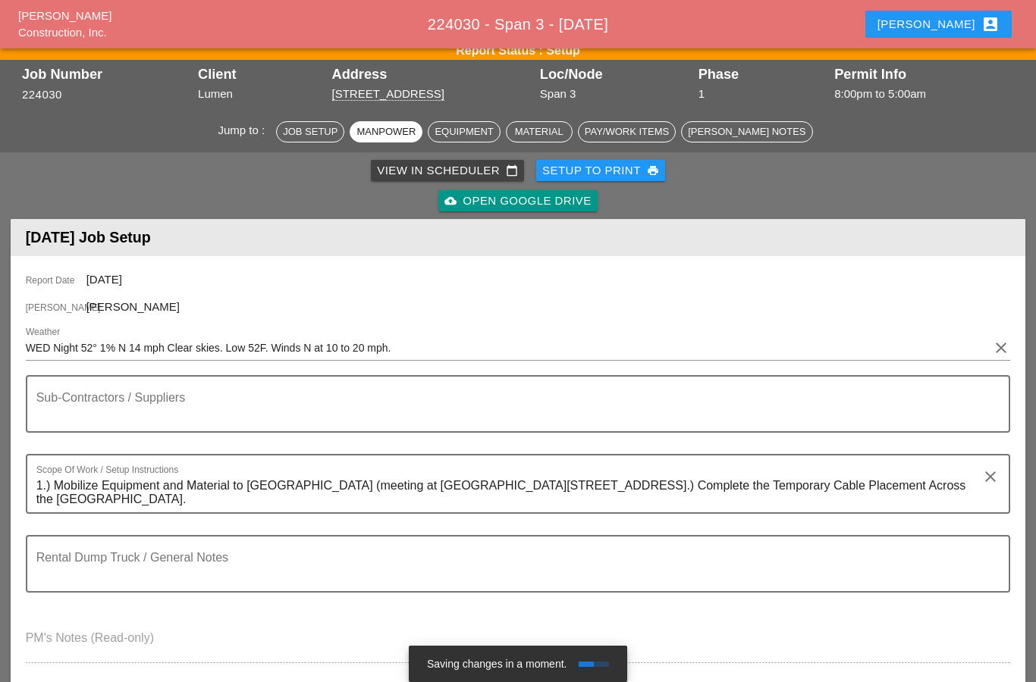
scroll to position [0, 0]
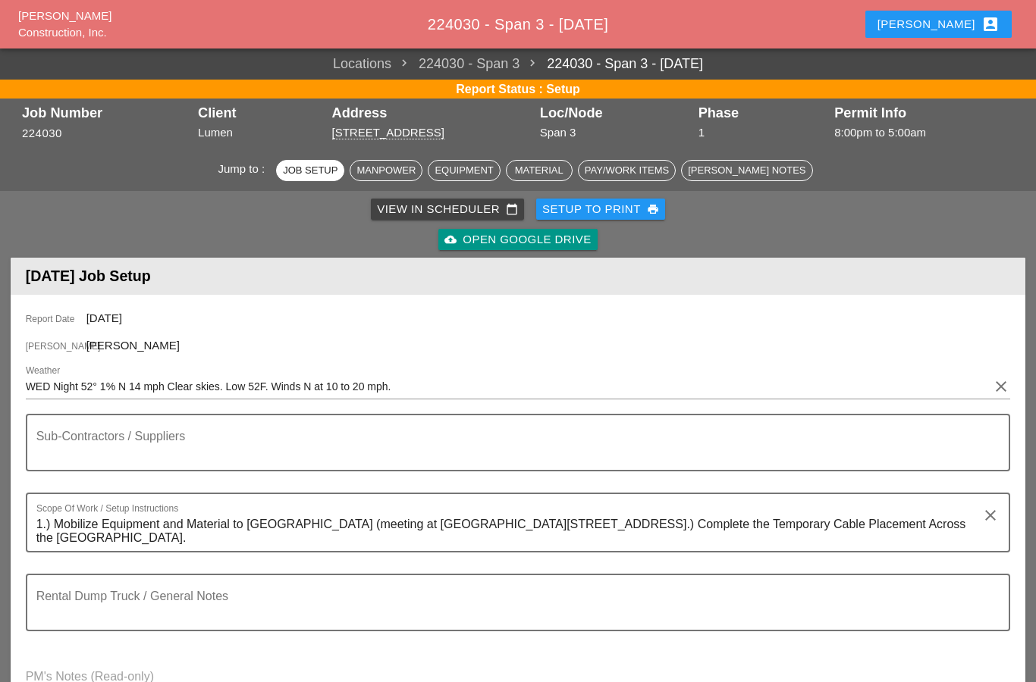
click at [91, 450] on textarea "Sub-Contractors / Suppliers" at bounding box center [512, 452] width 952 height 36
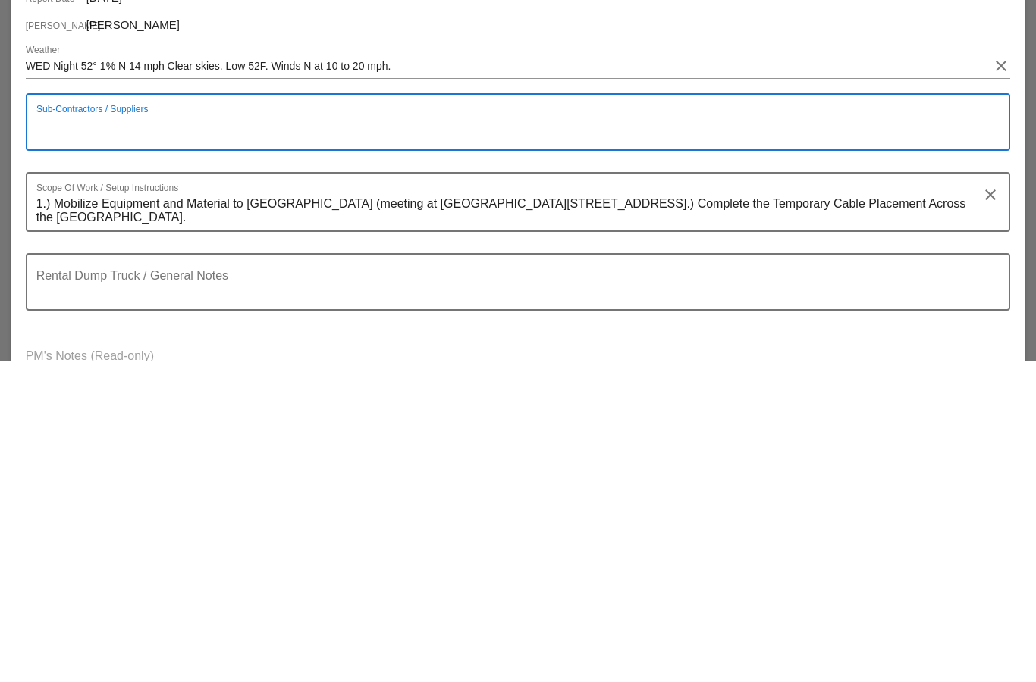
click at [51, 434] on textarea "Sub-Contractors / Suppliers" at bounding box center [512, 452] width 952 height 36
paste textarea "MBTA 2 FLAGGERS ////// 2 POLICE OFFICERS /// WCI MPT"
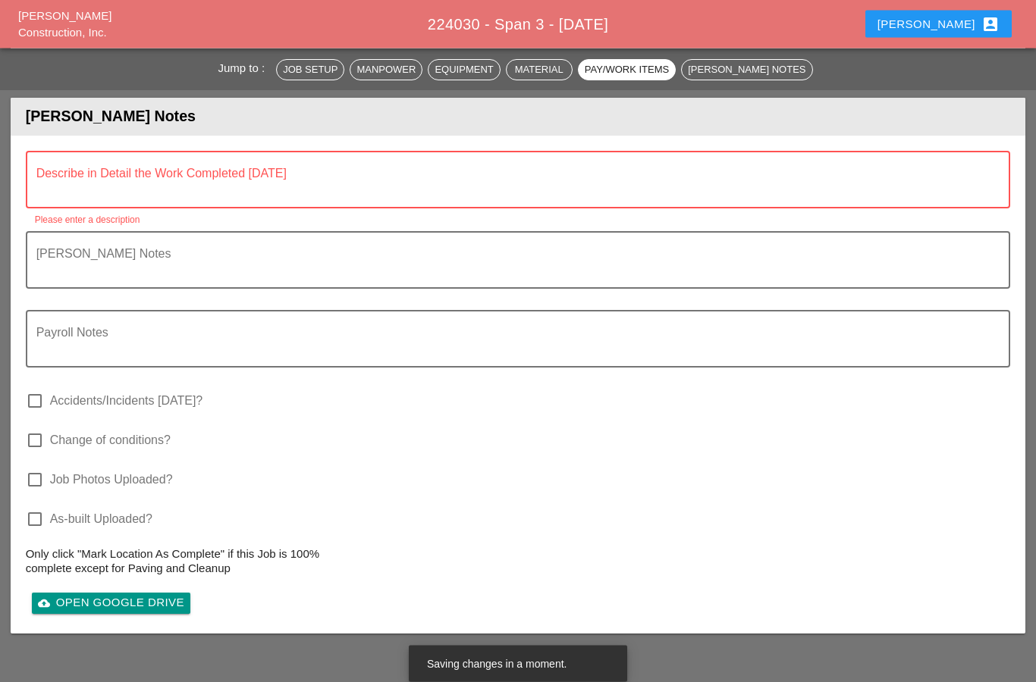
scroll to position [1887, 0]
type textarea "MBTA 2 FLAGGERS ////// 2 POLICE OFFICERS /// WCI MPT"
click at [49, 187] on textarea "Describe in Detail the Work Completed Today" at bounding box center [512, 189] width 952 height 36
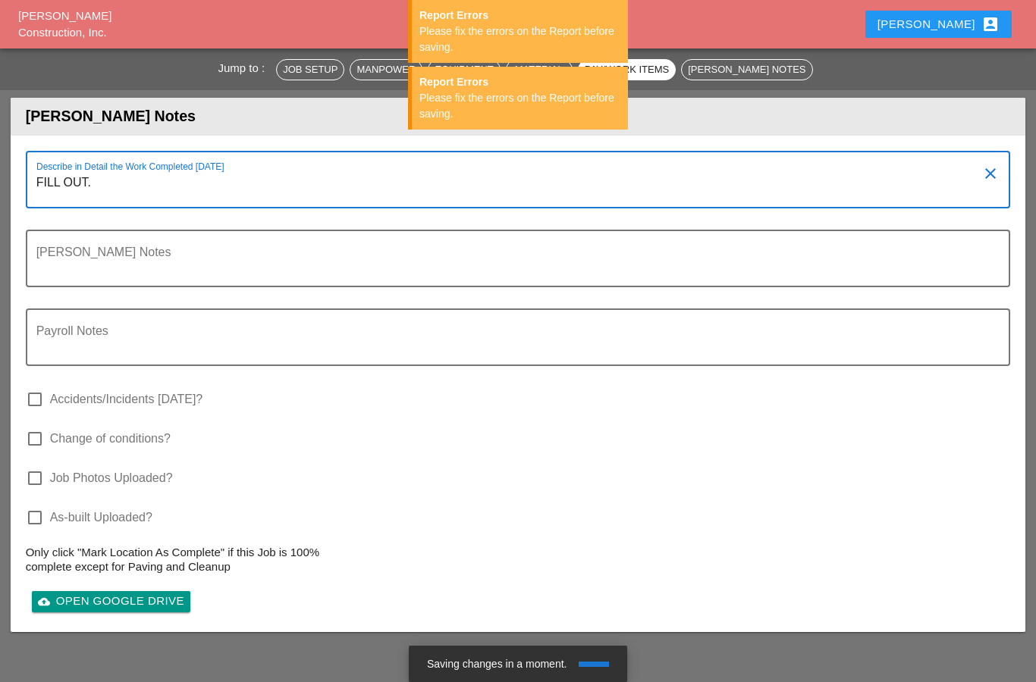
type textarea "FILL OUT."
click at [71, 255] on textarea "Foreman's Notes" at bounding box center [512, 267] width 952 height 36
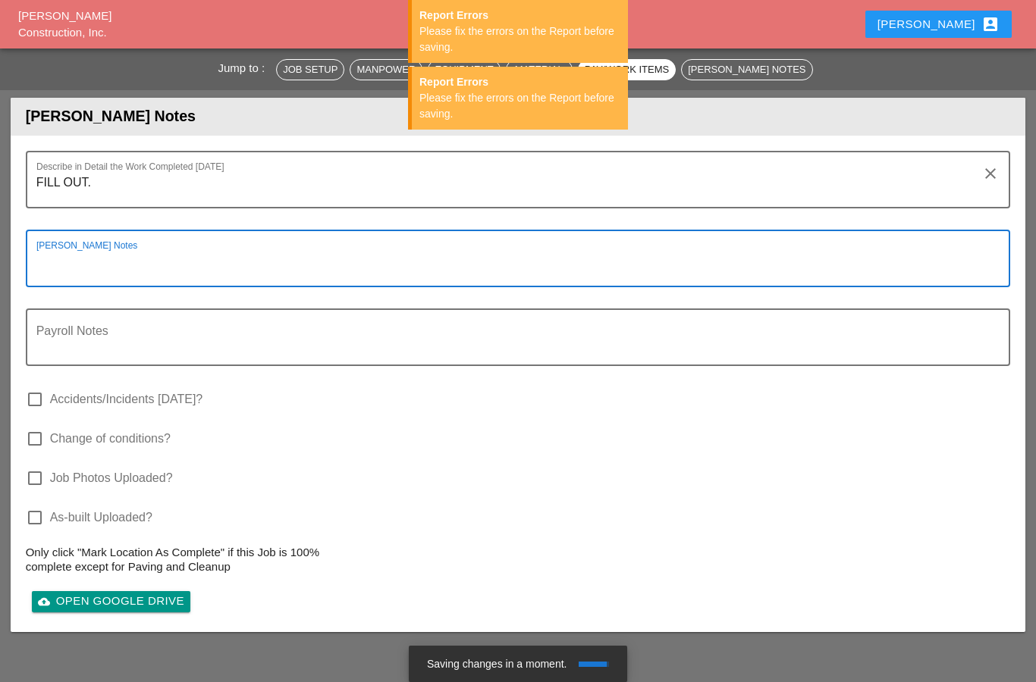
click at [49, 265] on textarea "Foreman's Notes" at bounding box center [512, 267] width 952 height 36
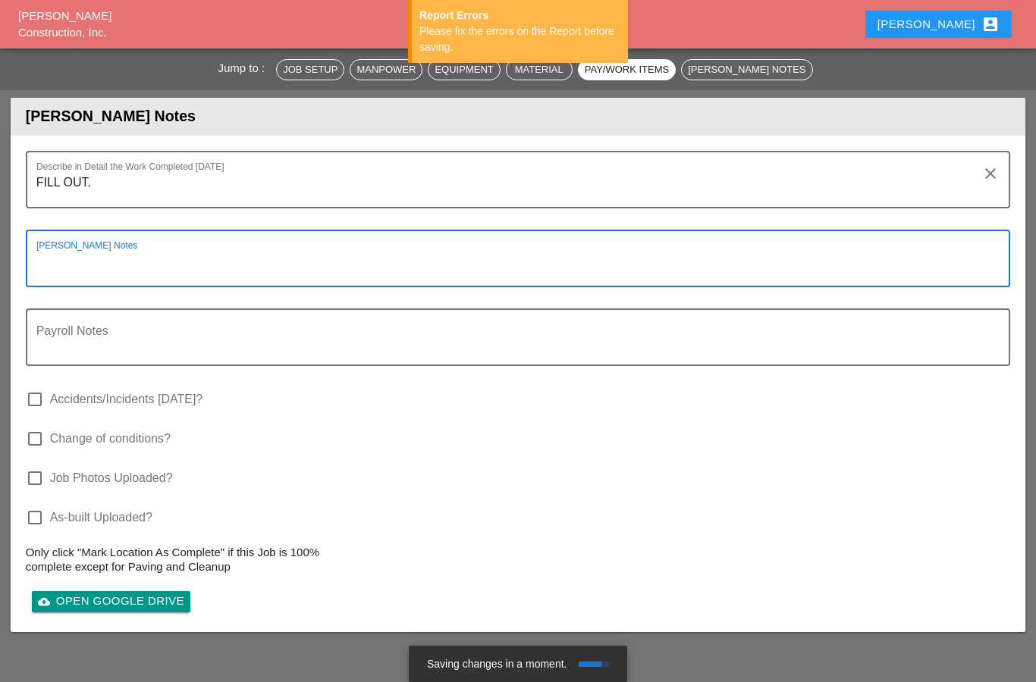
paste textarea "MBTA 2 FLAGGERS ////// 2 POLICE OFFICERS /// WCI MPT"
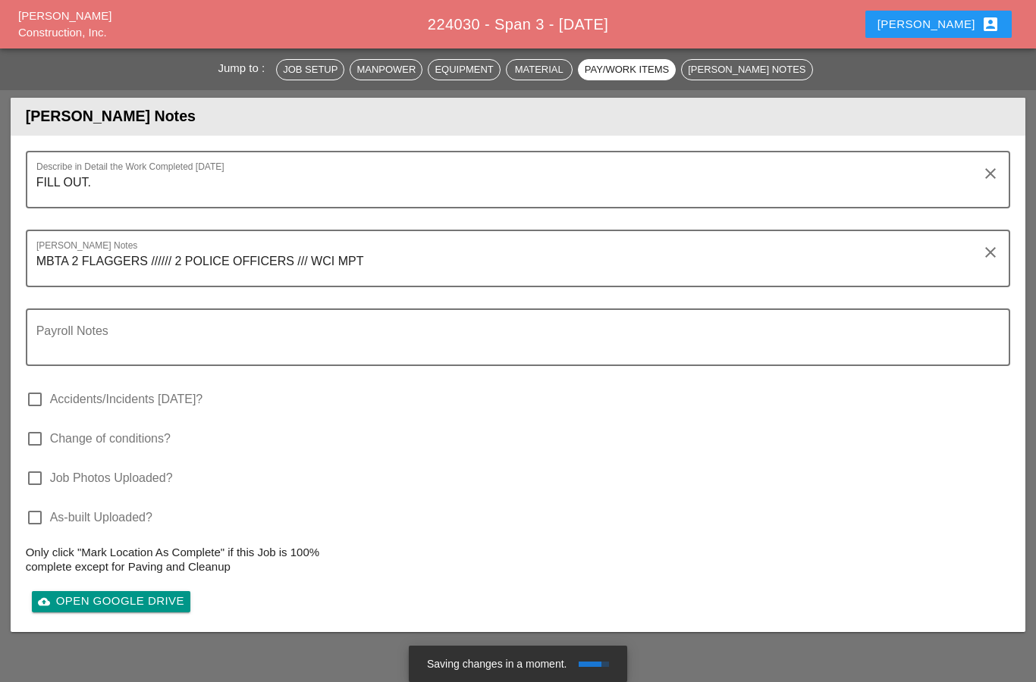
type textarea "MBTA 2 FLAGGERS ////// 2 POLICE OFFICERS /// WCI MPT"
click at [60, 342] on textarea "Payroll Notes" at bounding box center [512, 346] width 952 height 36
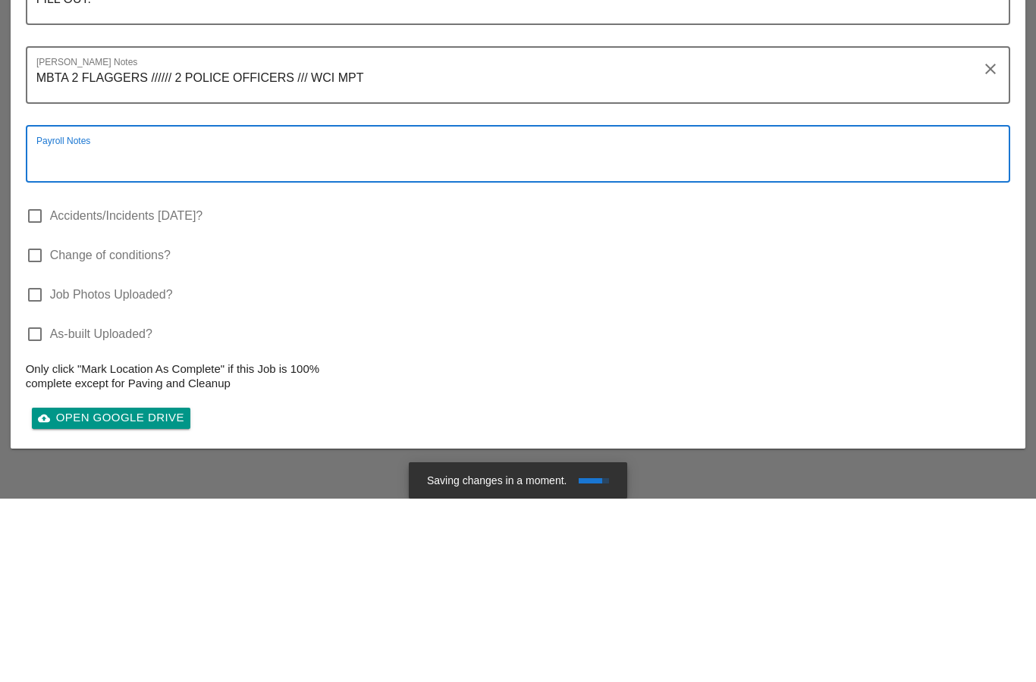
type textarea "W"
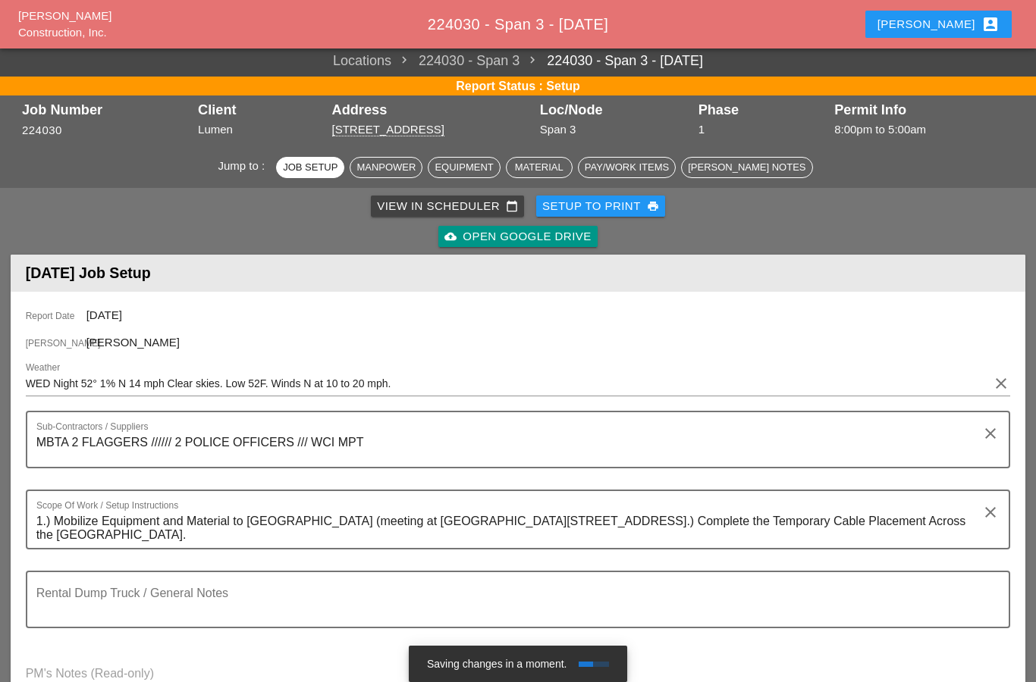
scroll to position [0, 0]
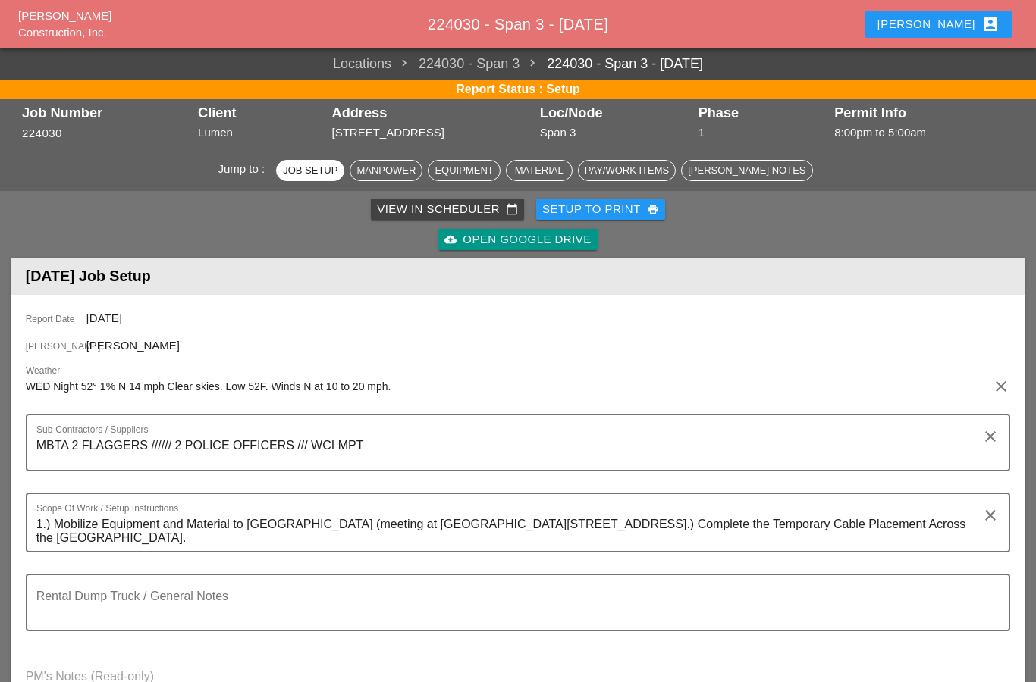
type textarea "EXTRA LABORER [PERSON_NAME]"
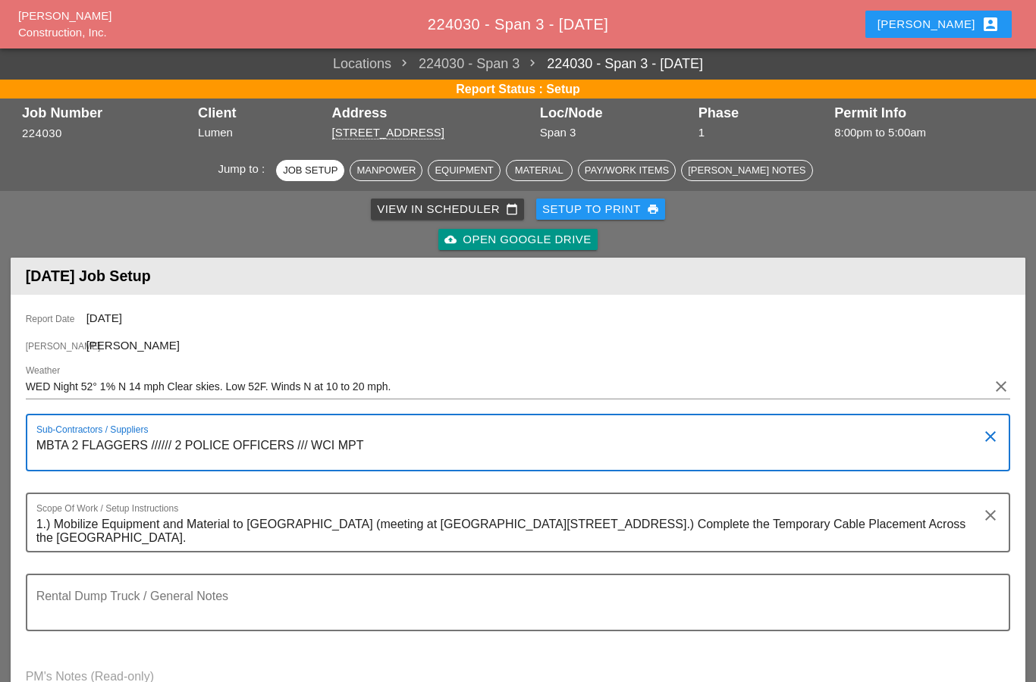
click at [375, 443] on textarea "MBTA 2 FLAGGERS ////// 2 POLICE OFFICERS /// WCI MPT" at bounding box center [512, 452] width 952 height 36
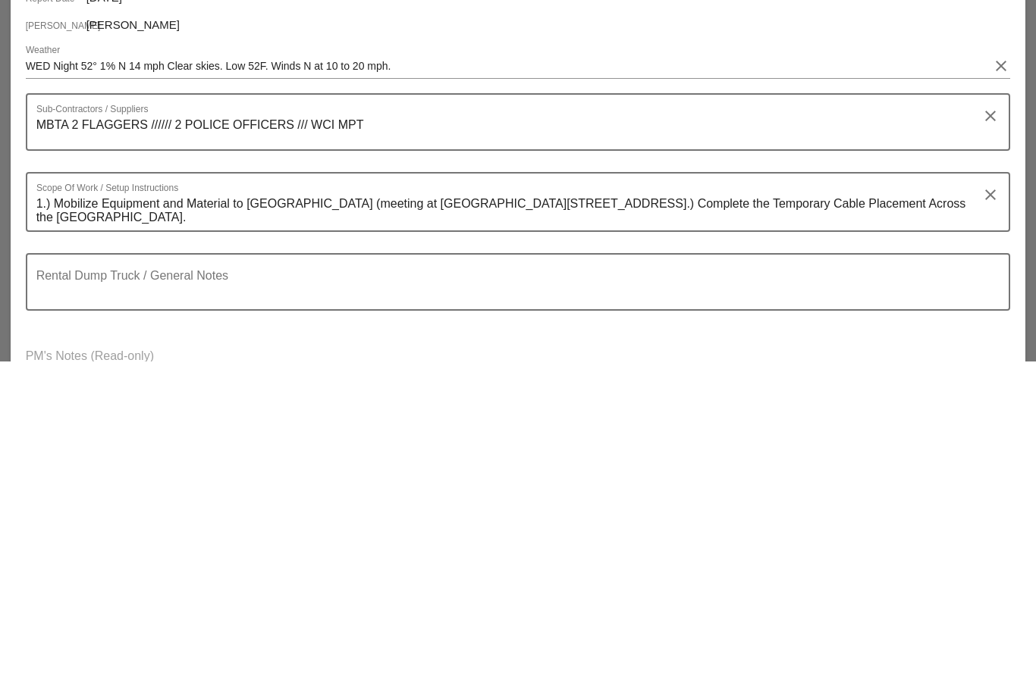
scroll to position [321, 0]
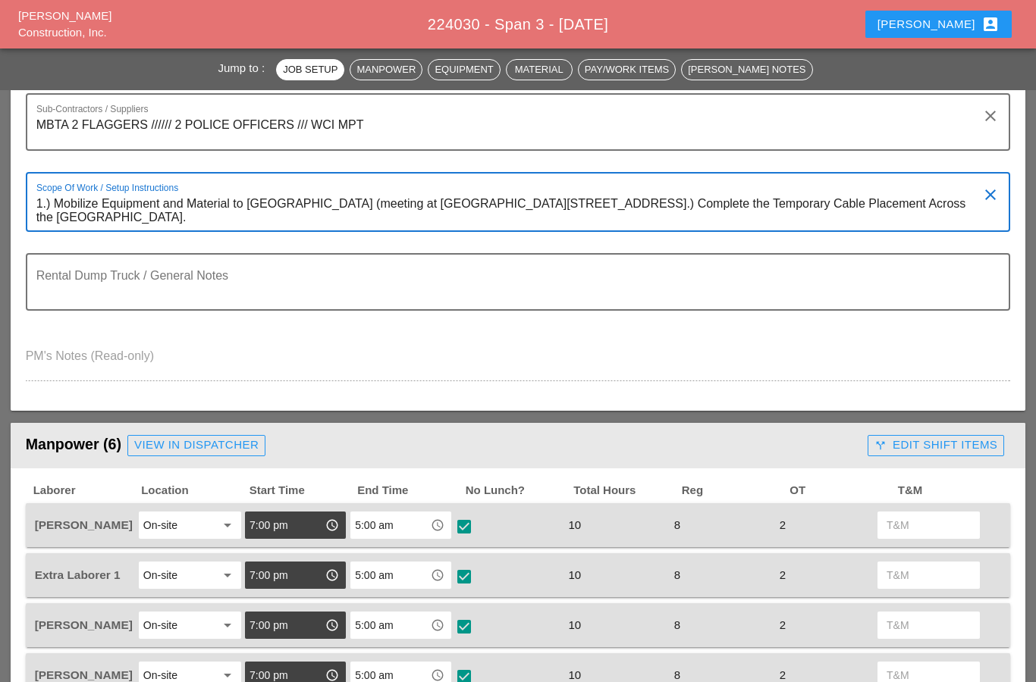
click at [431, 224] on textarea "1.) Mobilize Equipment and Material to [GEOGRAPHIC_DATA] (meeting at [GEOGRAPHI…" at bounding box center [512, 211] width 952 height 39
click at [431, 273] on textarea "Rental Dump Truck / General Notes" at bounding box center [512, 291] width 952 height 36
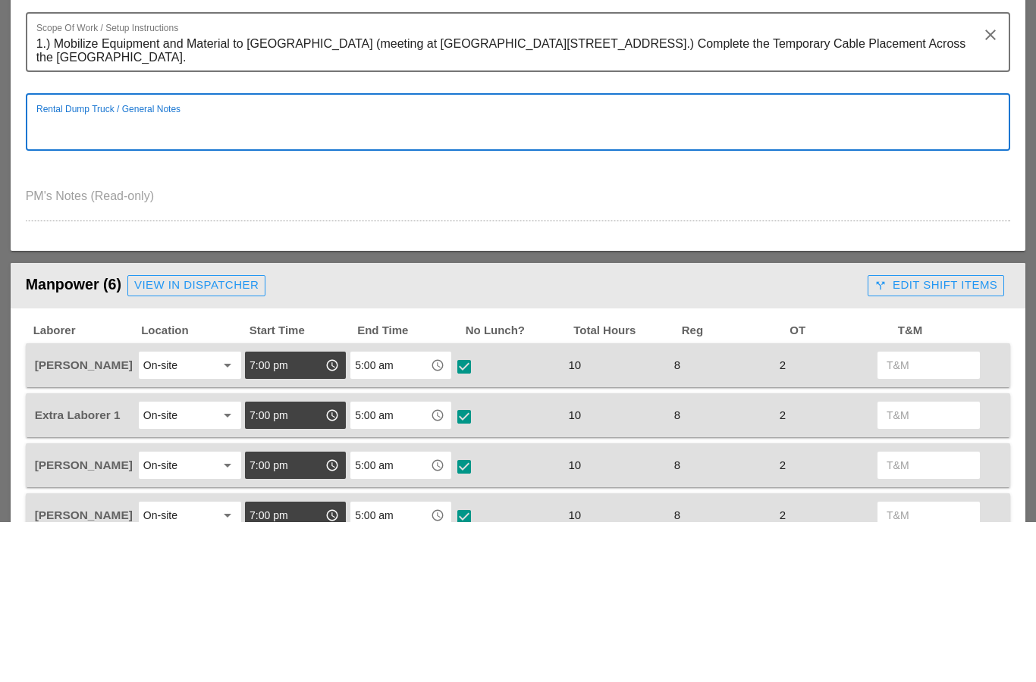
click at [422, 192] on textarea "1.) Mobilize Equipment and Material to [GEOGRAPHIC_DATA] (meeting at [GEOGRAPHI…" at bounding box center [512, 211] width 952 height 39
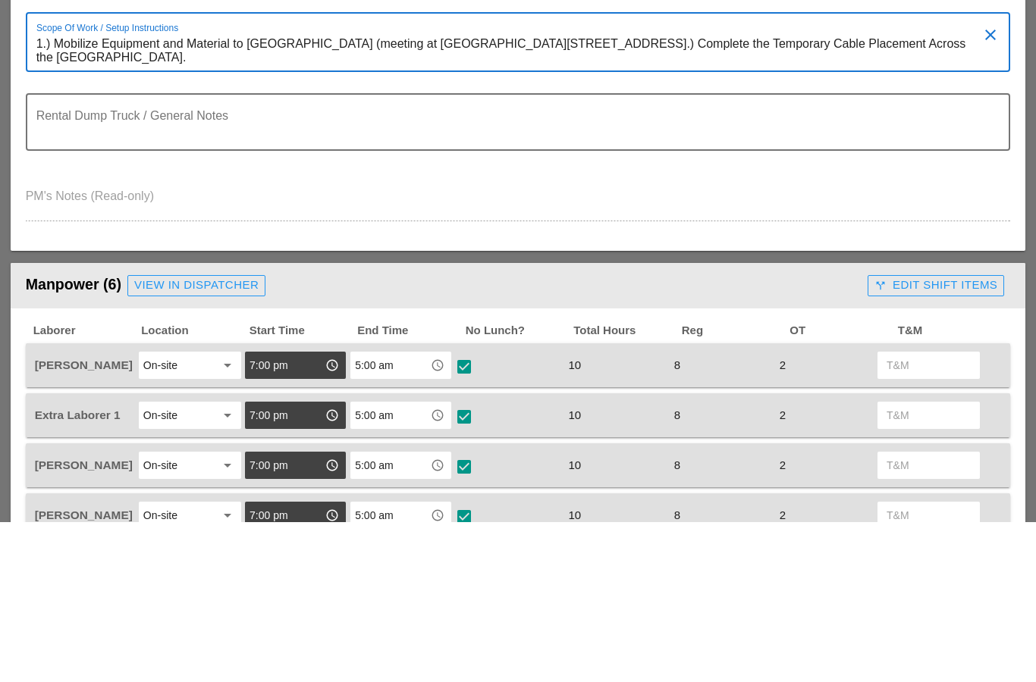
click at [429, 192] on textarea "1.) Mobilize Equipment and Material to [GEOGRAPHIC_DATA] (meeting at [GEOGRAPHI…" at bounding box center [512, 211] width 952 height 39
click at [420, 192] on textarea "1.) Mobilize Equipment and Material to [GEOGRAPHIC_DATA] (meeting at [GEOGRAPHI…" at bounding box center [512, 211] width 952 height 39
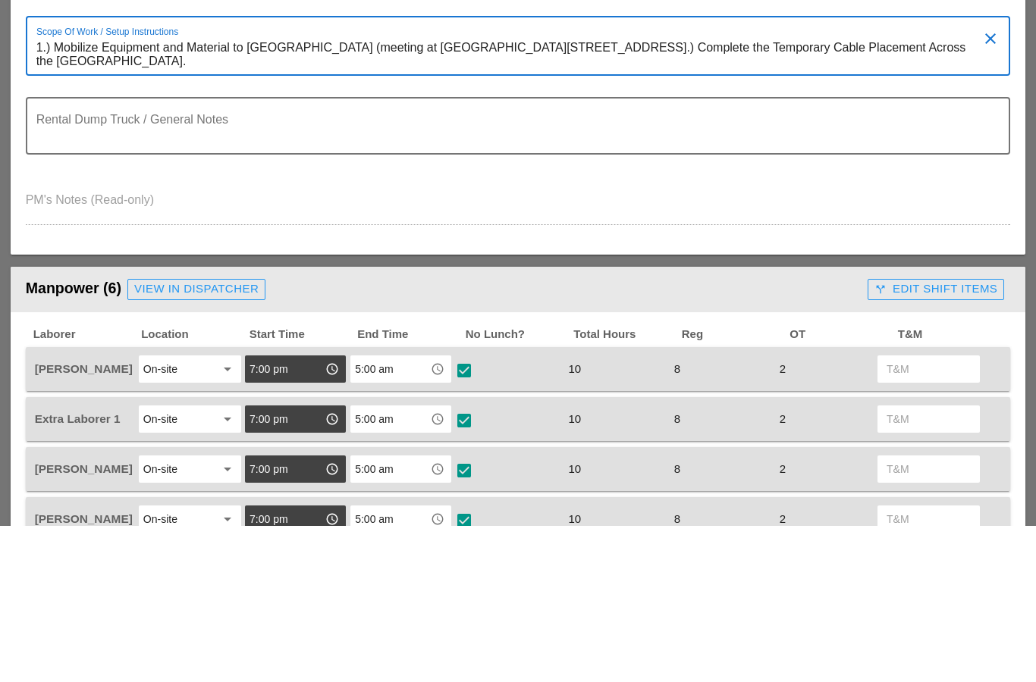
click at [36, 192] on textarea "1.) Mobilize Equipment and Material to Boston (meeting at Hotel - 235 Wood Road…" at bounding box center [512, 211] width 952 height 39
click at [422, 192] on textarea "1.) Mobilize Equipment and Material to Boston (meeting at Hotel - 235 Wood Road…" at bounding box center [512, 211] width 952 height 39
click at [48, 192] on textarea "1.) Mobilize Equipment and Material to Boston (meeting at Hotel - 235 Wood Road…" at bounding box center [512, 211] width 952 height 39
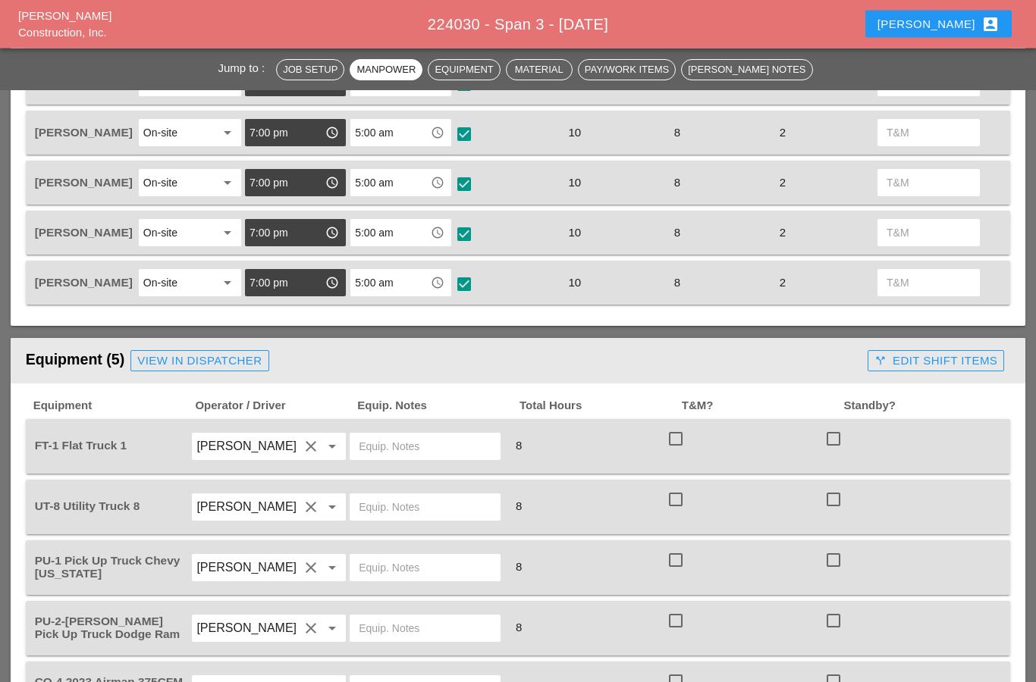
scroll to position [814, 0]
click at [173, 365] on div "View in Dispatcher" at bounding box center [199, 361] width 124 height 17
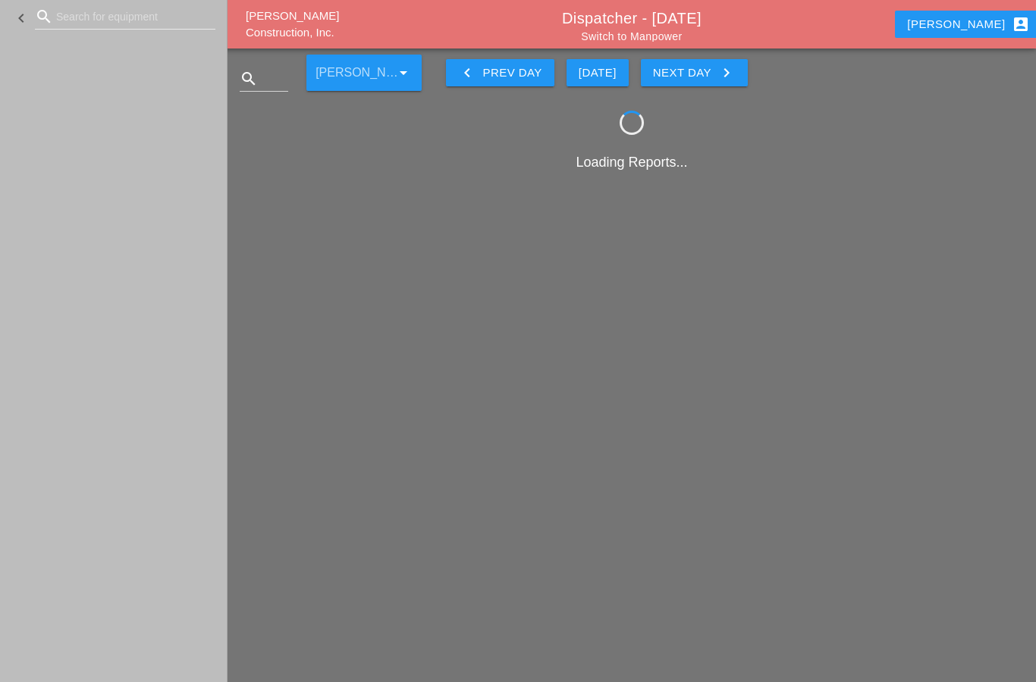
click at [83, 19] on input "Search for equipment" at bounding box center [125, 17] width 138 height 24
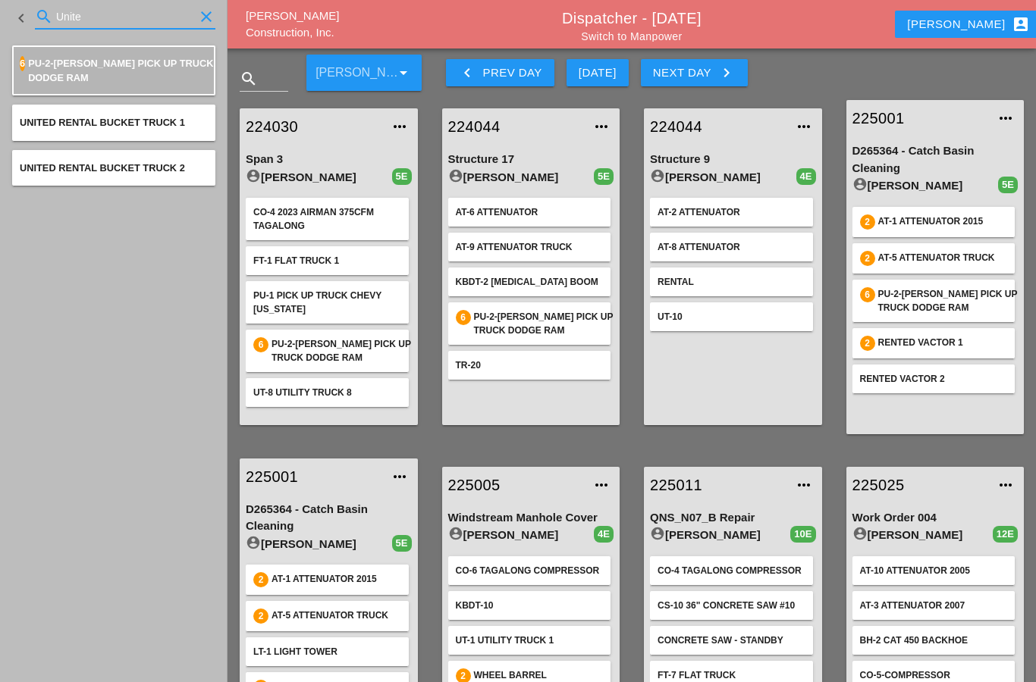
type input "United"
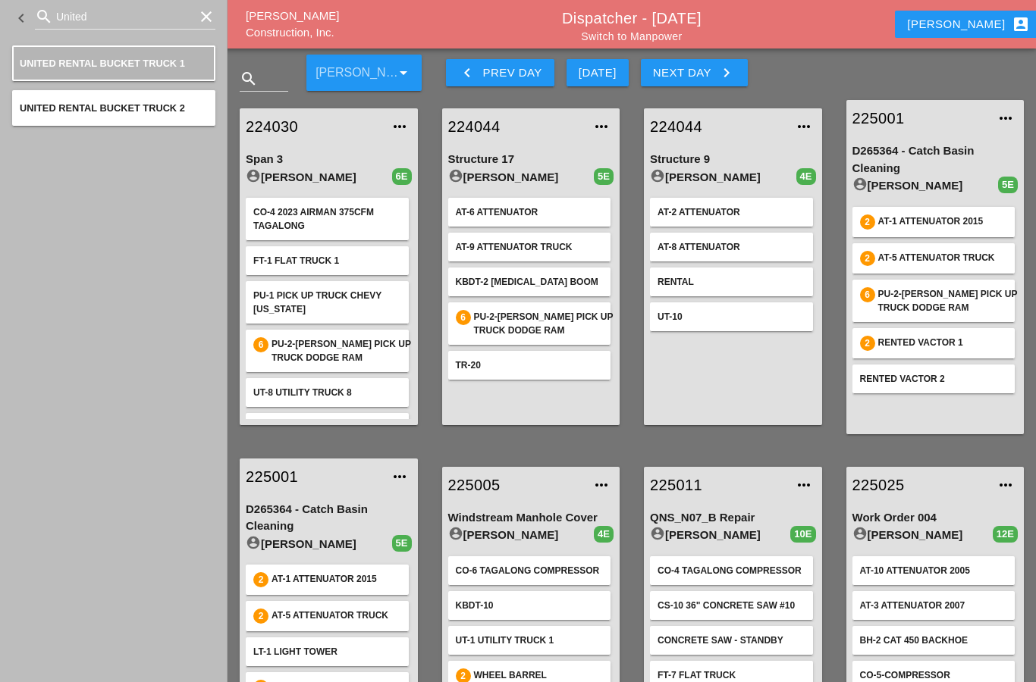
click at [706, 76] on div "Next Day keyboard_arrow_right" at bounding box center [694, 73] width 83 height 18
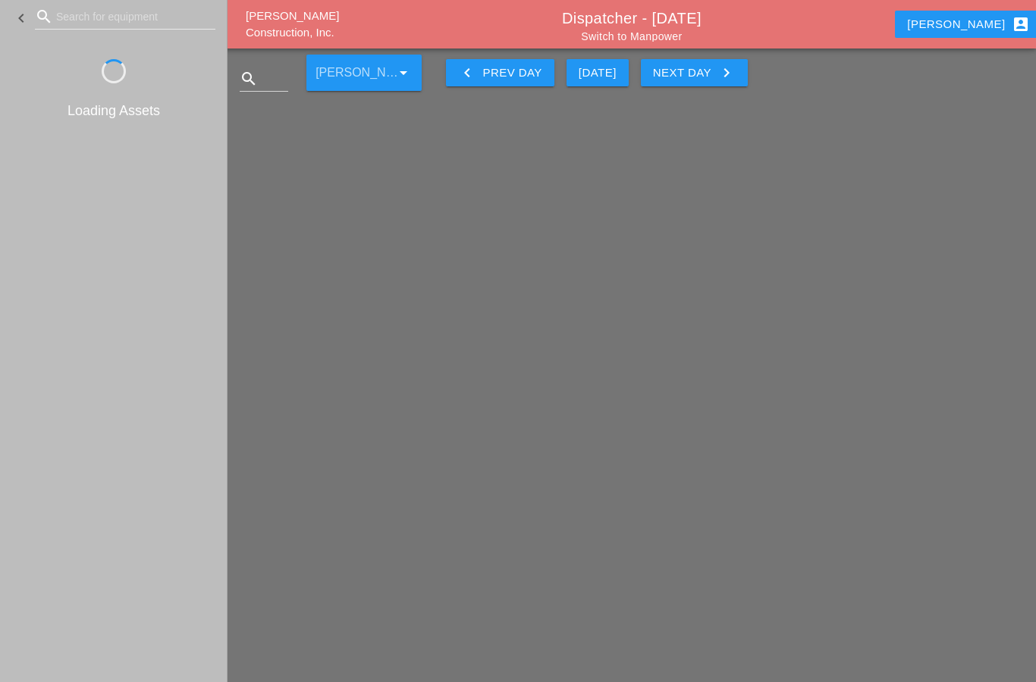
click at [75, 16] on input "Search for equipment" at bounding box center [125, 17] width 138 height 24
type input "United"
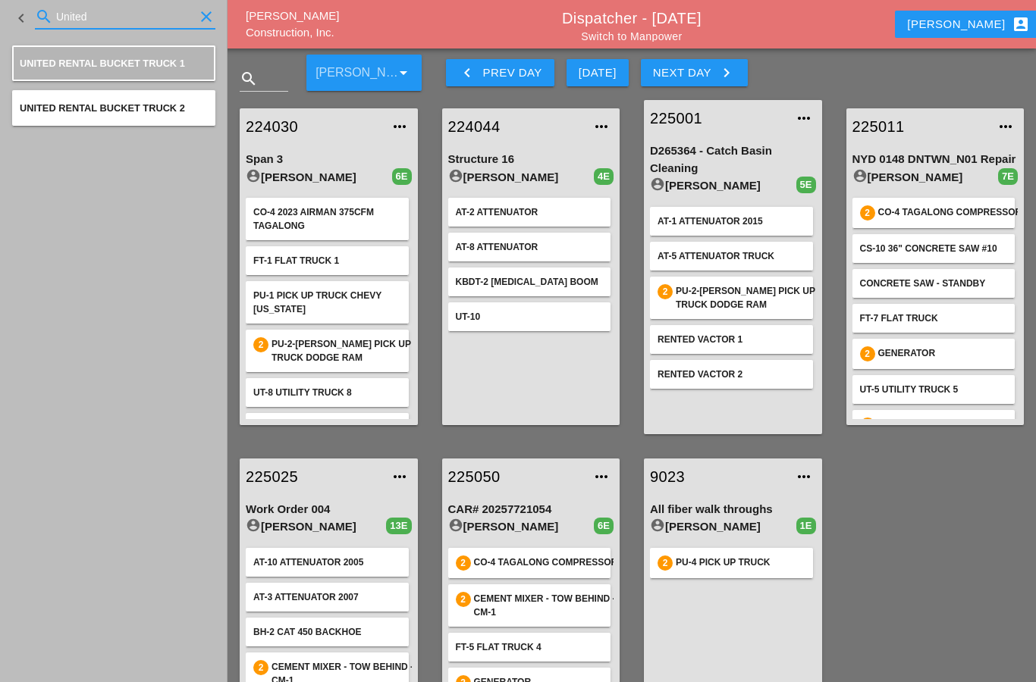
click at [283, 136] on link "224030" at bounding box center [314, 126] width 136 height 23
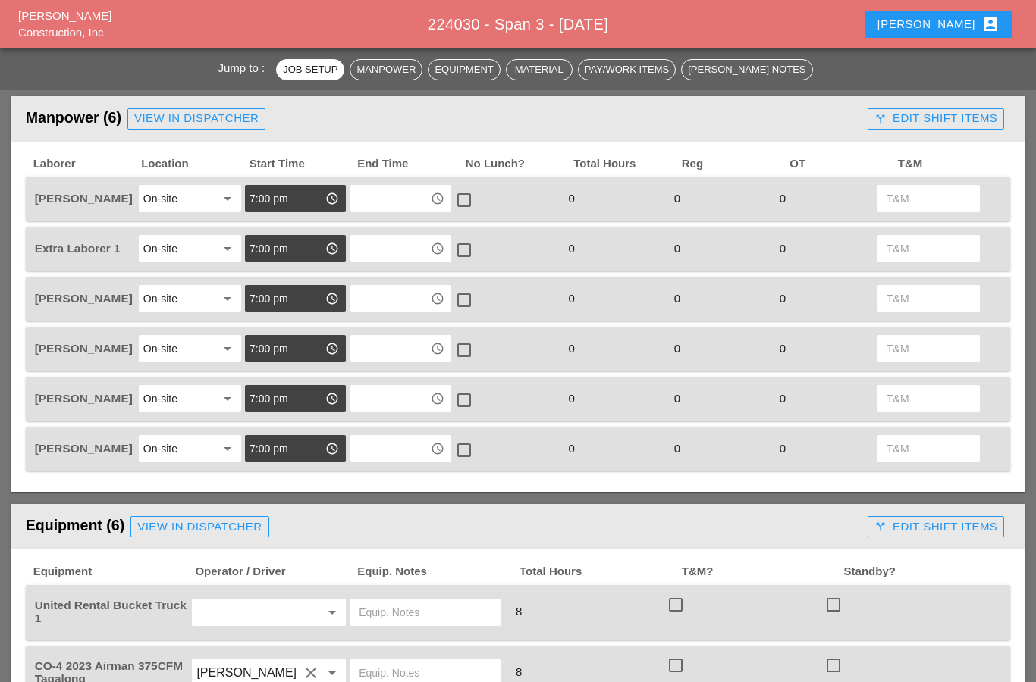
scroll to position [651, 0]
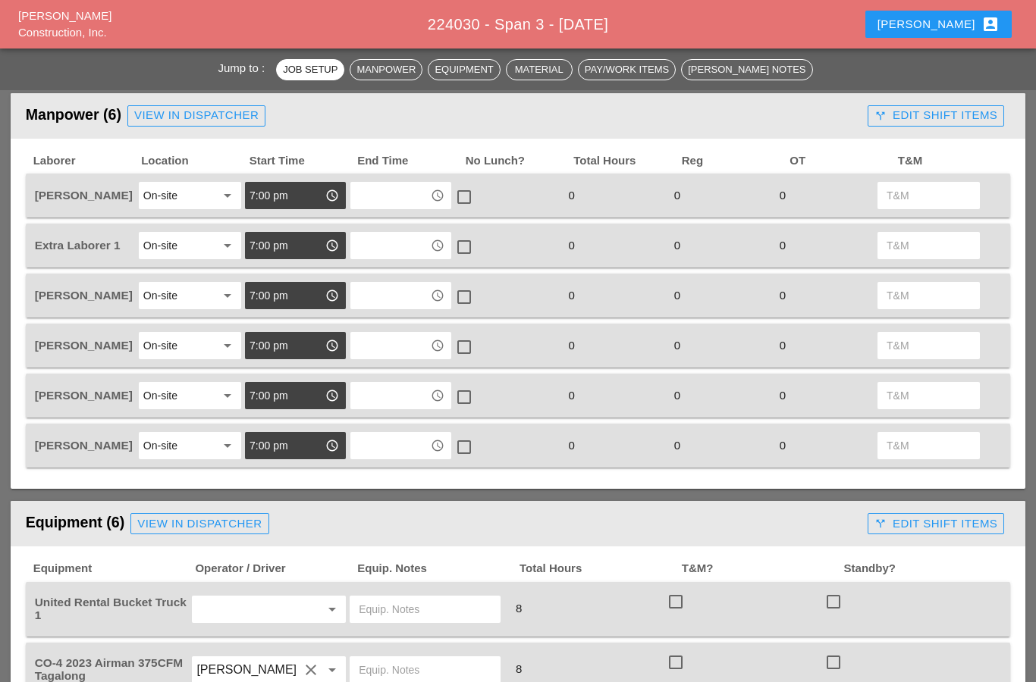
click at [373, 198] on input "text" at bounding box center [390, 196] width 71 height 24
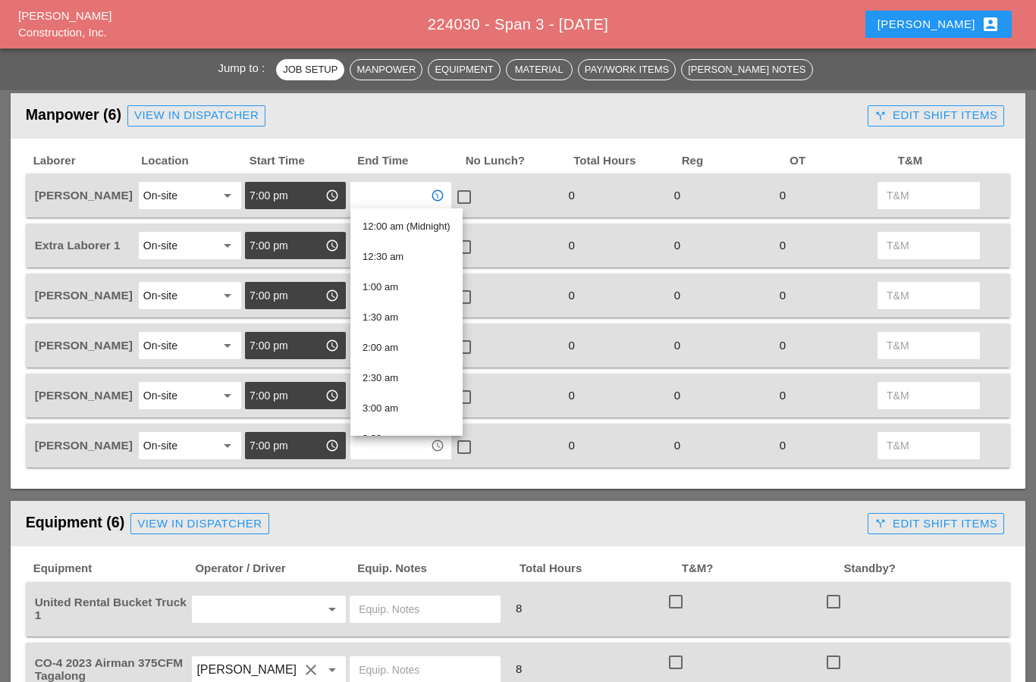
type input "5"
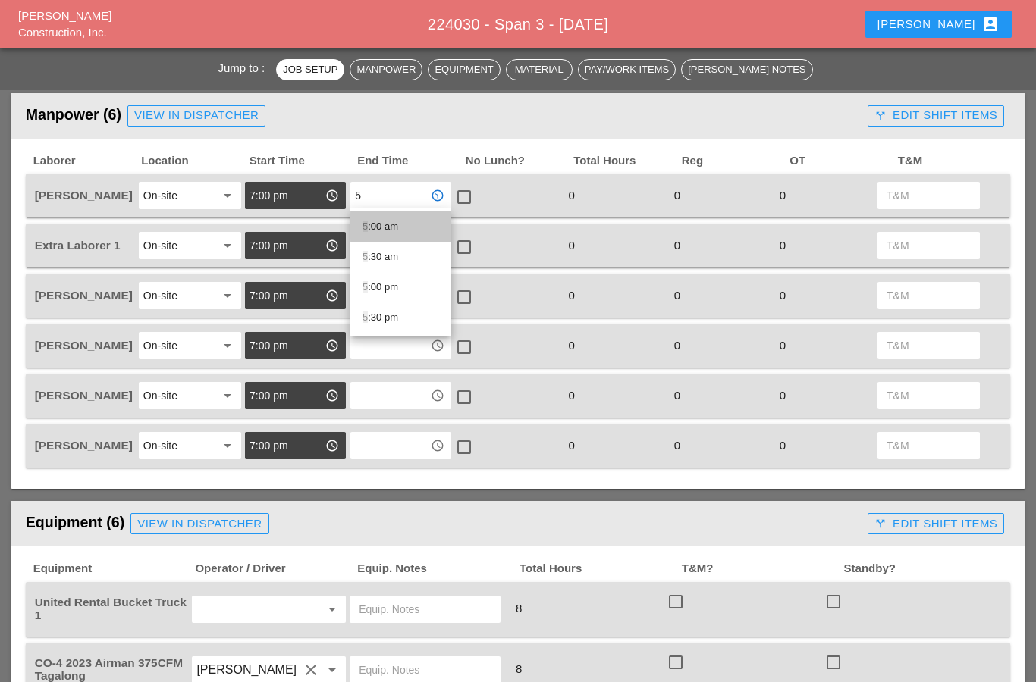
click at [365, 225] on span "5" at bounding box center [364, 226] width 5 height 11
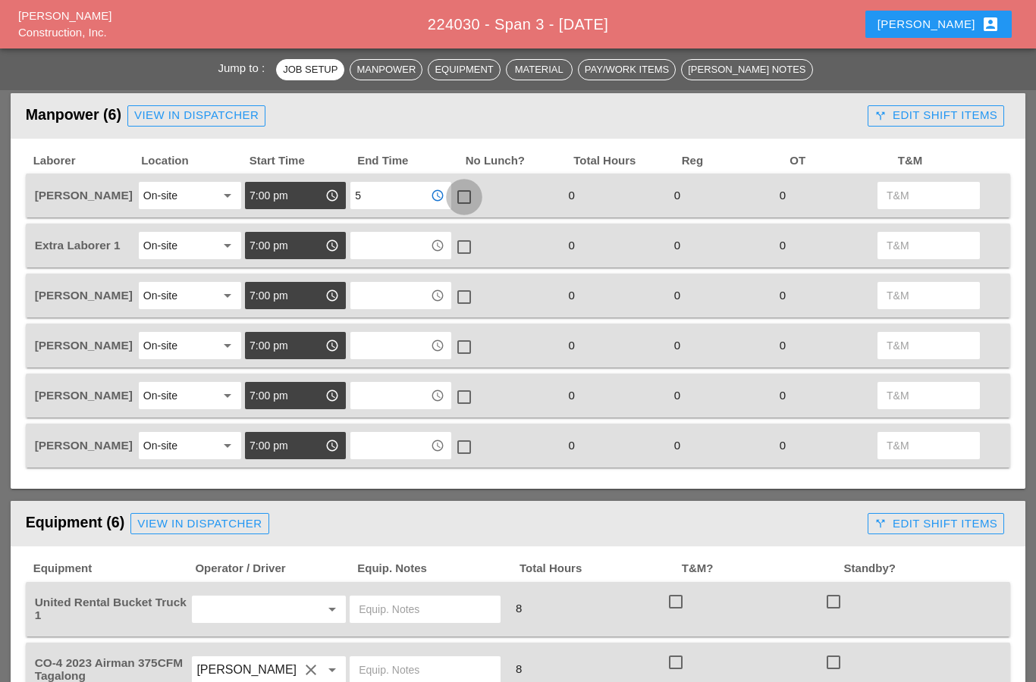
click at [463, 198] on div at bounding box center [464, 197] width 26 height 26
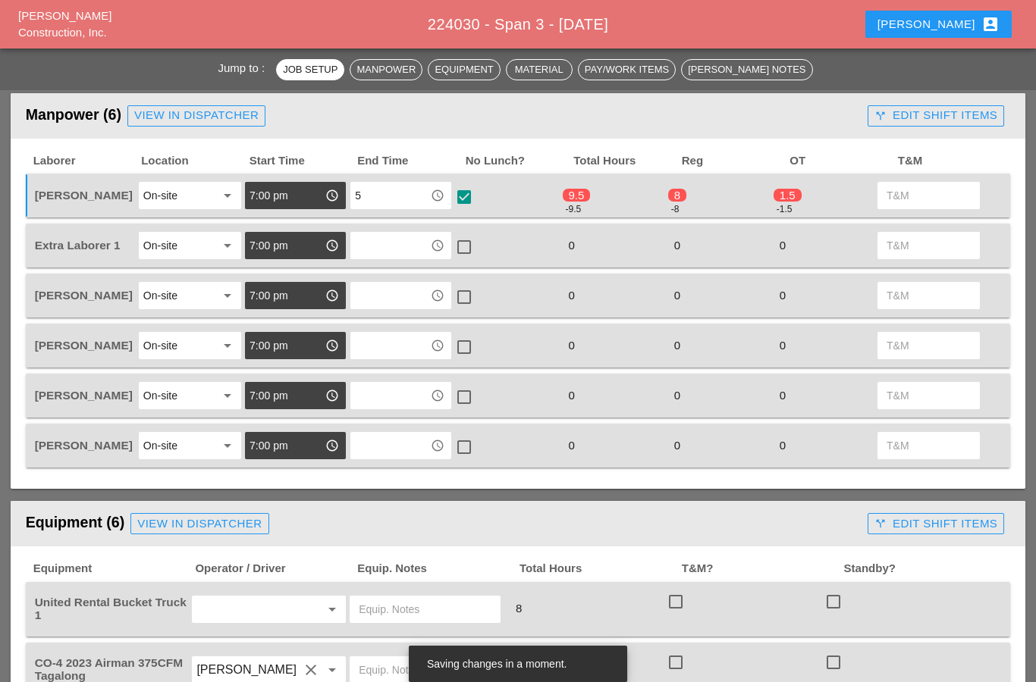
click at [378, 249] on input "text" at bounding box center [390, 246] width 71 height 24
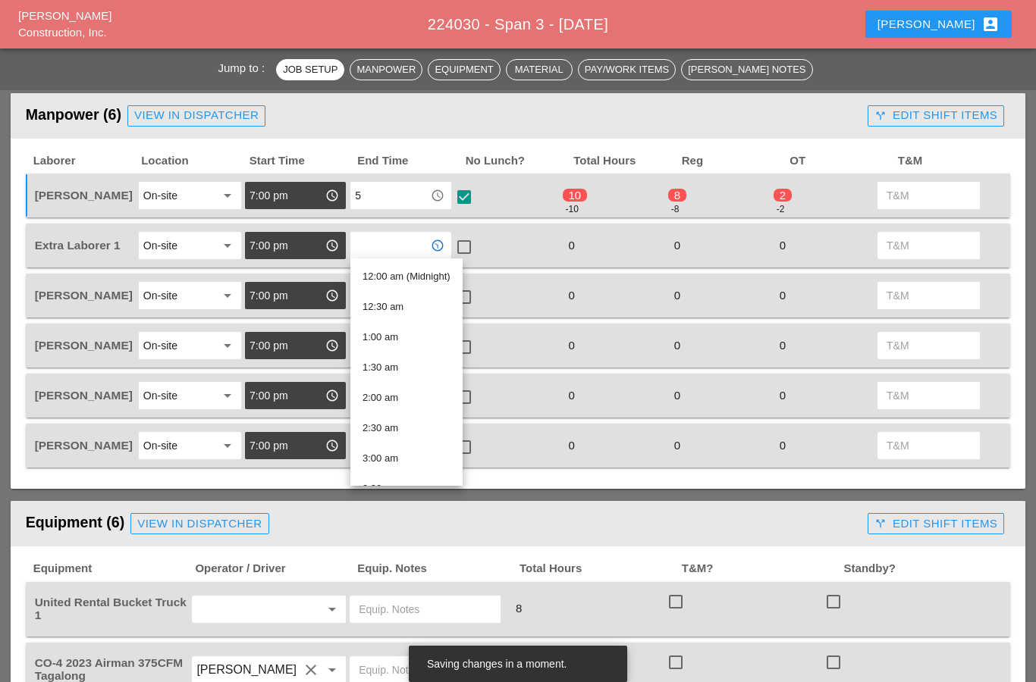
type input "5"
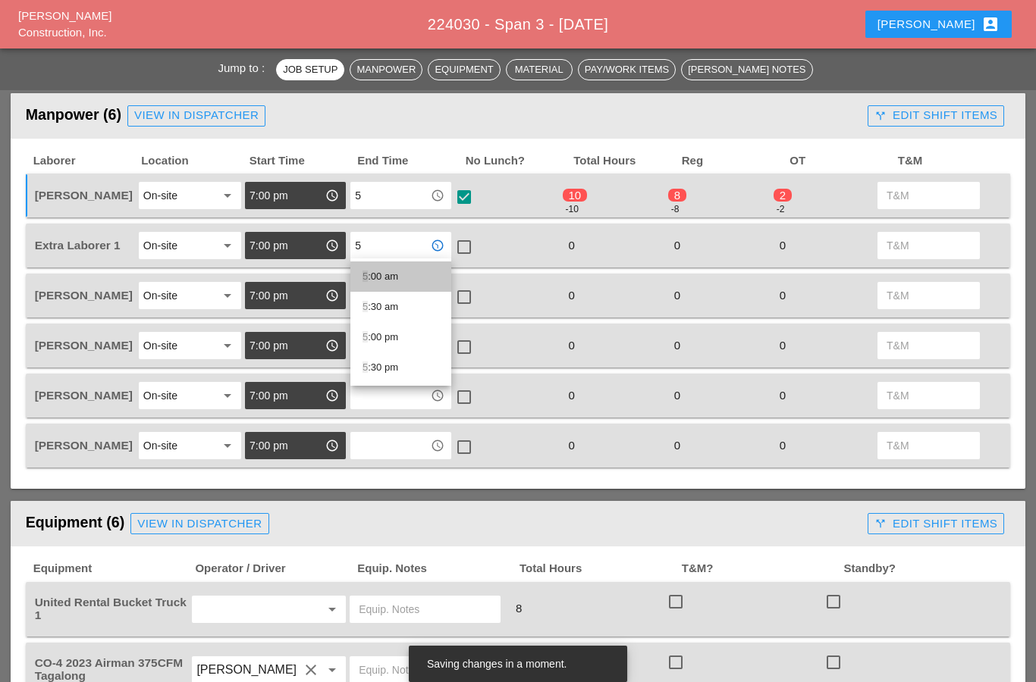
click at [368, 273] on div "5 :00 am" at bounding box center [400, 277] width 77 height 18
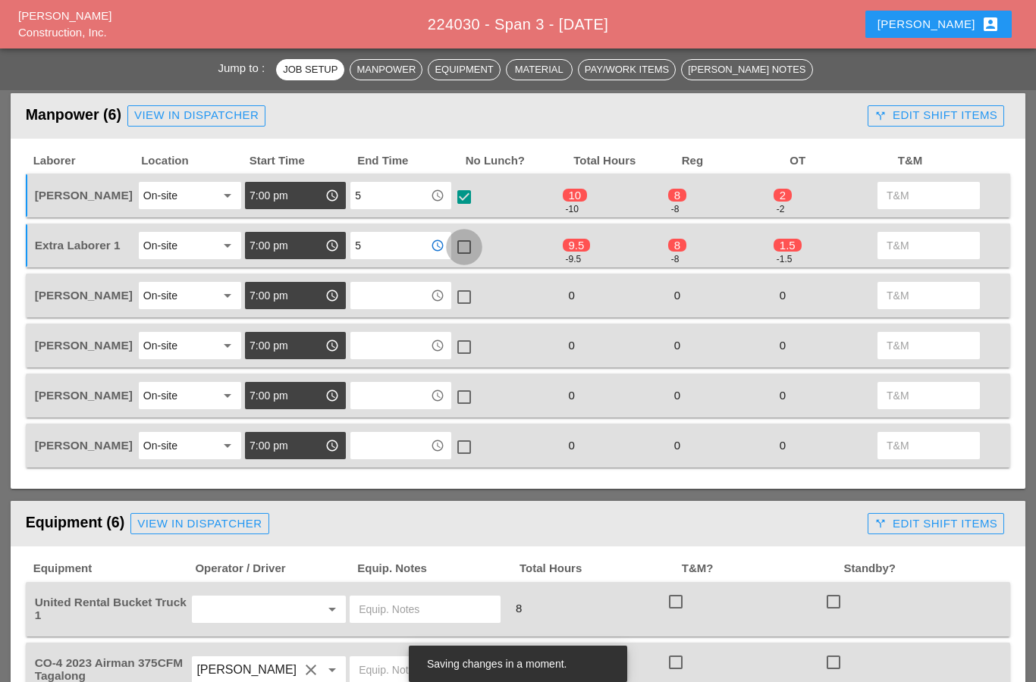
click at [463, 246] on div at bounding box center [464, 247] width 26 height 26
click at [377, 300] on input "text" at bounding box center [390, 296] width 71 height 24
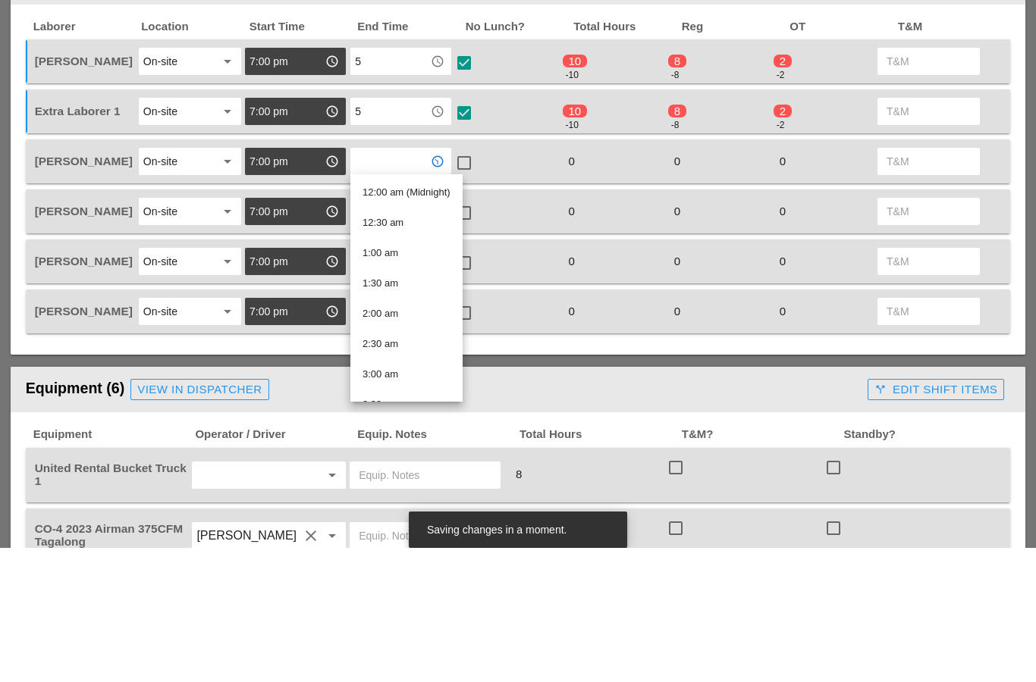
type input "5"
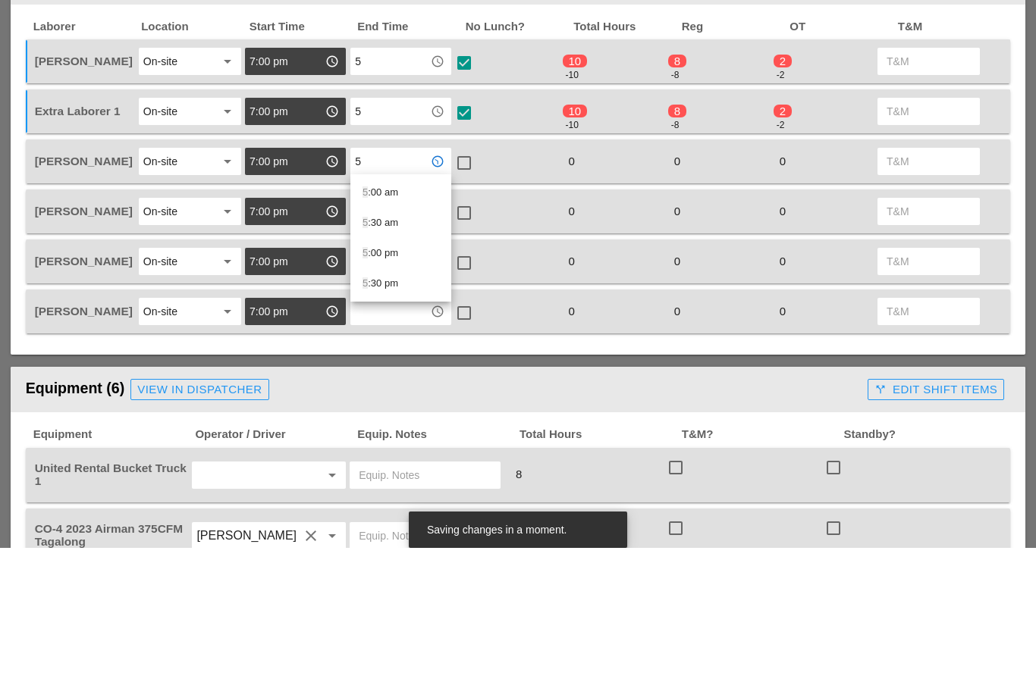
click at [377, 318] on div "5 :00 am" at bounding box center [400, 327] width 77 height 18
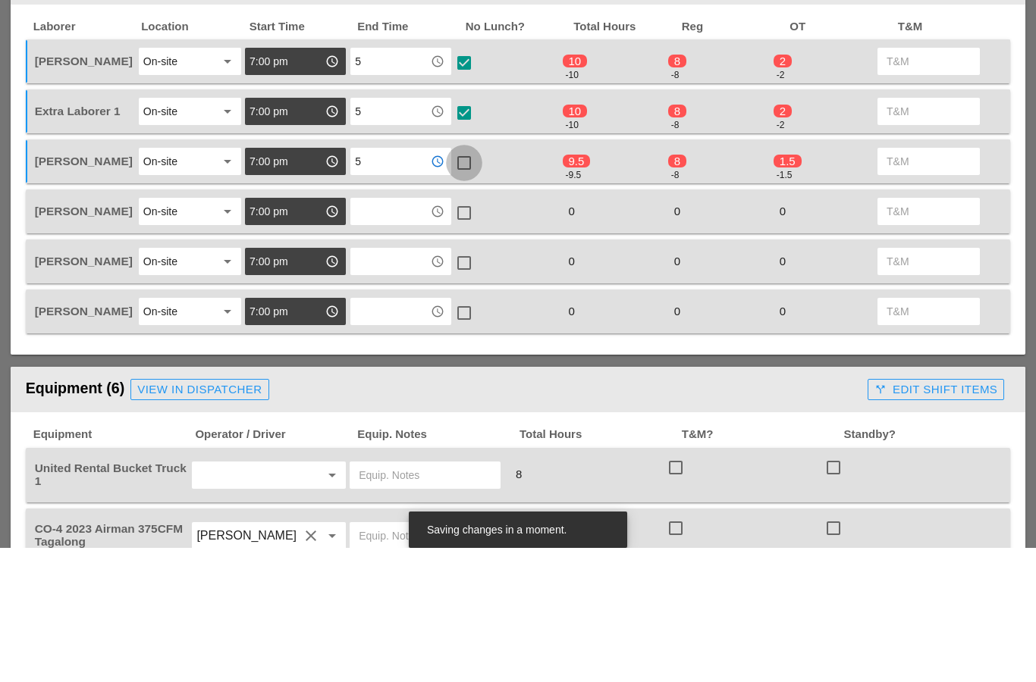
click at [465, 284] on div at bounding box center [464, 297] width 26 height 26
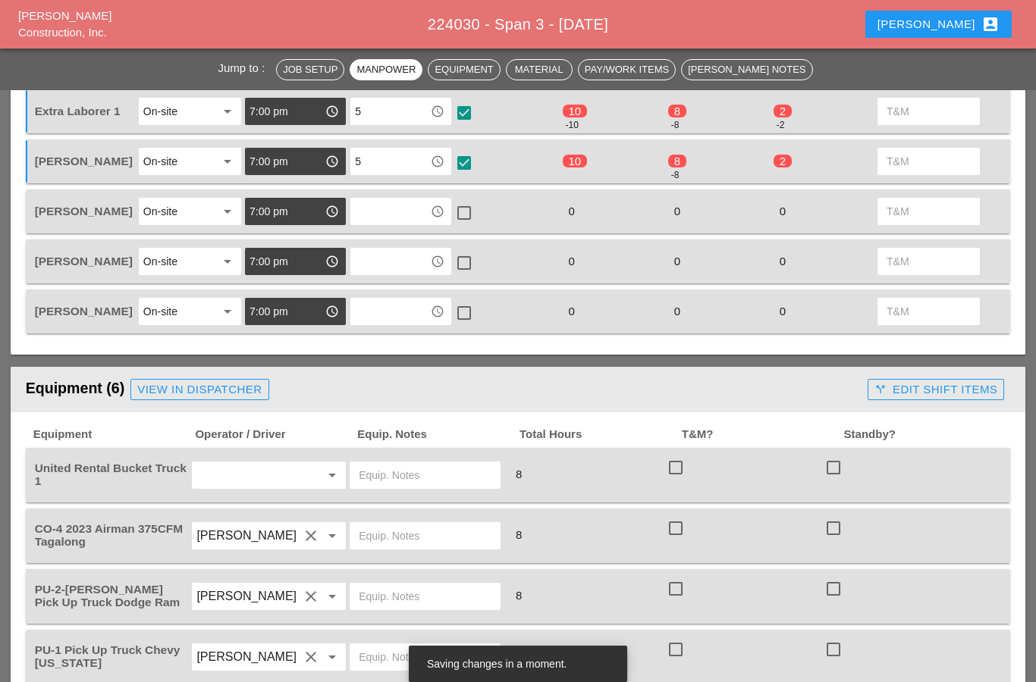
click at [377, 212] on input "text" at bounding box center [390, 211] width 71 height 24
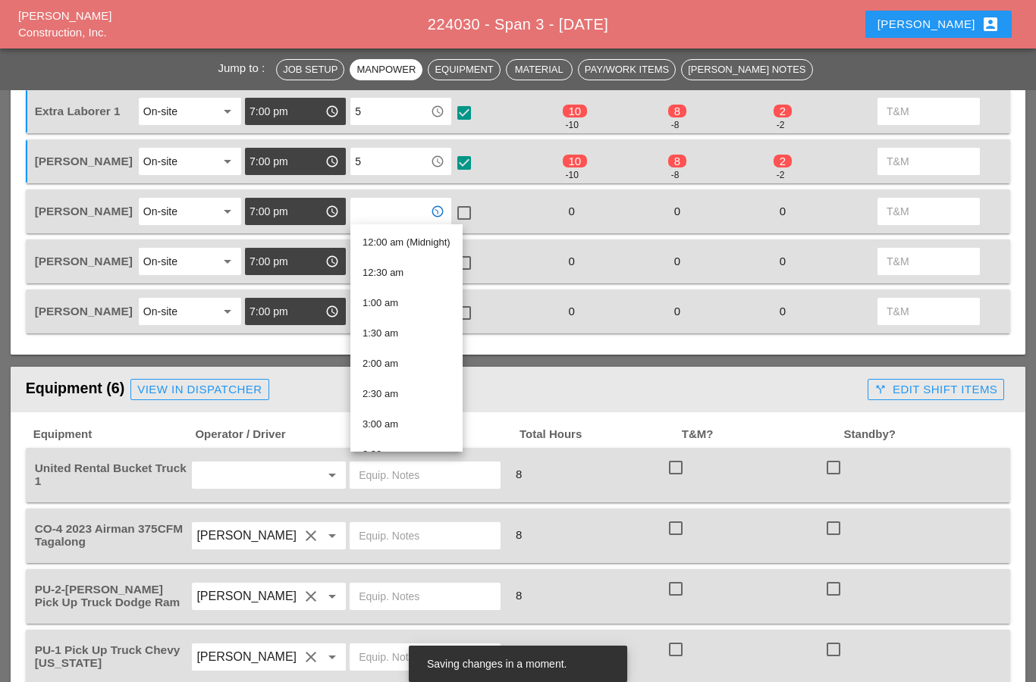
type input "5"
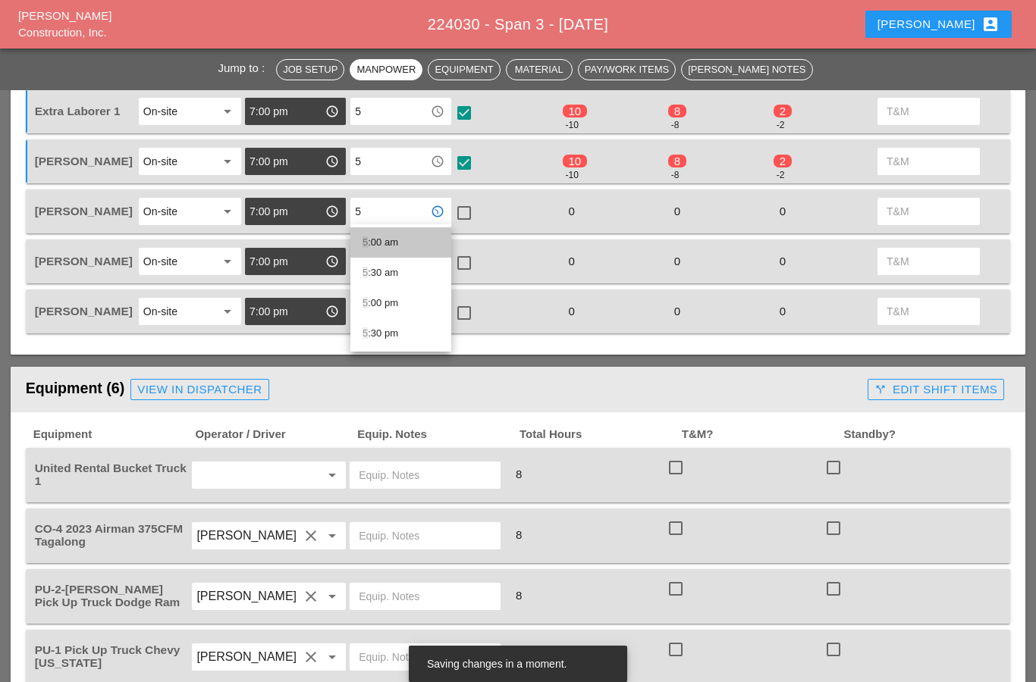
click at [369, 243] on div "5 :00 am" at bounding box center [400, 243] width 77 height 18
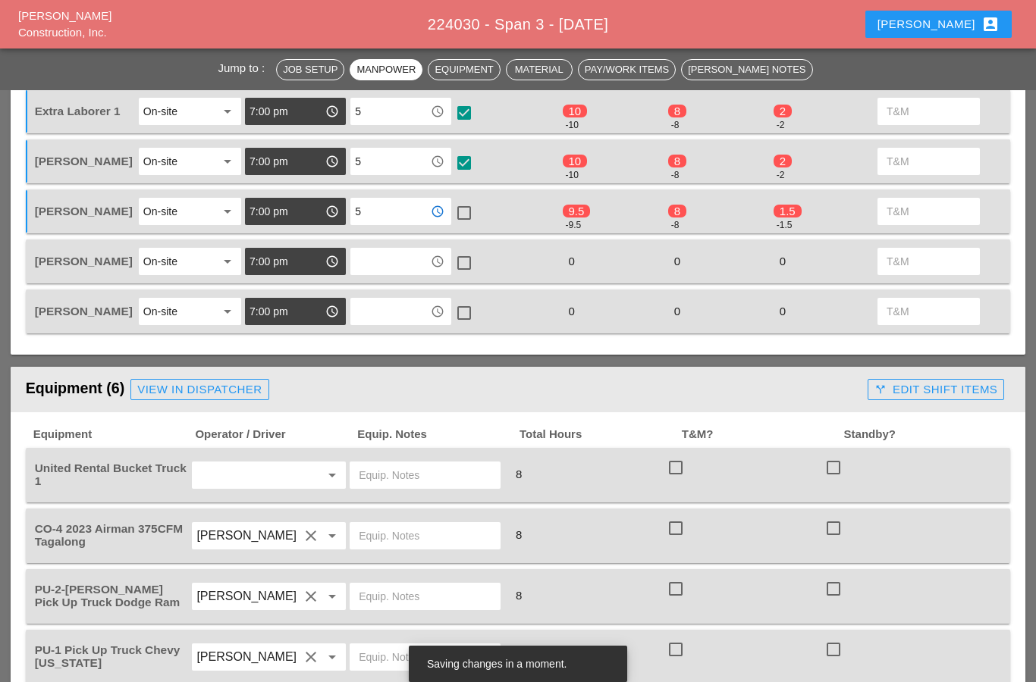
click at [458, 211] on div at bounding box center [464, 213] width 26 height 26
click at [364, 265] on input "text" at bounding box center [390, 261] width 71 height 24
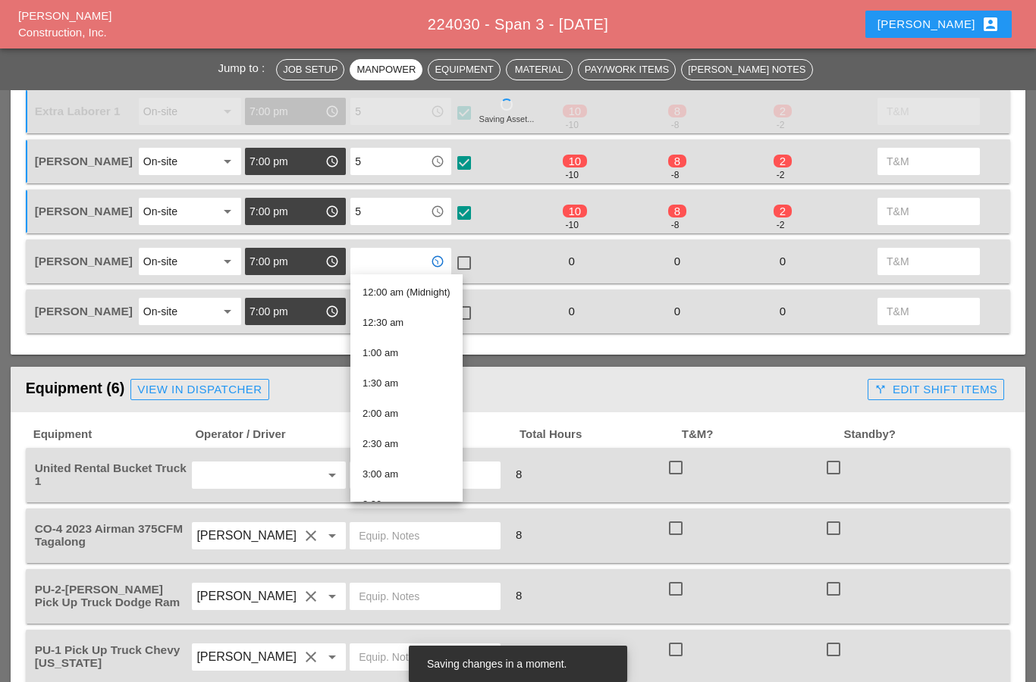
type input "5"
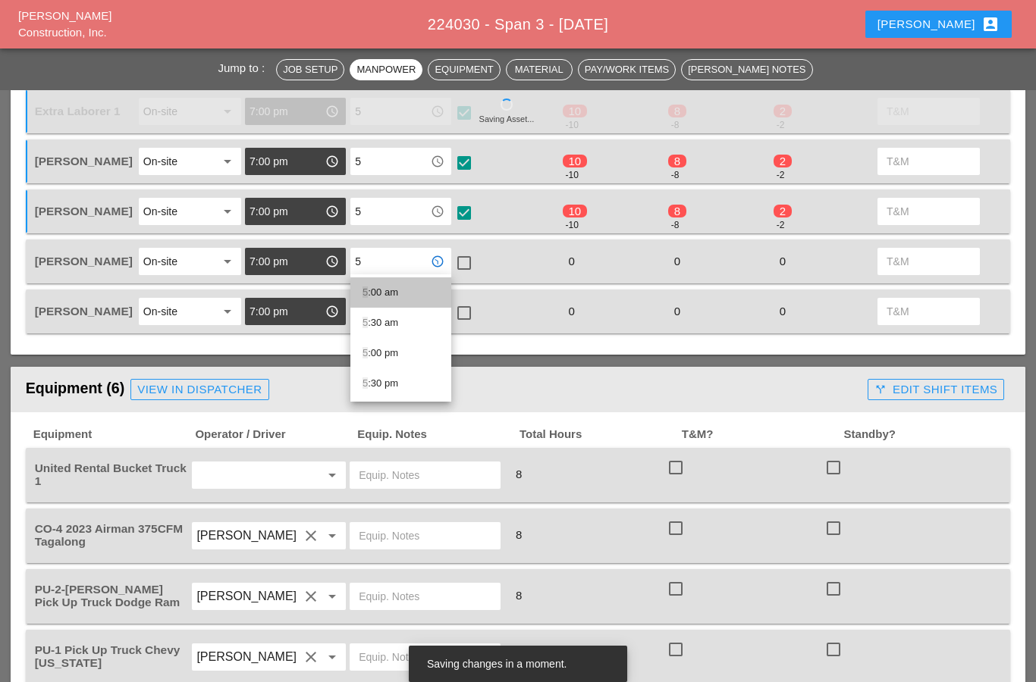
click at [372, 290] on div "5 :00 am" at bounding box center [400, 293] width 77 height 18
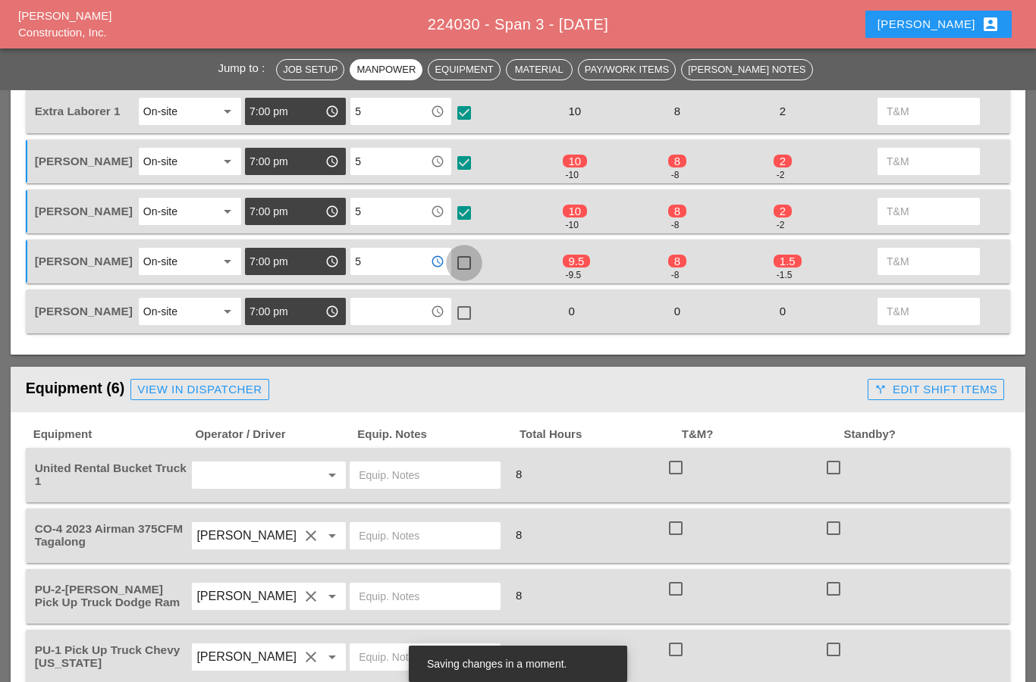
click at [460, 267] on div at bounding box center [464, 263] width 26 height 26
click at [376, 309] on input "text" at bounding box center [390, 312] width 71 height 24
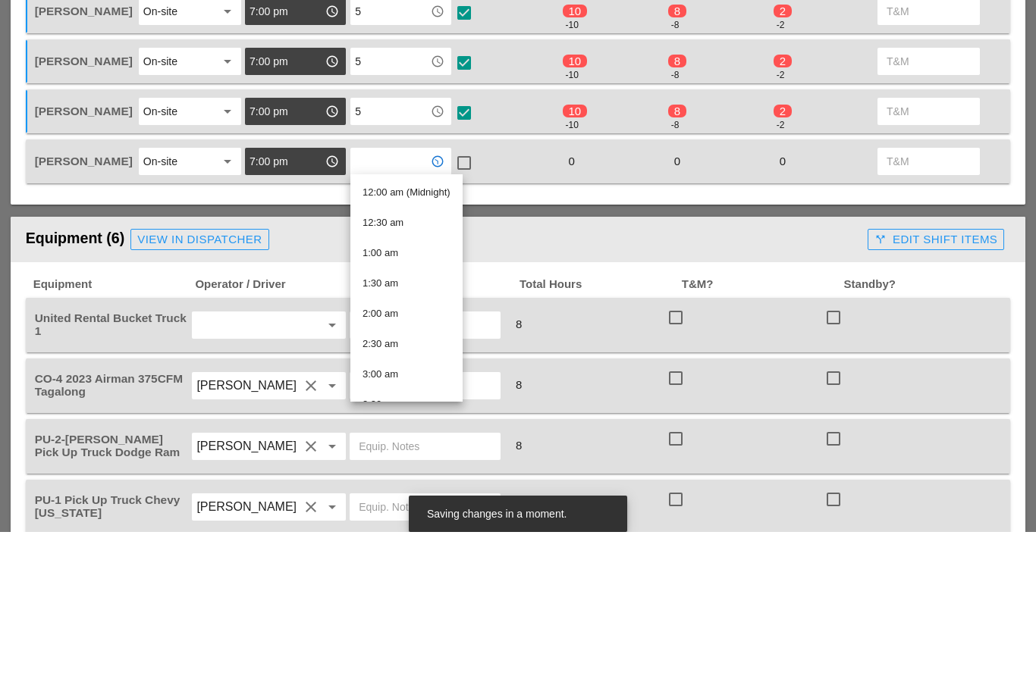
type input "5"
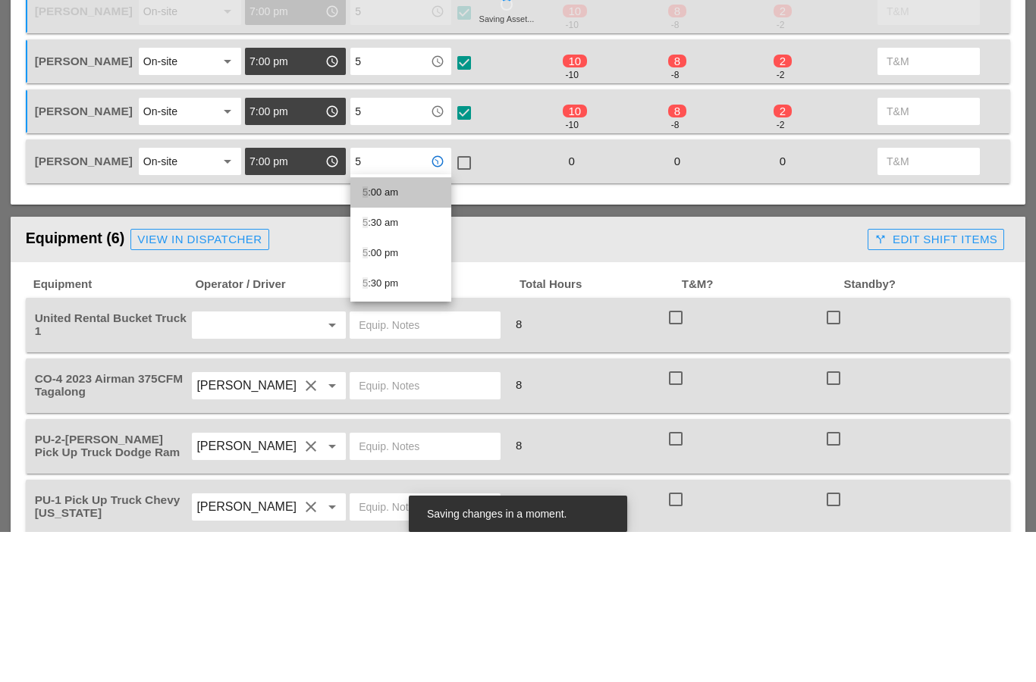
click at [375, 334] on div "5 :00 am" at bounding box center [400, 343] width 77 height 18
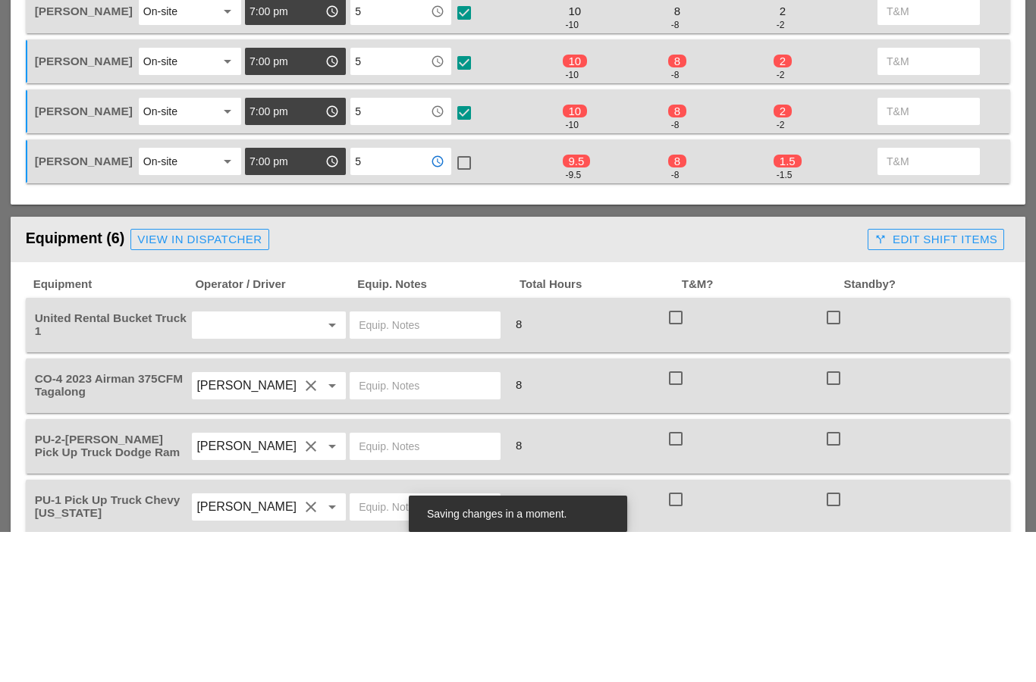
click at [469, 300] on div at bounding box center [464, 313] width 26 height 26
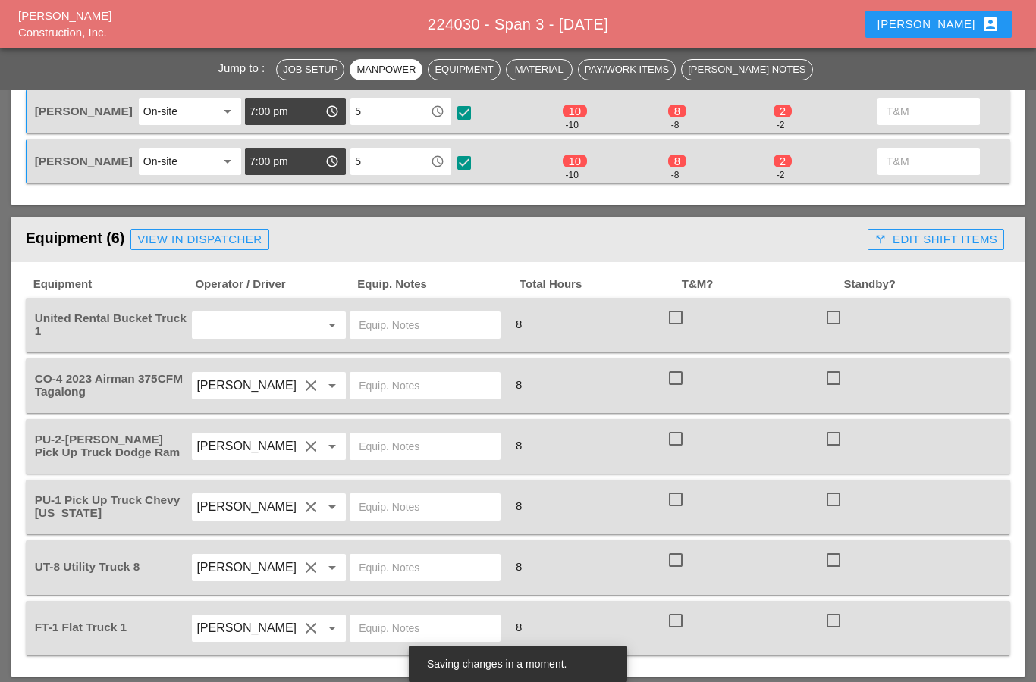
click at [258, 331] on input "text" at bounding box center [247, 325] width 102 height 24
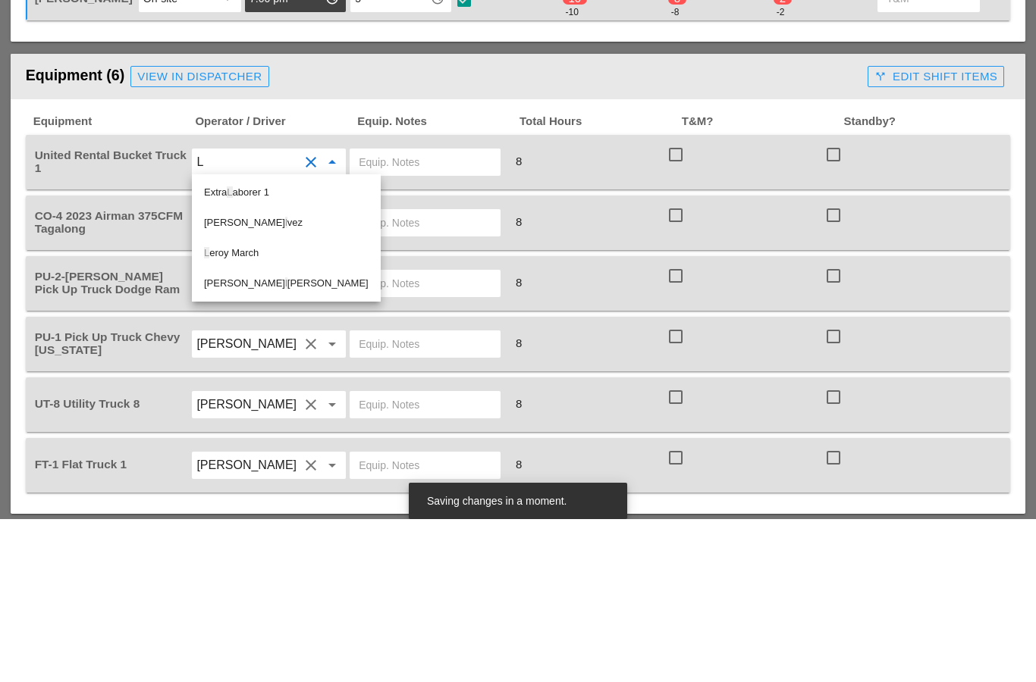
type input "Le"
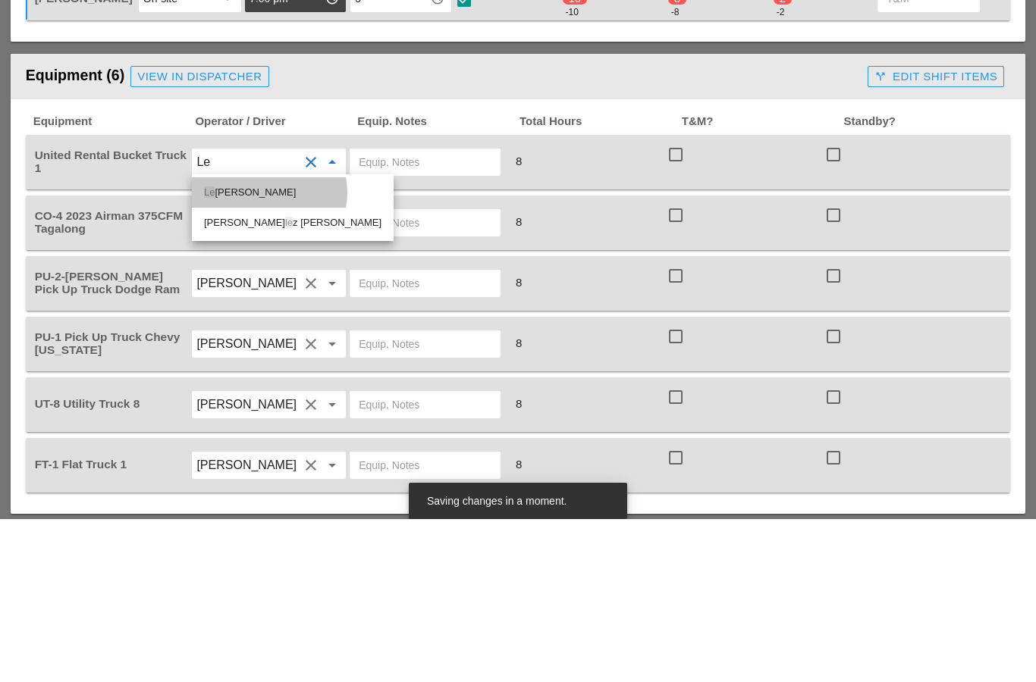
click at [225, 347] on div "Le roy March" at bounding box center [292, 356] width 177 height 18
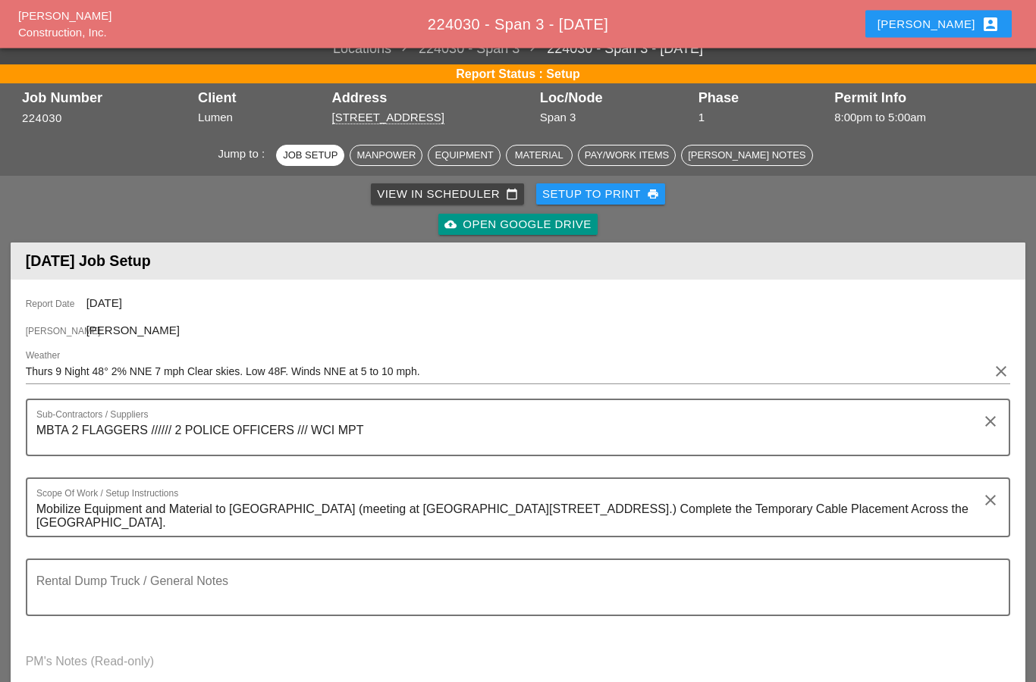
scroll to position [15, 0]
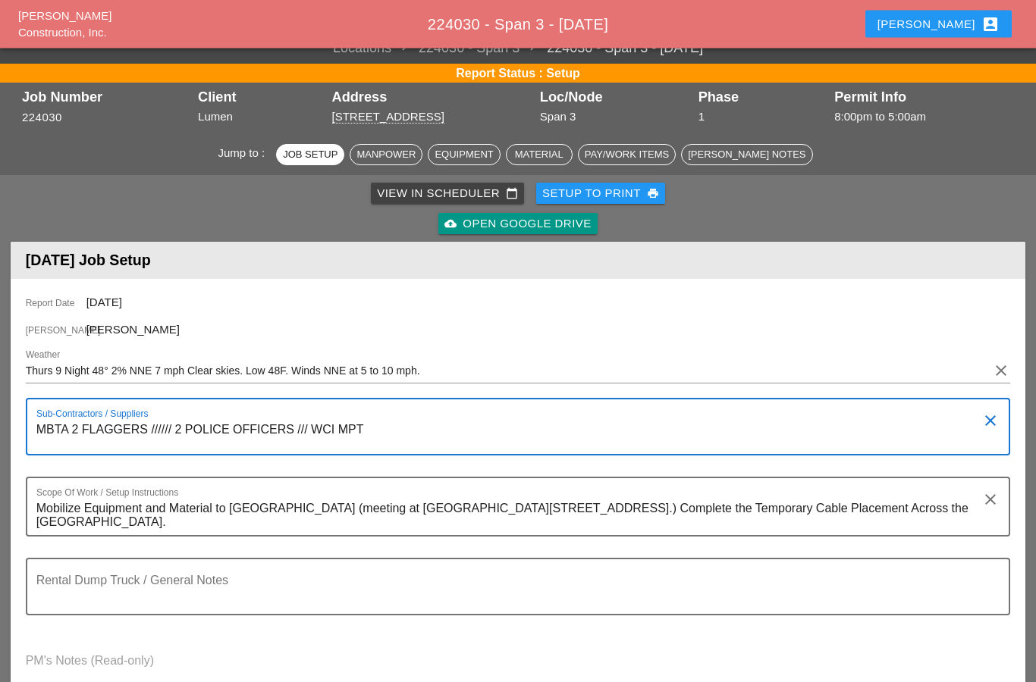
click at [367, 423] on textarea "MBTA 2 FLAGGERS ////// 2 POLICE OFFICERS /// WCI MPT" at bounding box center [512, 437] width 952 height 36
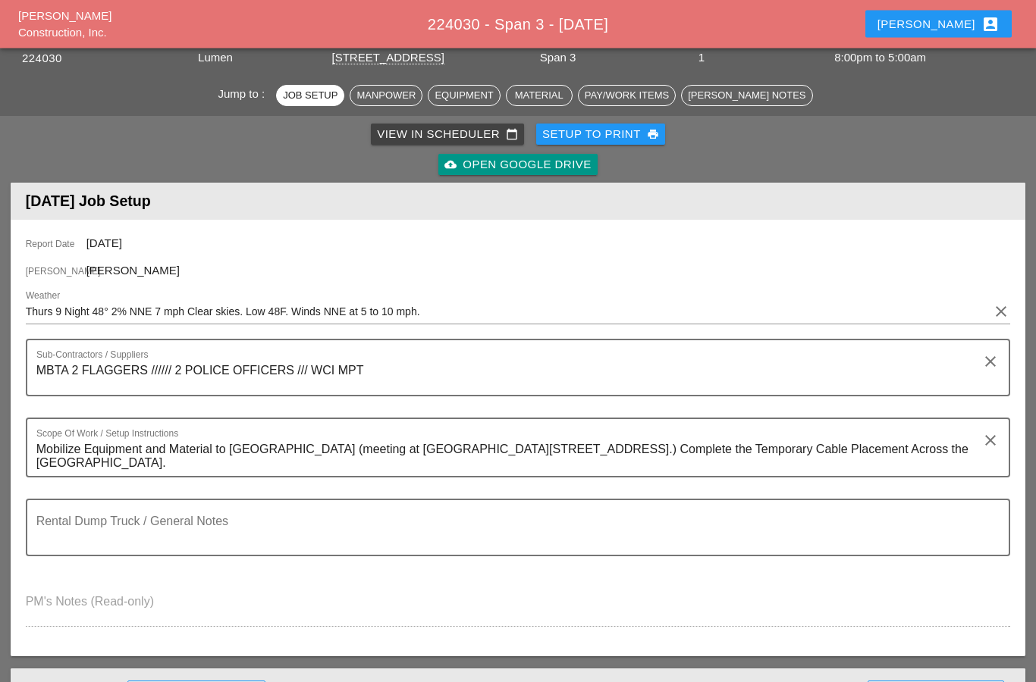
scroll to position [0, 0]
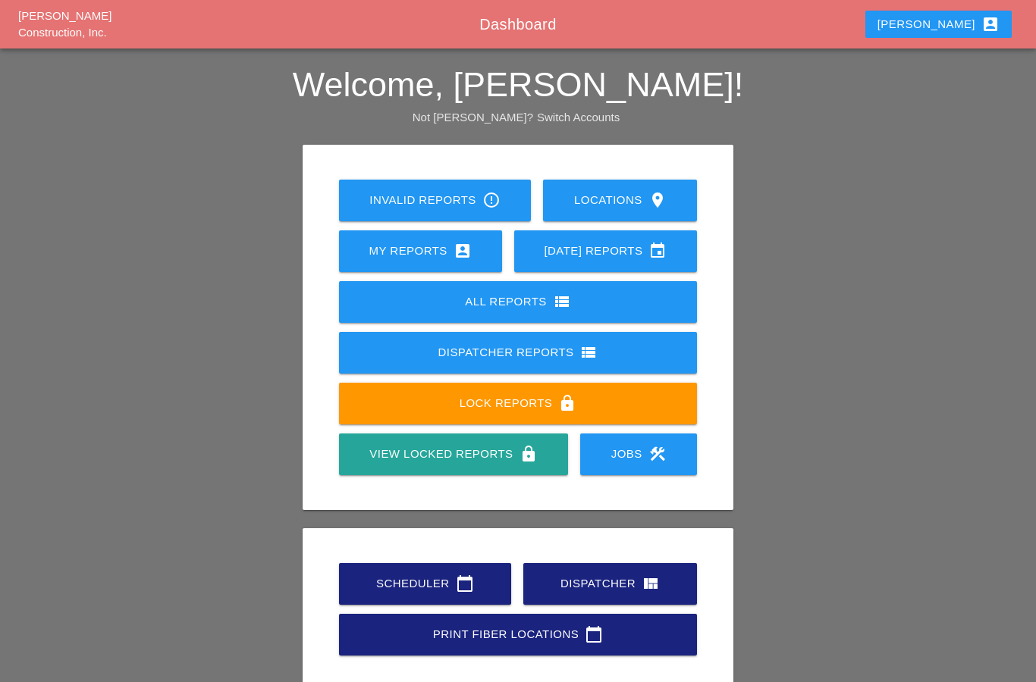
click at [429, 253] on div "My Reports account_box" at bounding box center [420, 251] width 115 height 18
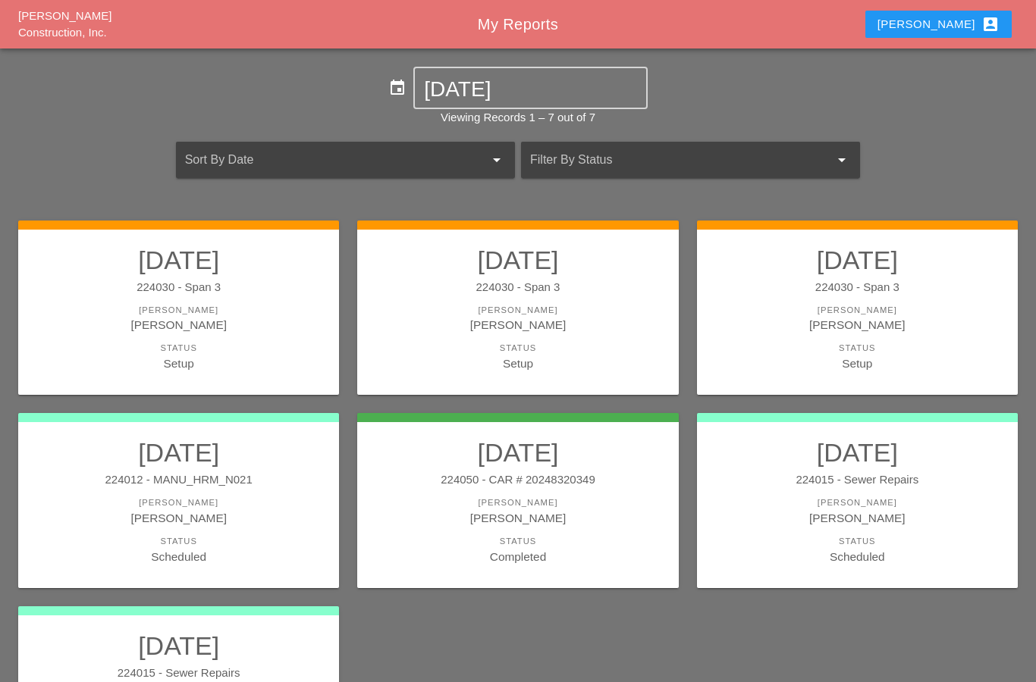
click at [113, 346] on div "Status" at bounding box center [178, 348] width 290 height 13
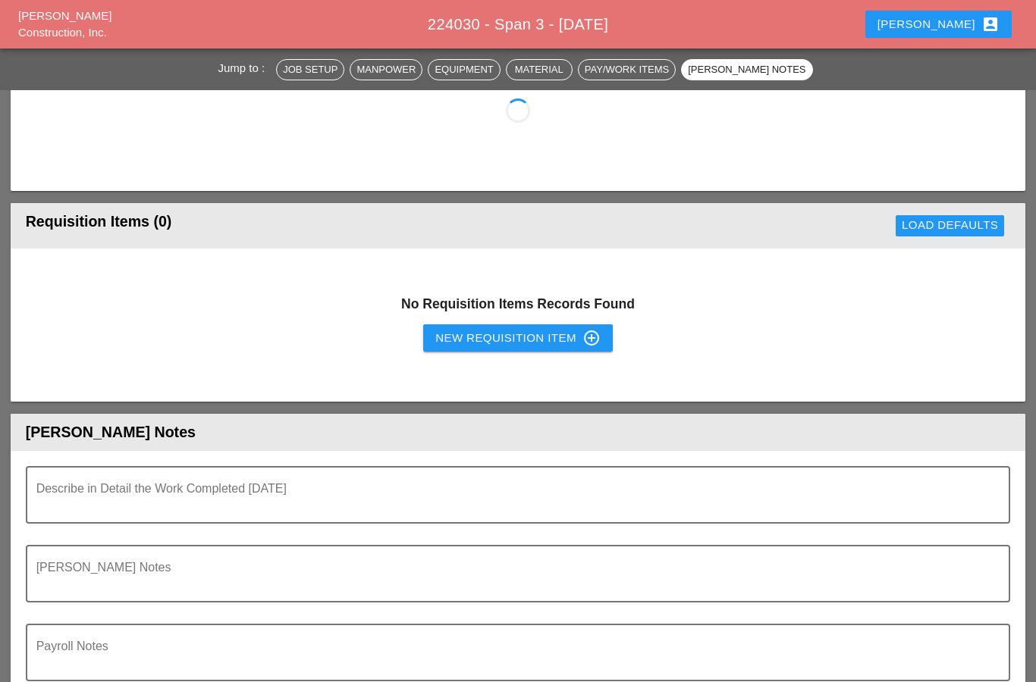
click at [67, 510] on textarea "Describe in Detail the Work Completed Today" at bounding box center [512, 504] width 952 height 36
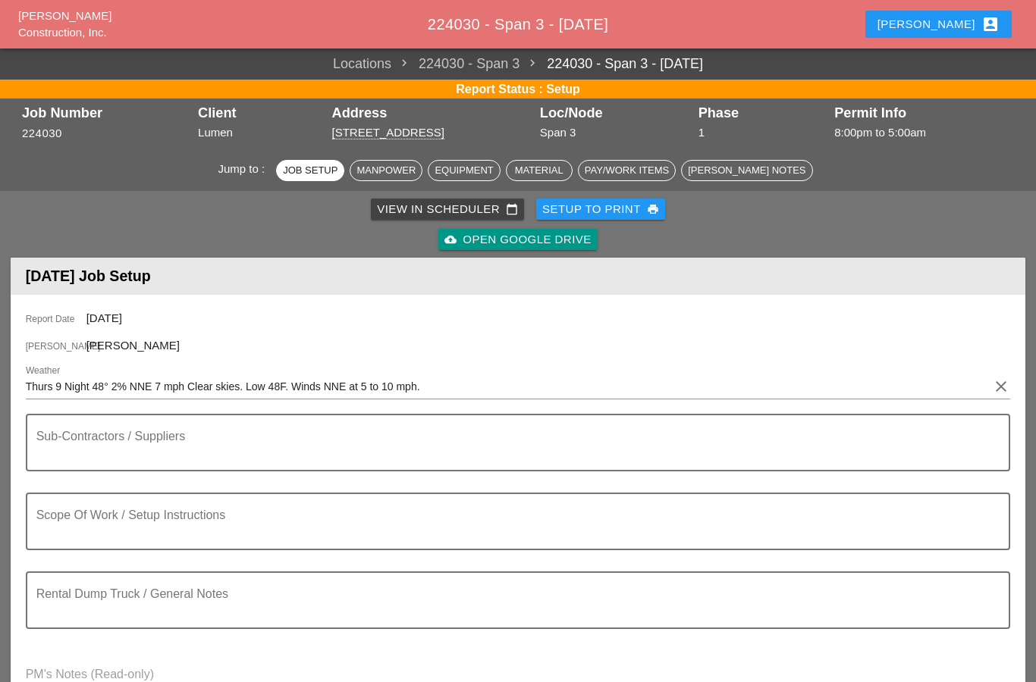
type textarea "FILL OUT."
click at [99, 458] on textarea "Sub-Contractors / Suppliers" at bounding box center [512, 452] width 952 height 36
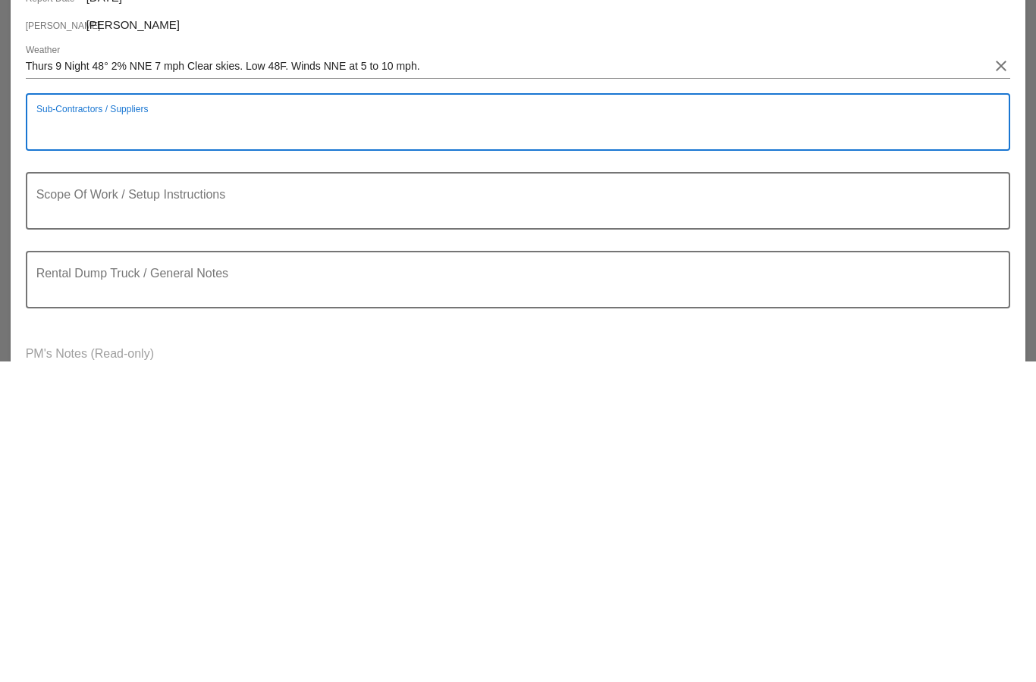
click at [54, 434] on textarea "Sub-Contractors / Suppliers" at bounding box center [512, 452] width 952 height 36
click at [58, 434] on textarea "Sub-Contractors / Suppliers" at bounding box center [512, 452] width 952 height 36
paste textarea "MBTA 2 FLAGGERS ////// 2 POLICE OFFICERS /// WCI MPT"
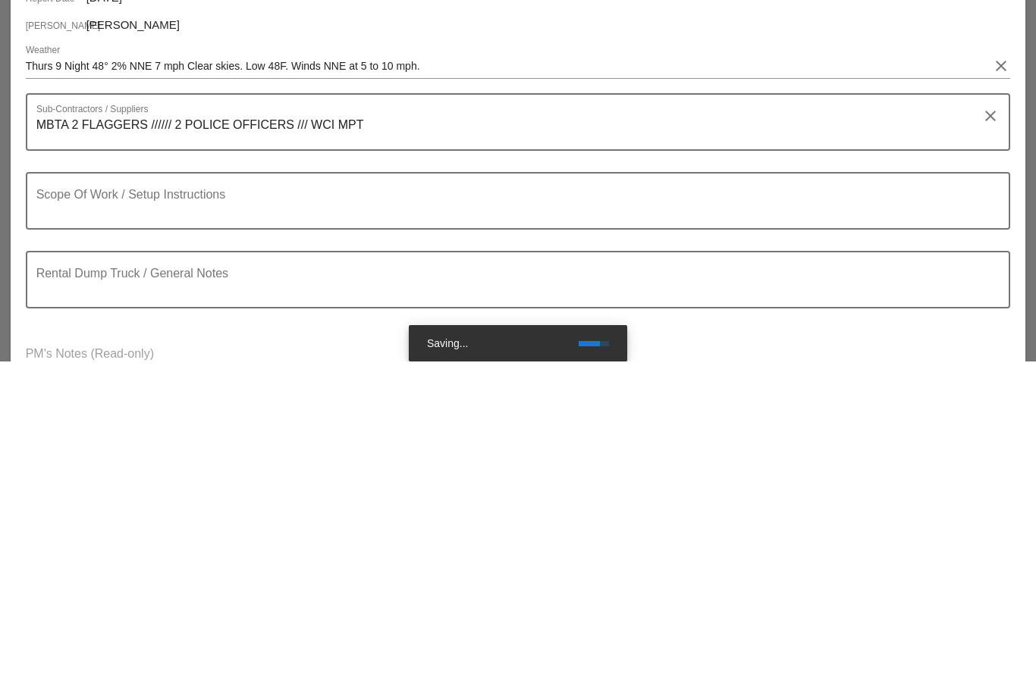
scroll to position [321, 0]
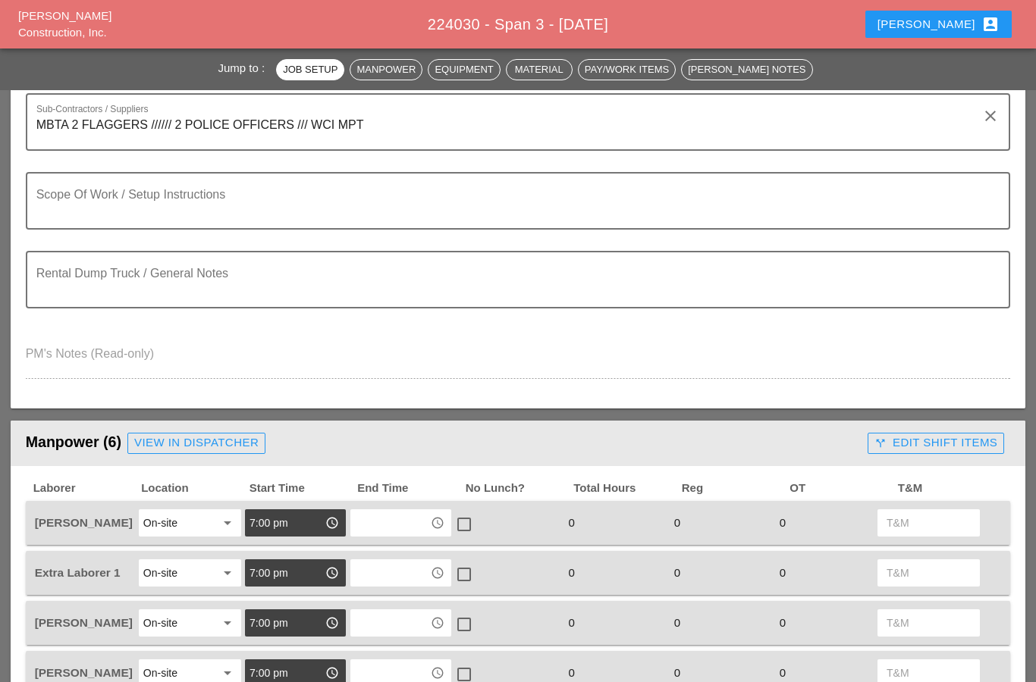
type textarea "MBTA 2 FLAGGERS ////// 2 POLICE OFFICERS /// WCI MPT"
click at [47, 212] on textarea "Scope Of Work / Setup Instructions" at bounding box center [512, 210] width 952 height 36
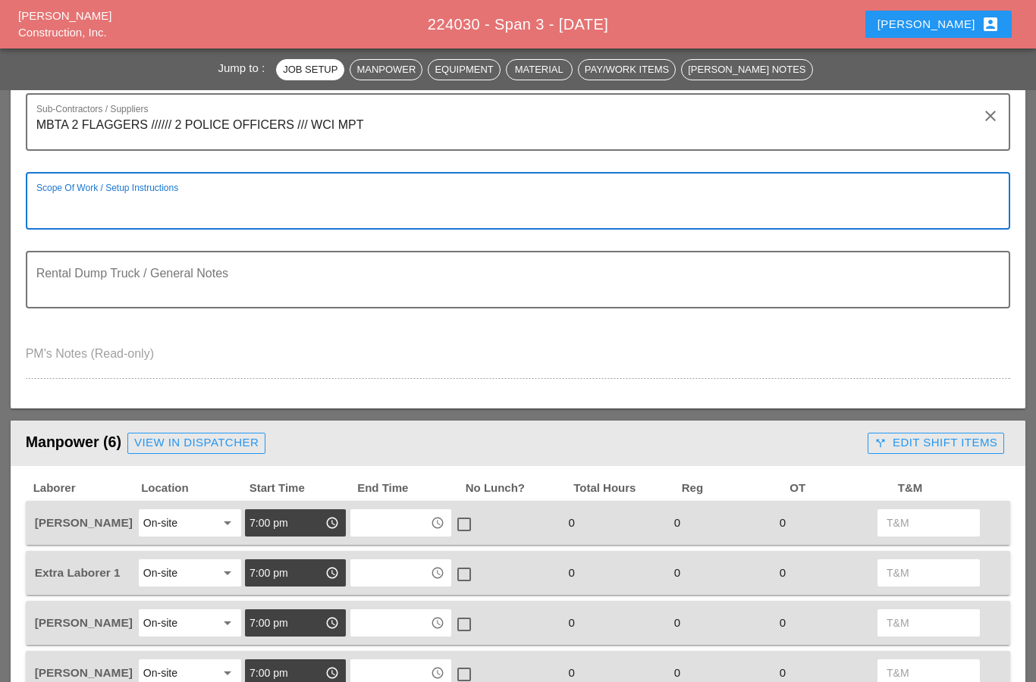
click at [46, 205] on textarea "Scope Of Work / Setup Instructions" at bounding box center [512, 210] width 952 height 36
click at [50, 212] on textarea "Scope Of Work / Setup Instructions" at bounding box center [512, 210] width 952 height 36
paste textarea "Mobilize Equipment and Material to Boston (meeting at Hotel - 235 Wood Road, Br…"
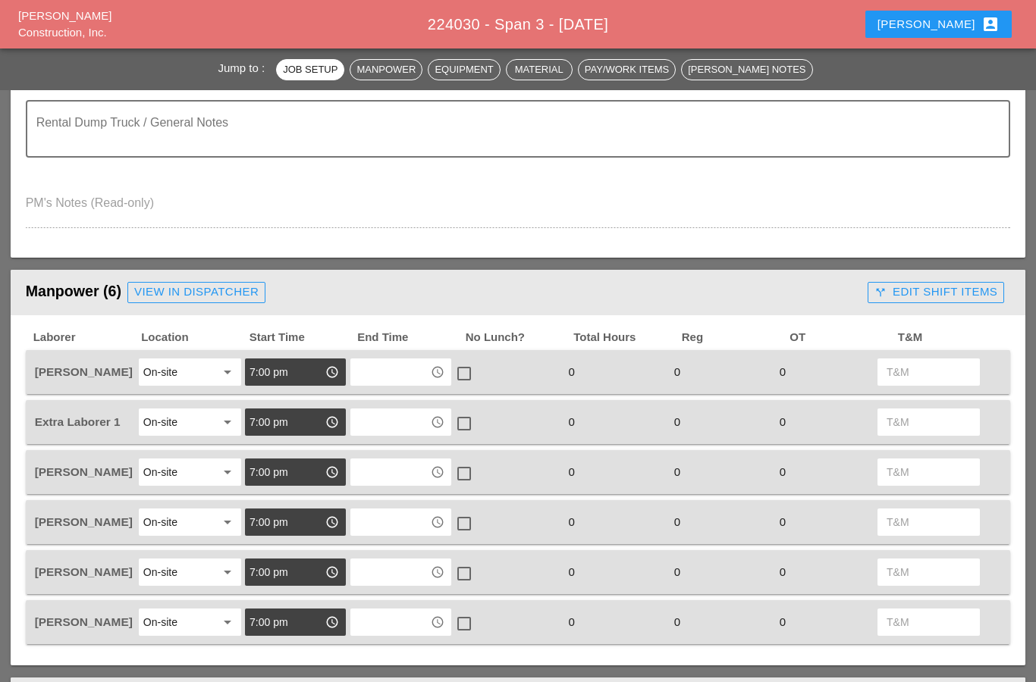
scroll to position [494, 0]
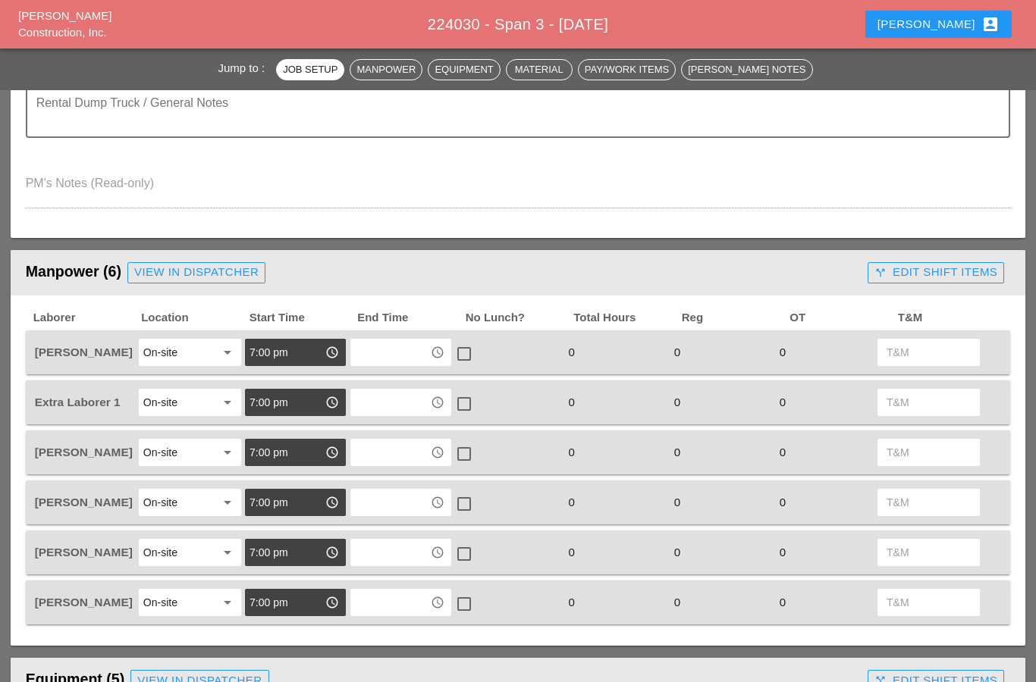
type textarea "Mobilize Equipment and Material to [GEOGRAPHIC_DATA] (meeting at [GEOGRAPHIC_DA…"
click at [382, 358] on input "text" at bounding box center [390, 352] width 71 height 24
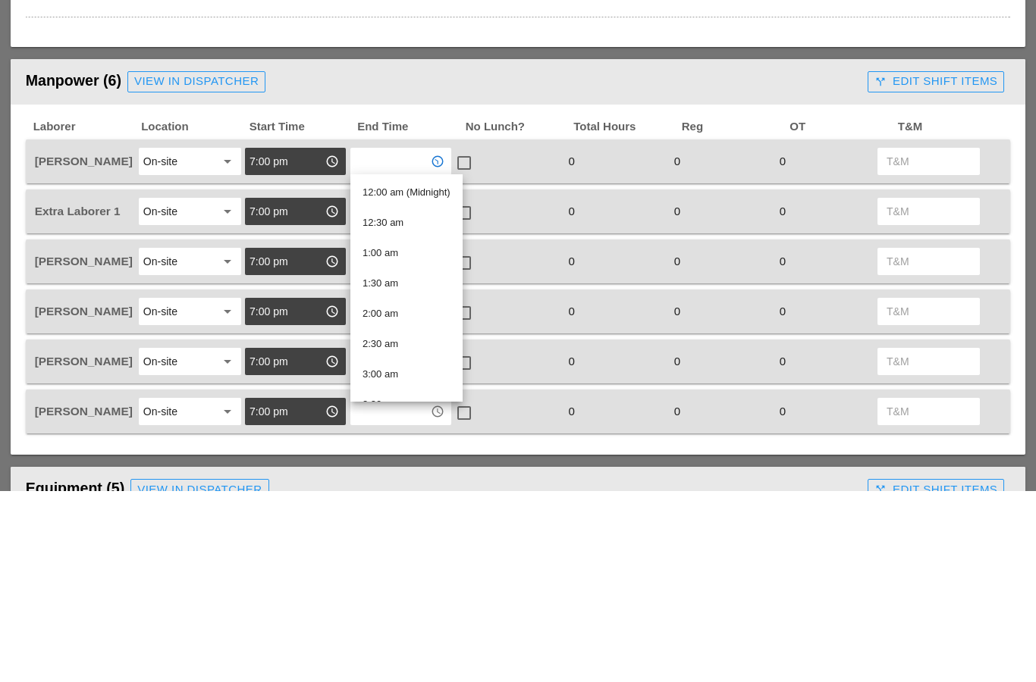
type input "5"
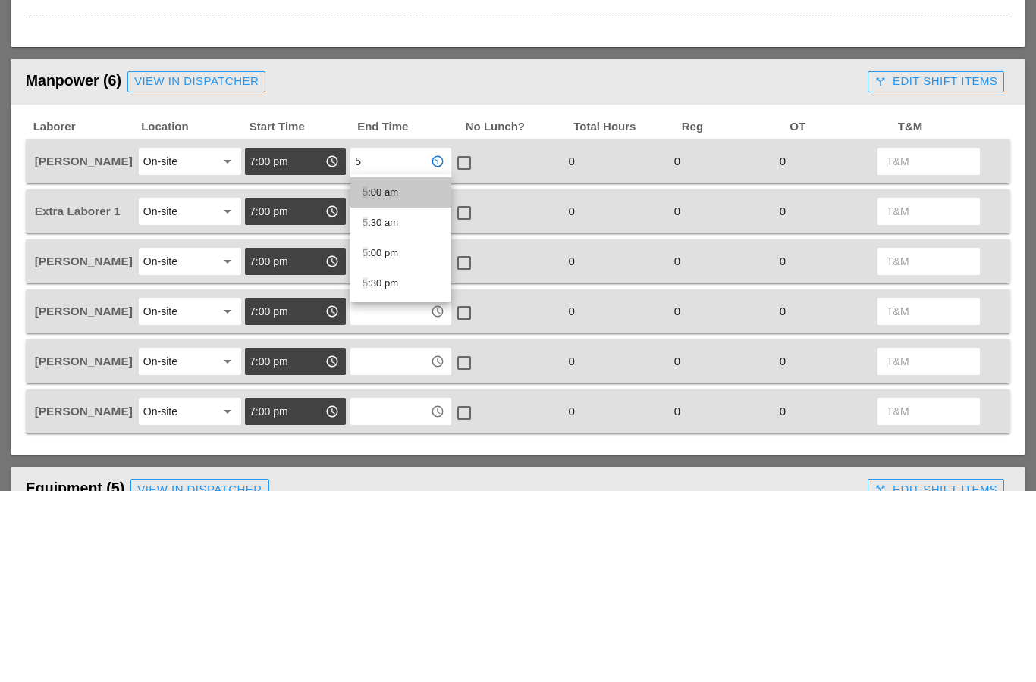
click at [387, 375] on div "5 :00 am" at bounding box center [400, 384] width 77 height 18
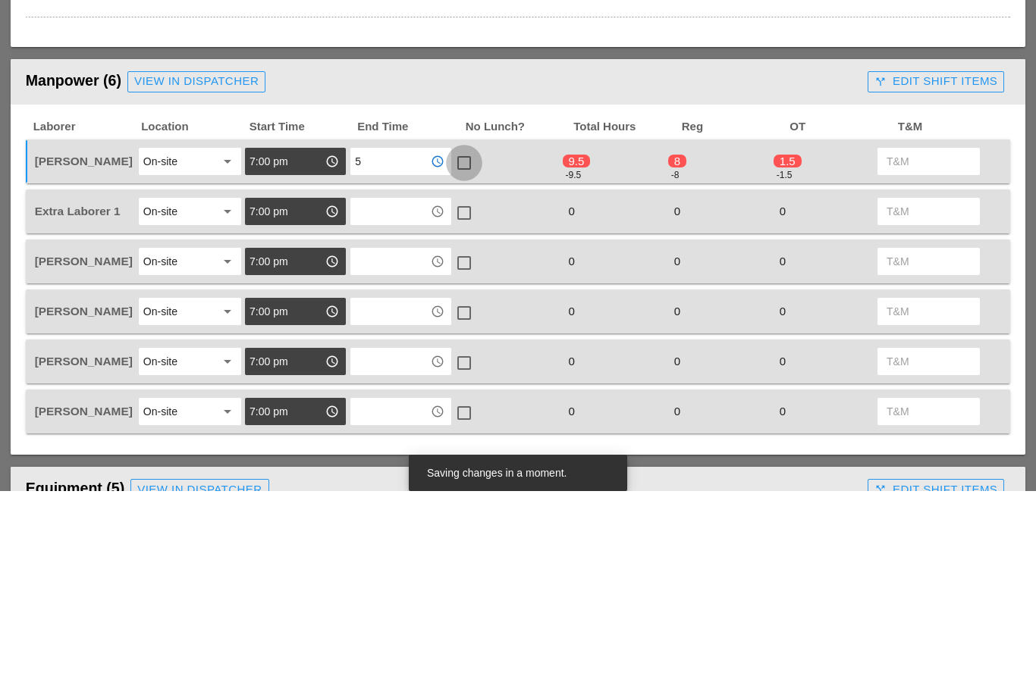
click at [469, 341] on div at bounding box center [464, 354] width 26 height 26
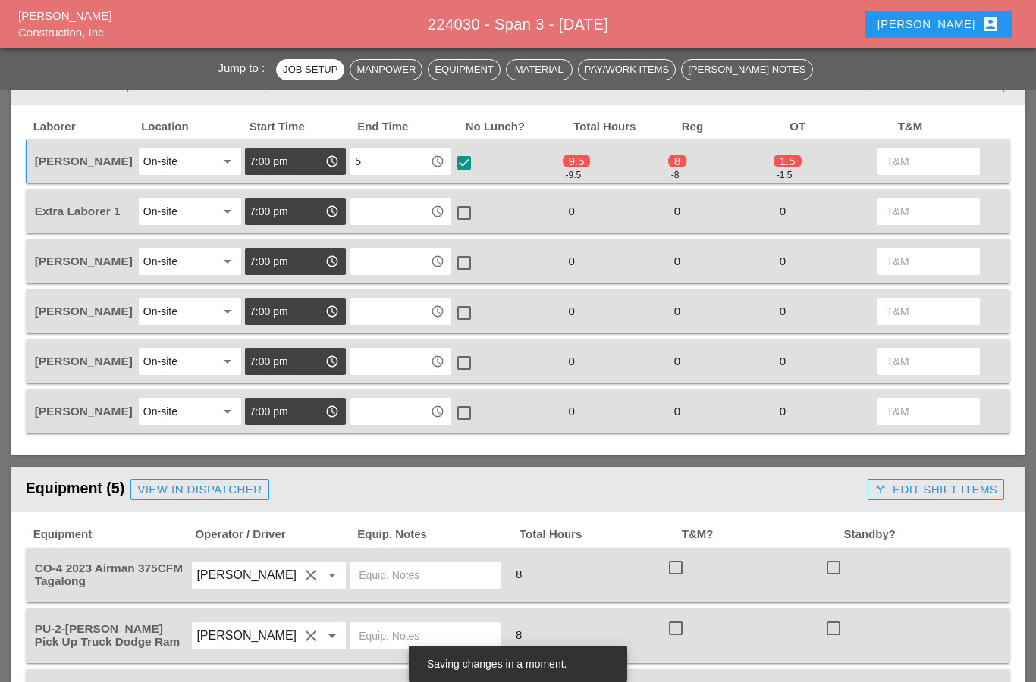
click at [381, 210] on input "text" at bounding box center [390, 211] width 71 height 24
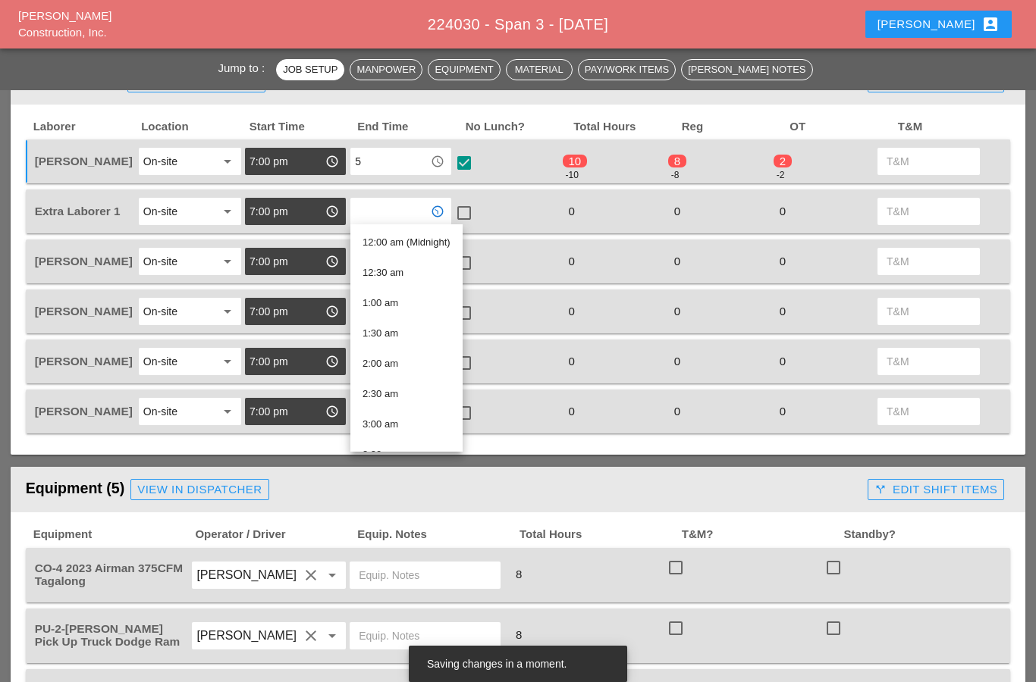
type input "5"
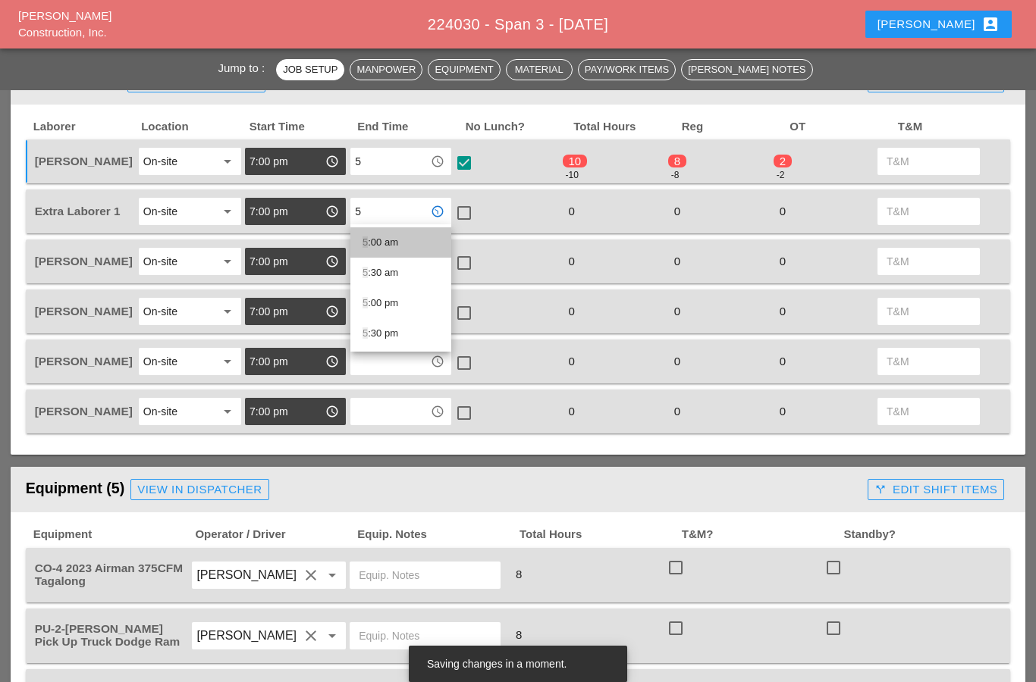
click at [375, 246] on div "5 :00 am" at bounding box center [400, 243] width 77 height 18
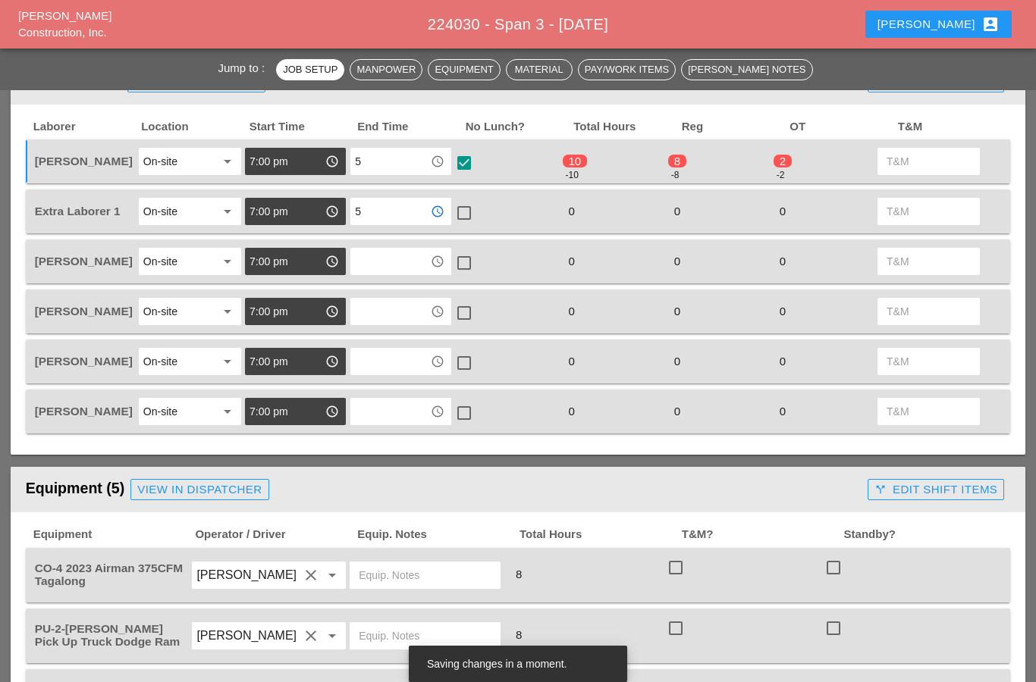
click at [457, 207] on div at bounding box center [464, 213] width 26 height 26
click at [375, 267] on input "text" at bounding box center [390, 261] width 71 height 24
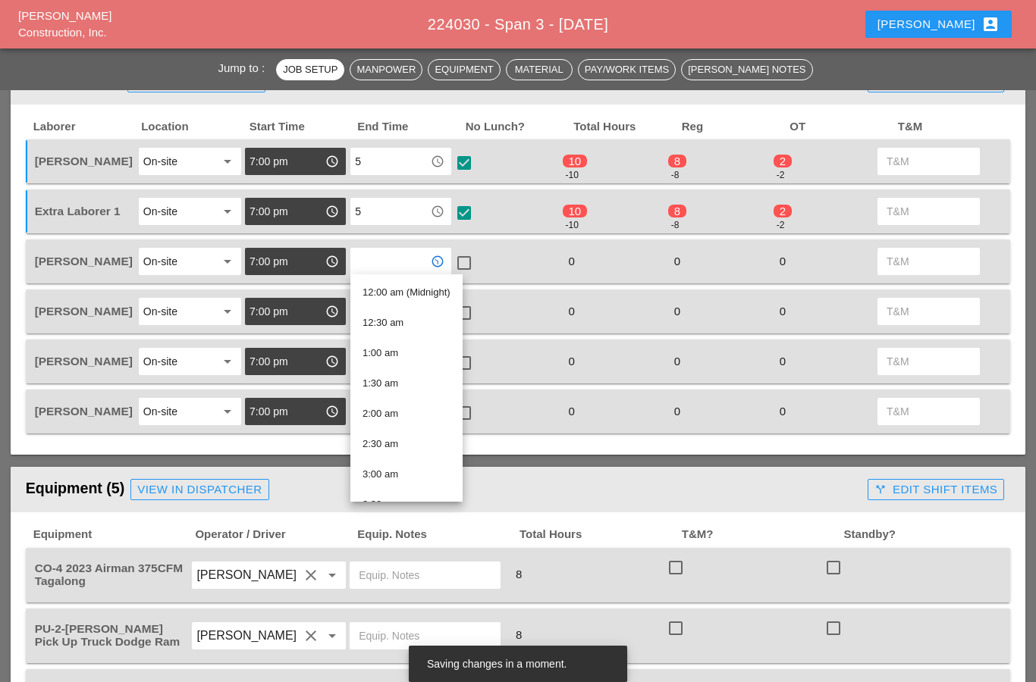
type input "5"
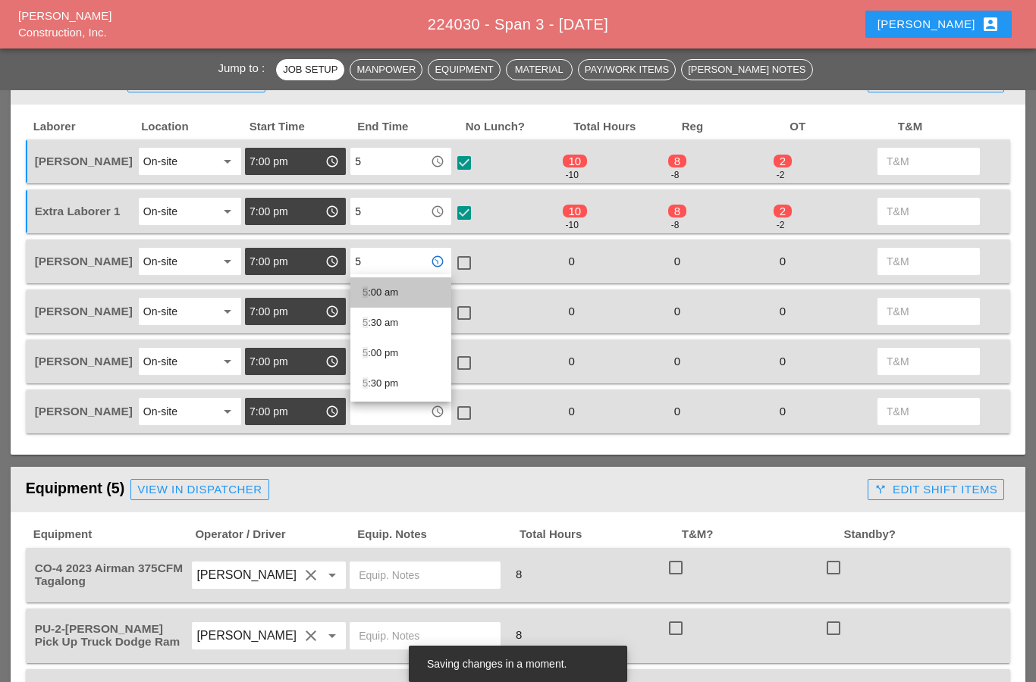
click at [374, 289] on div "5 :00 am" at bounding box center [400, 293] width 77 height 18
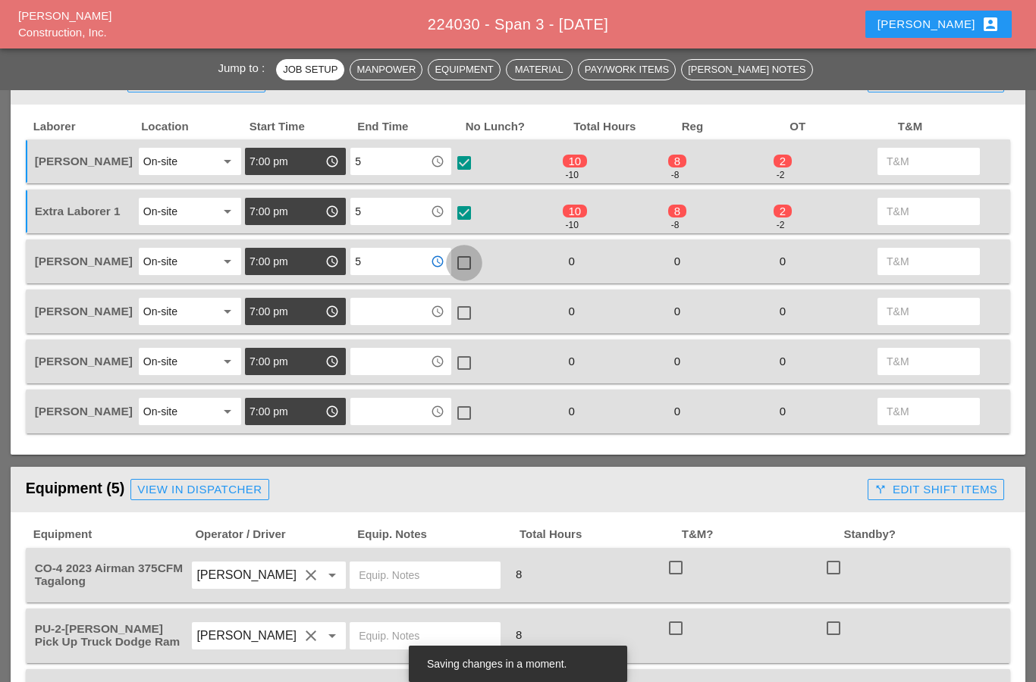
click at [469, 259] on div at bounding box center [464, 263] width 26 height 26
click at [377, 316] on input "text" at bounding box center [390, 312] width 71 height 24
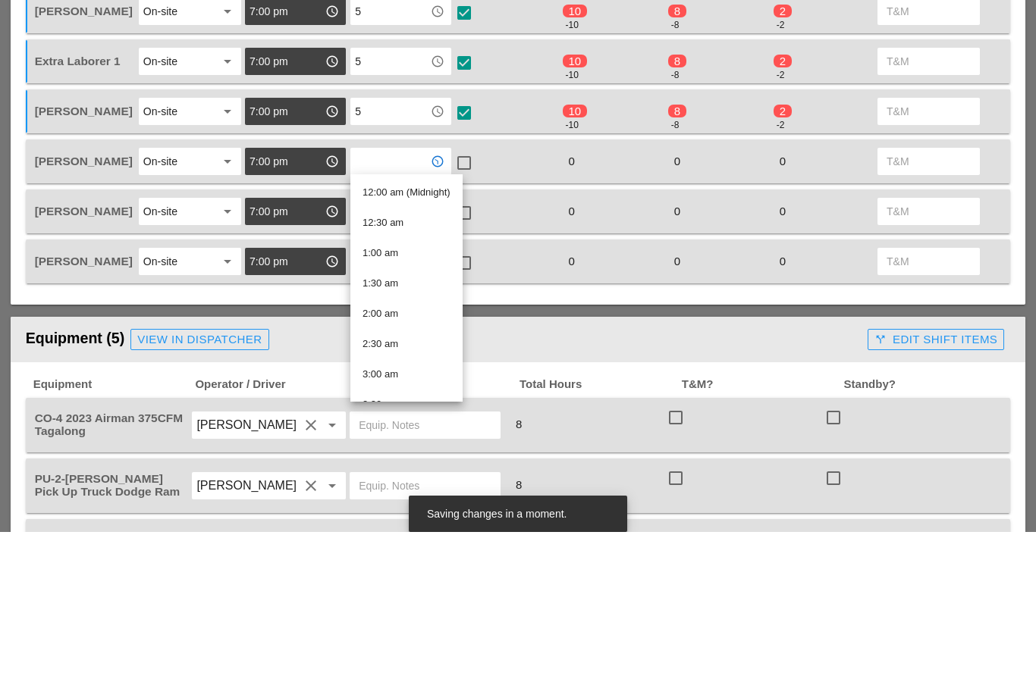
type input "5"
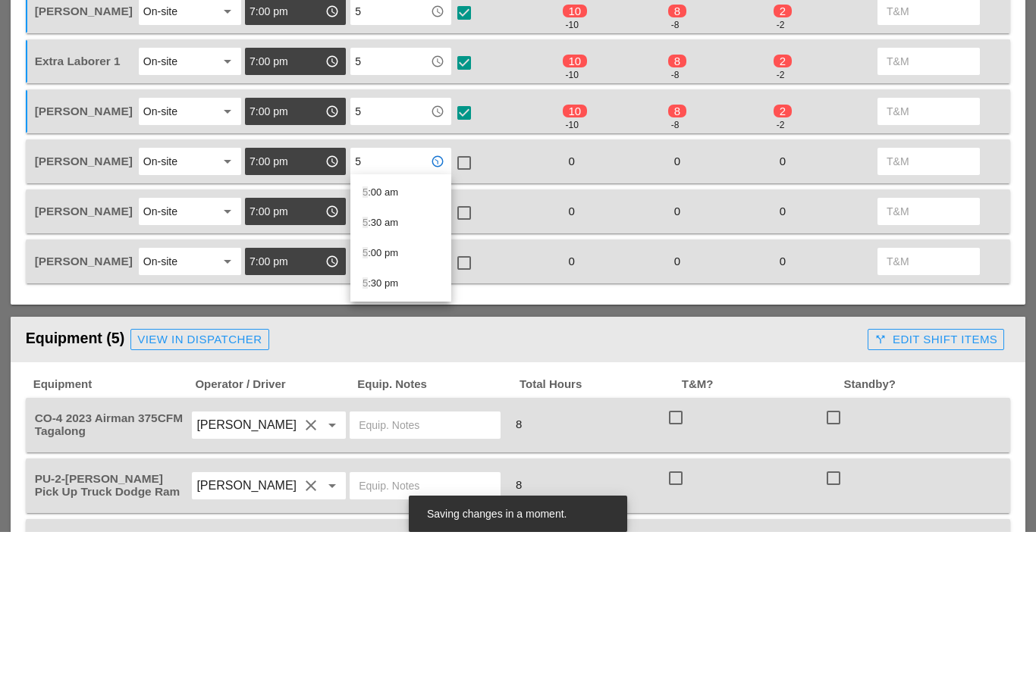
click at [373, 334] on div "5 :00 am" at bounding box center [400, 343] width 77 height 18
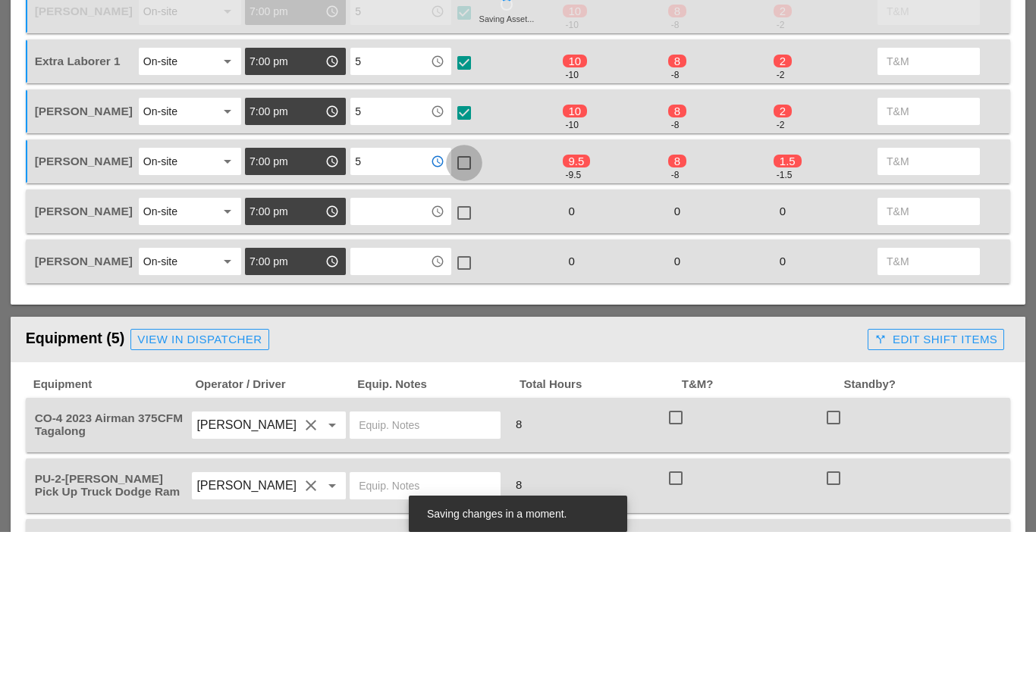
click at [466, 300] on div at bounding box center [464, 313] width 26 height 26
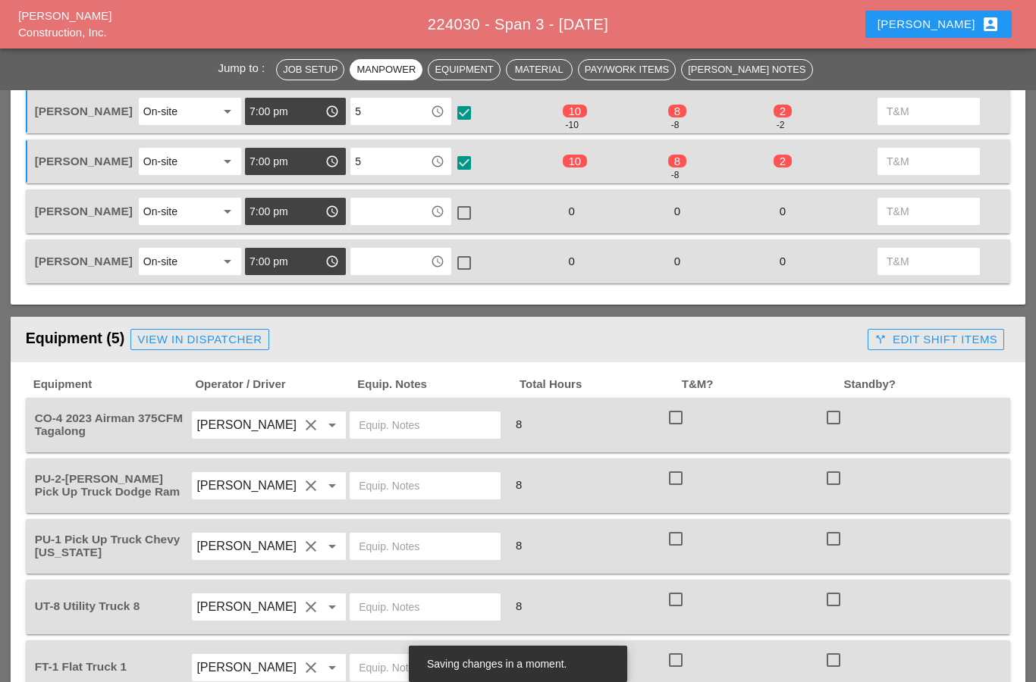
click at [369, 205] on input "text" at bounding box center [390, 211] width 71 height 24
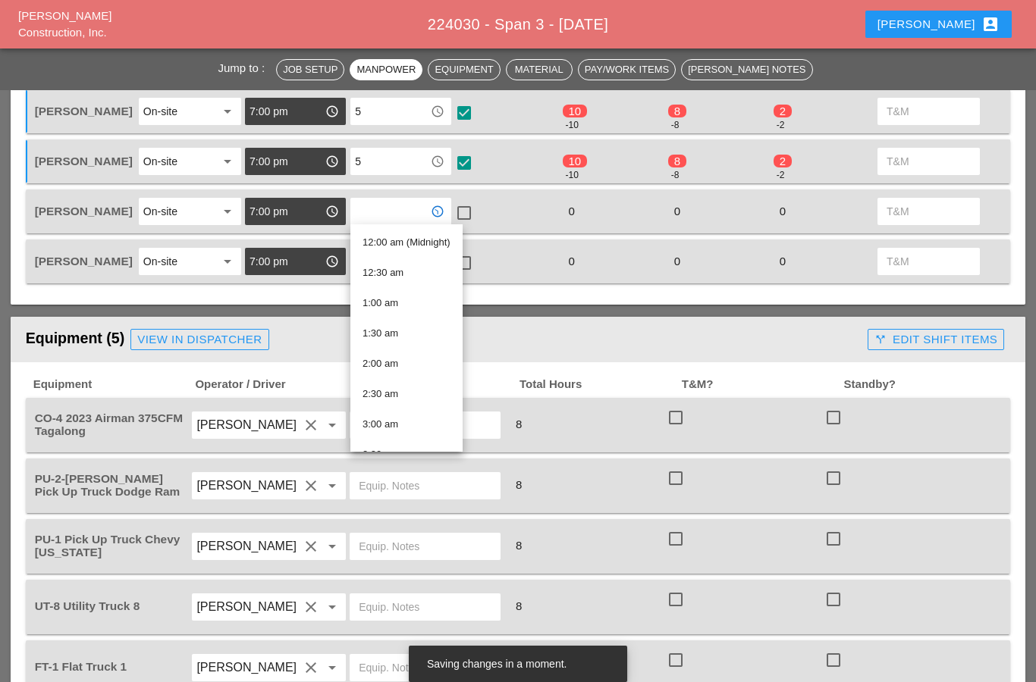
type input "5"
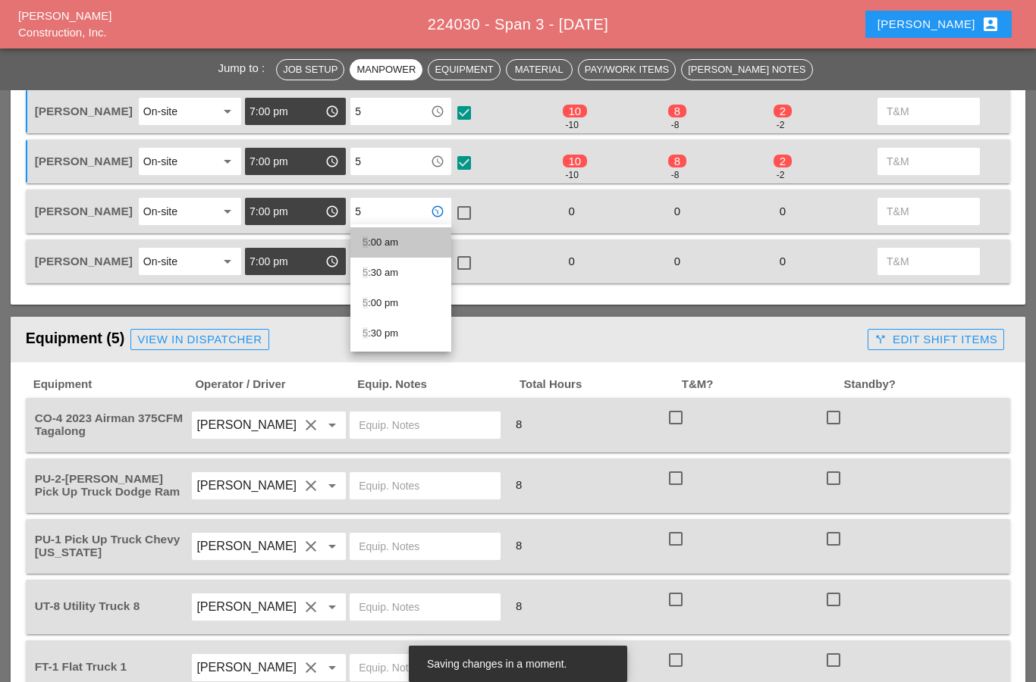
click at [369, 235] on div "5 :00 am" at bounding box center [400, 243] width 77 height 18
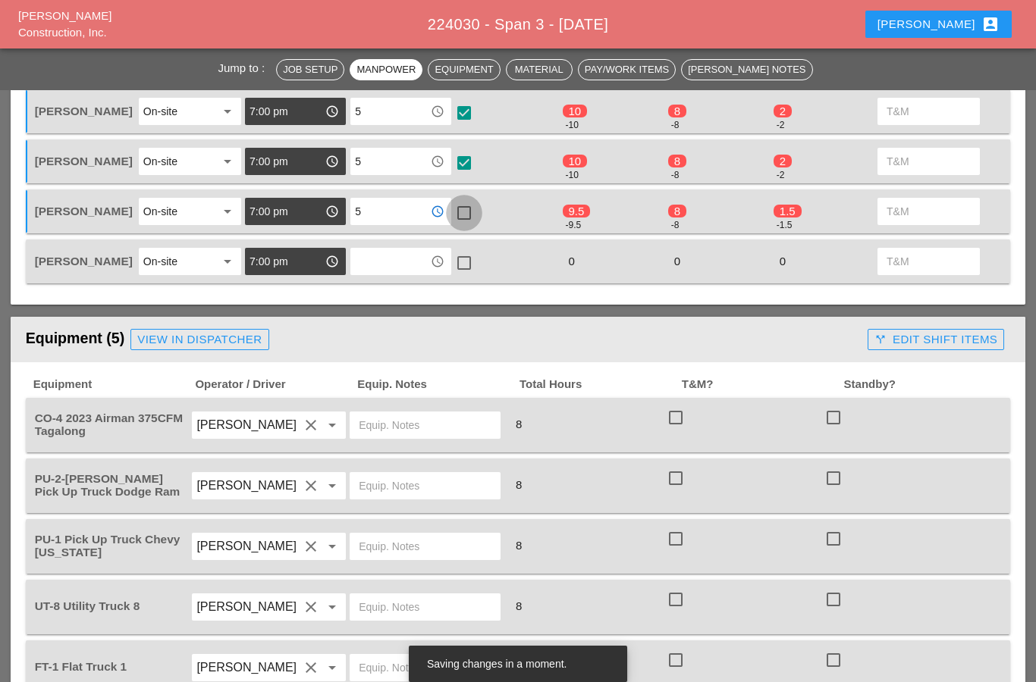
click at [462, 207] on div at bounding box center [464, 213] width 26 height 26
click at [378, 265] on input "text" at bounding box center [390, 261] width 71 height 24
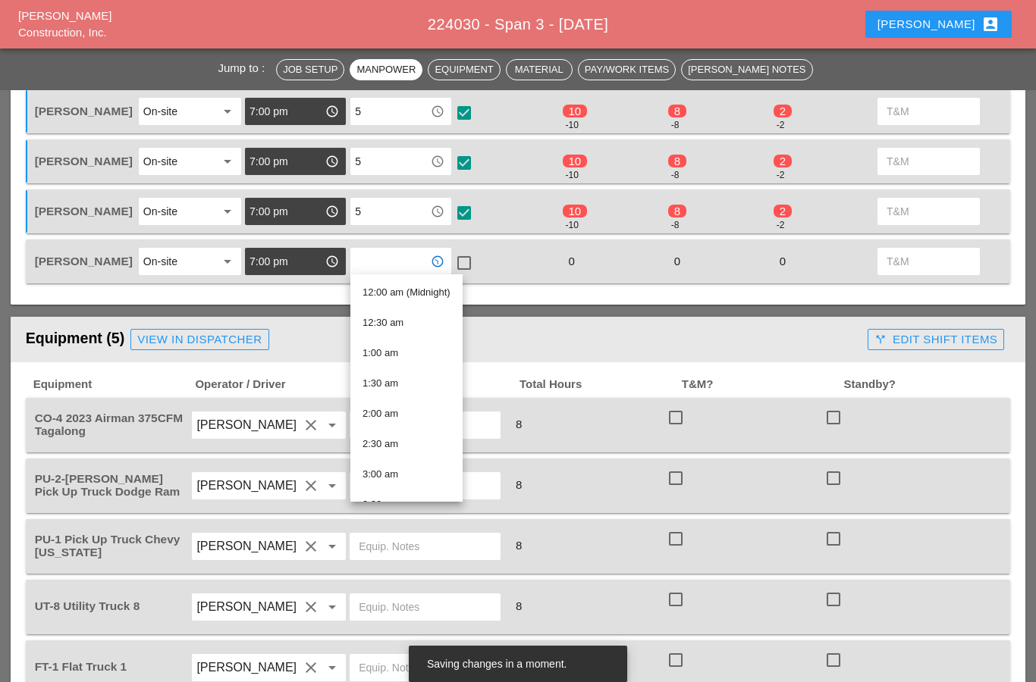
type input "5"
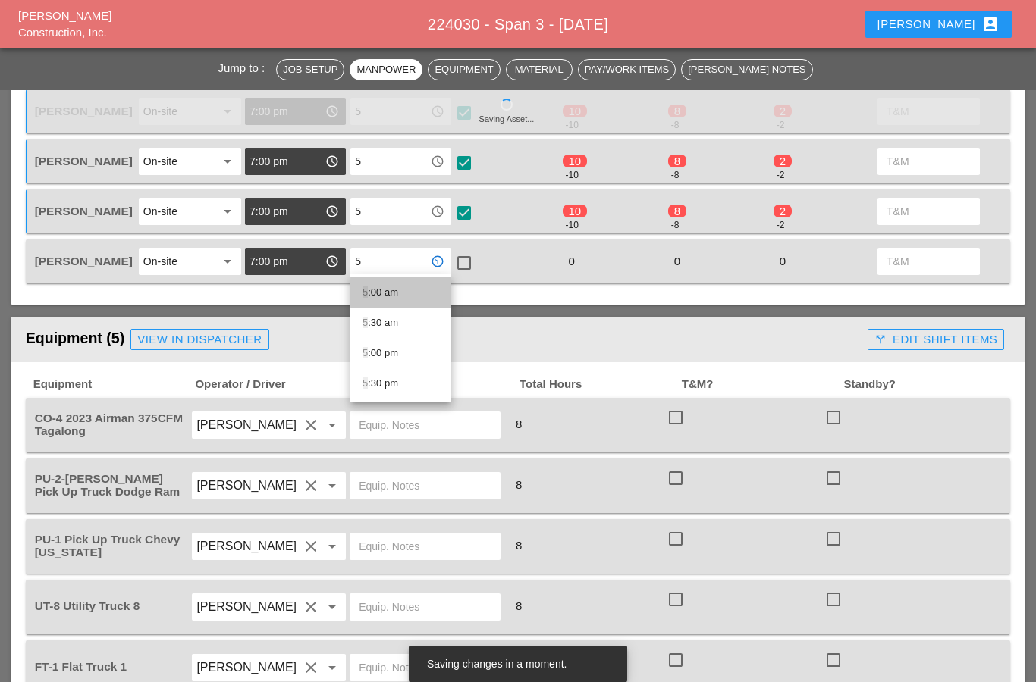
click at [366, 296] on span "5" at bounding box center [364, 292] width 5 height 11
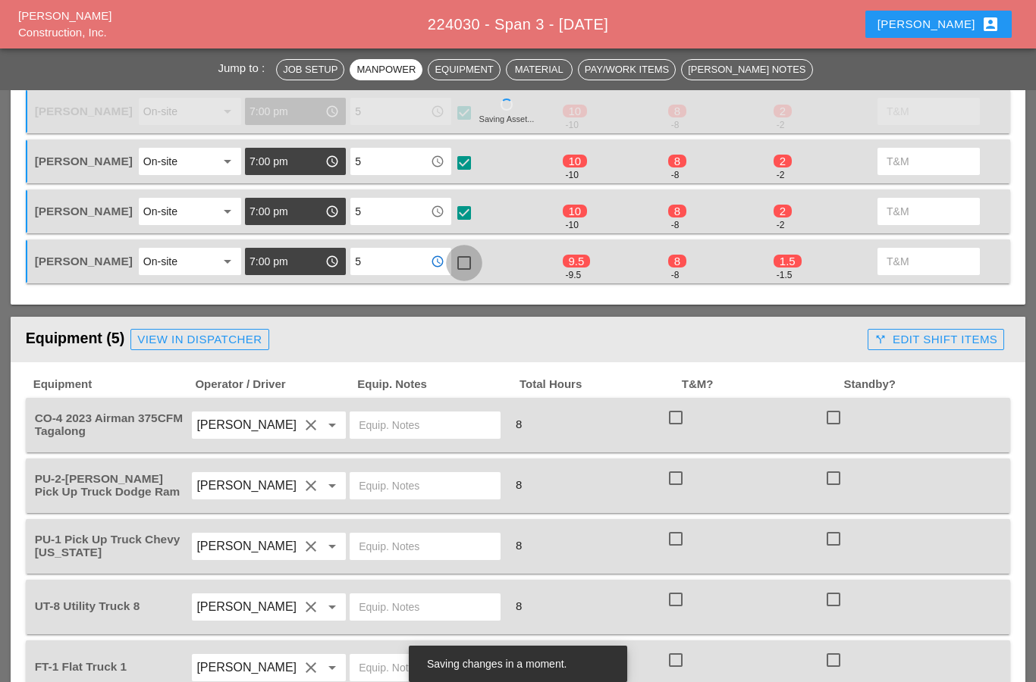
click at [463, 261] on div at bounding box center [464, 263] width 26 height 26
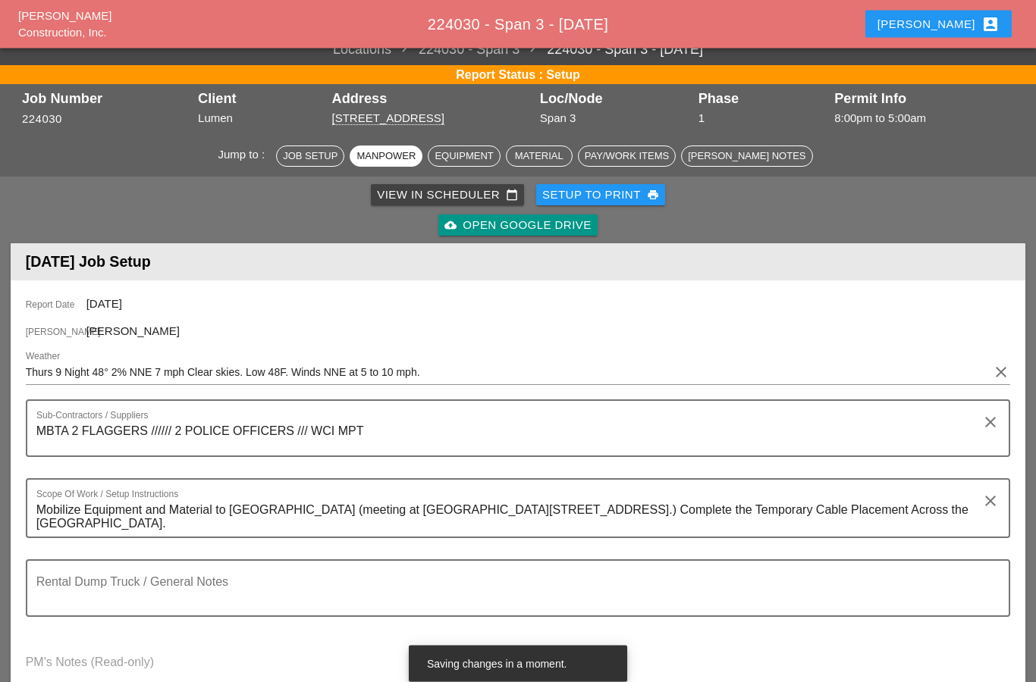
scroll to position [0, 0]
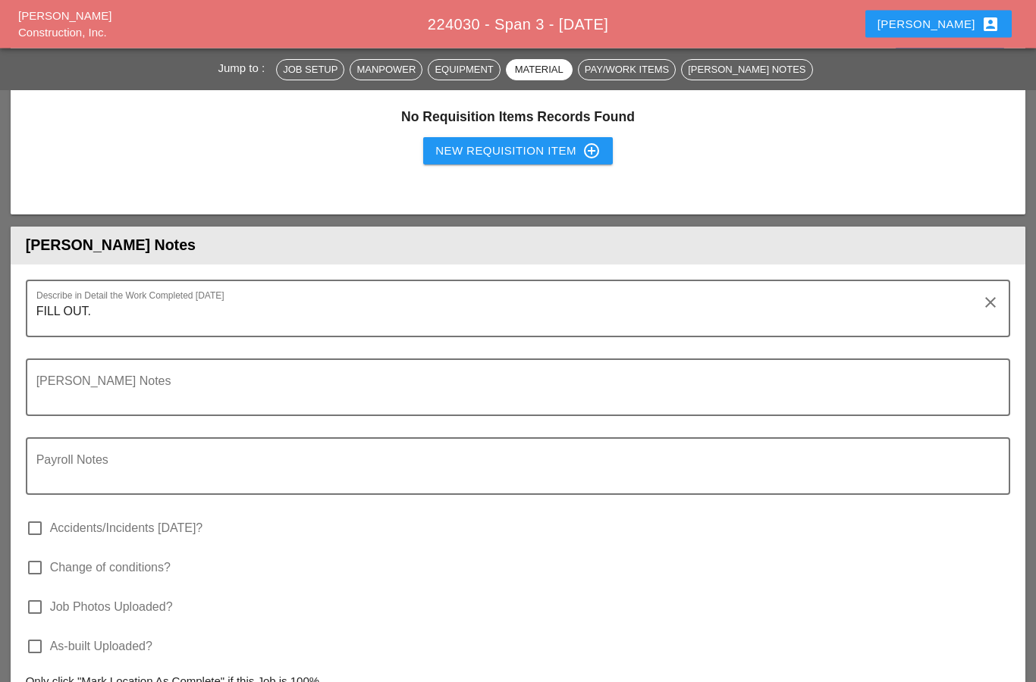
scroll to position [1821, 0]
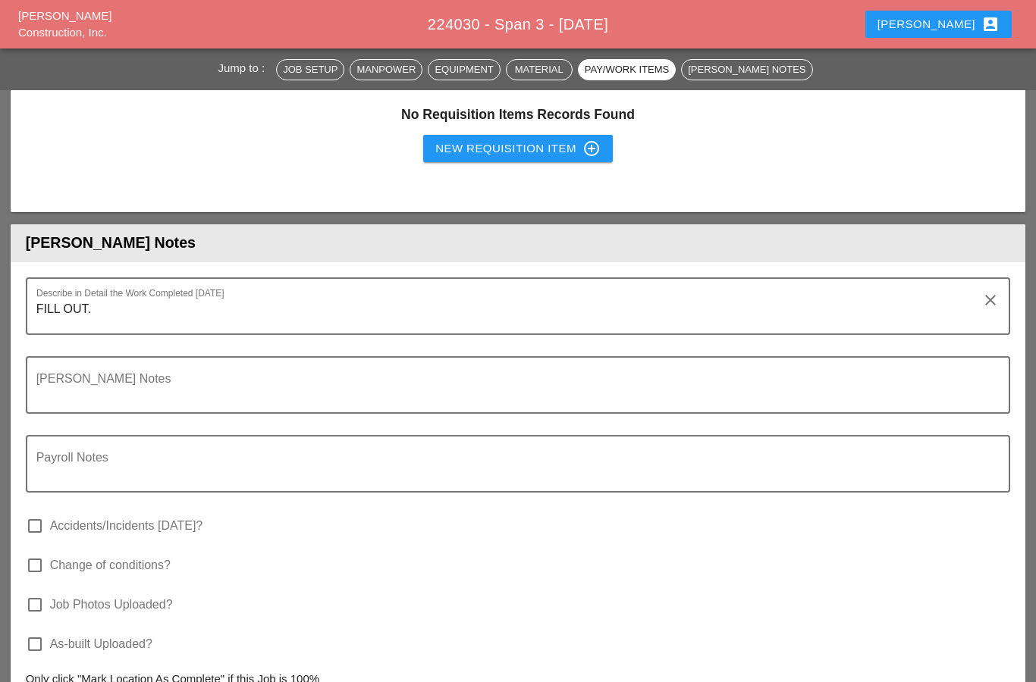
click at [58, 394] on textarea "Foreman's Notes" at bounding box center [512, 394] width 952 height 36
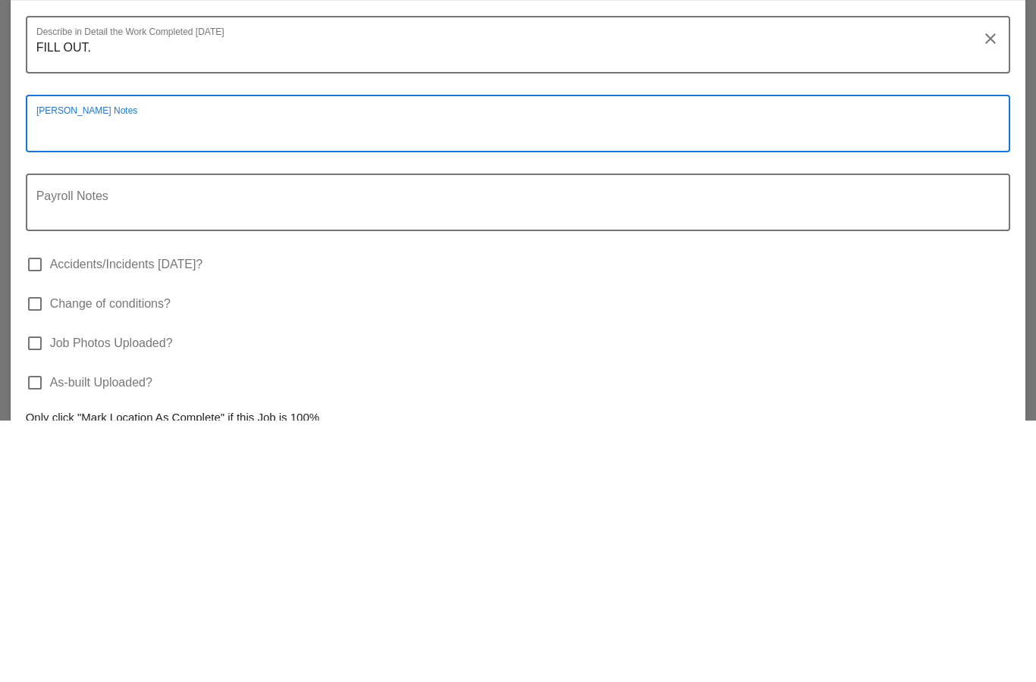
click at [54, 376] on textarea "Foreman's Notes" at bounding box center [512, 394] width 952 height 36
click at [53, 376] on textarea "Foreman's Notes" at bounding box center [512, 394] width 952 height 36
paste textarea "MBTA 2 FLAGGERS ////// 2 POLICE OFFICERS /// WCI MPT"
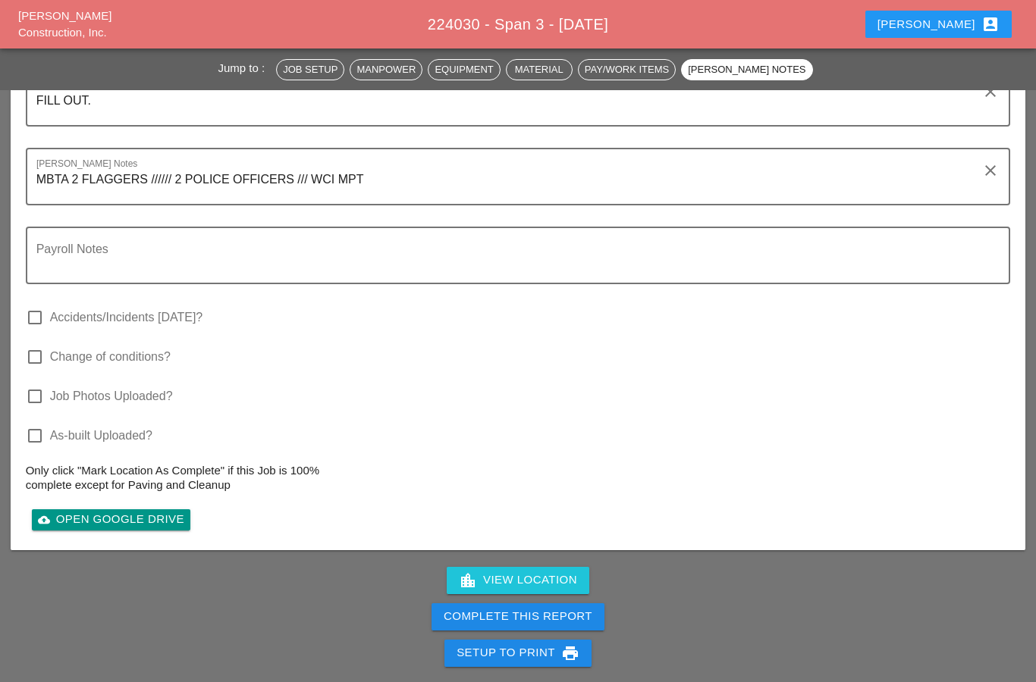
scroll to position [2010, 0]
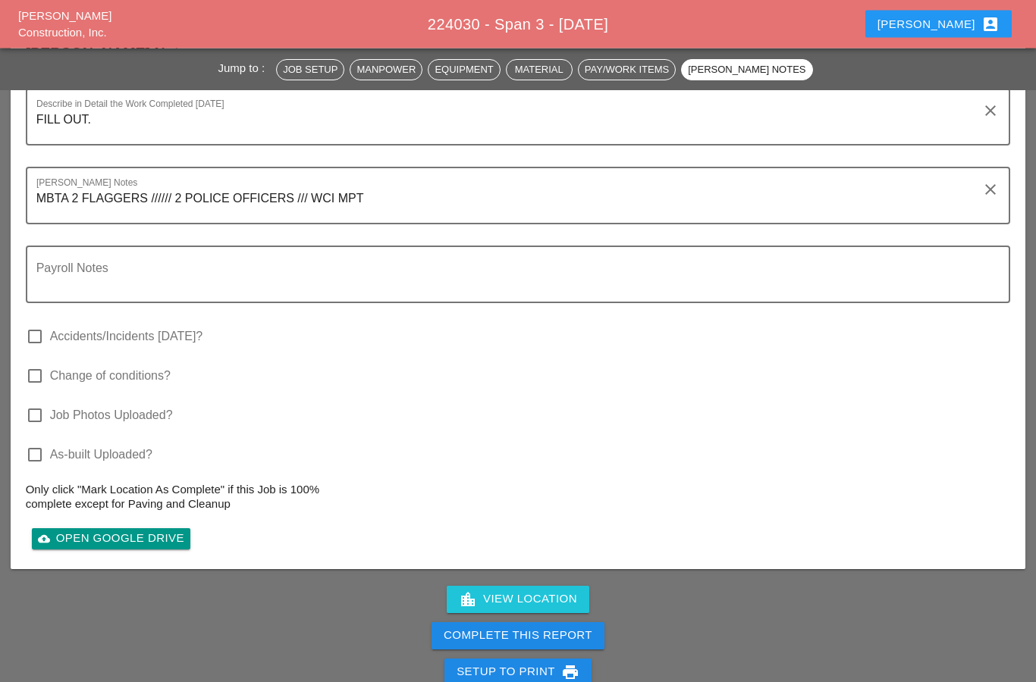
type textarea "MBTA 2 FLAGGERS ////// 2 POLICE OFFICERS /// WCI MPT"
click at [52, 271] on textarea "Payroll Notes" at bounding box center [512, 284] width 952 height 36
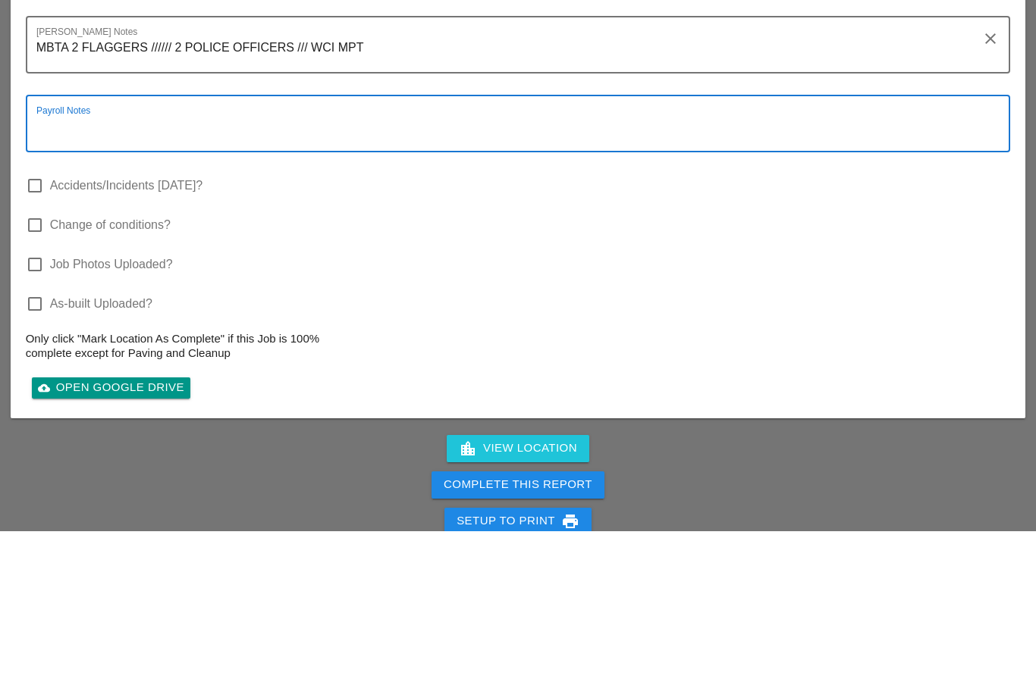
paste textarea "EXTRA LABORER [PERSON_NAME]"
type textarea "EXTRA LABORER [PERSON_NAME]"
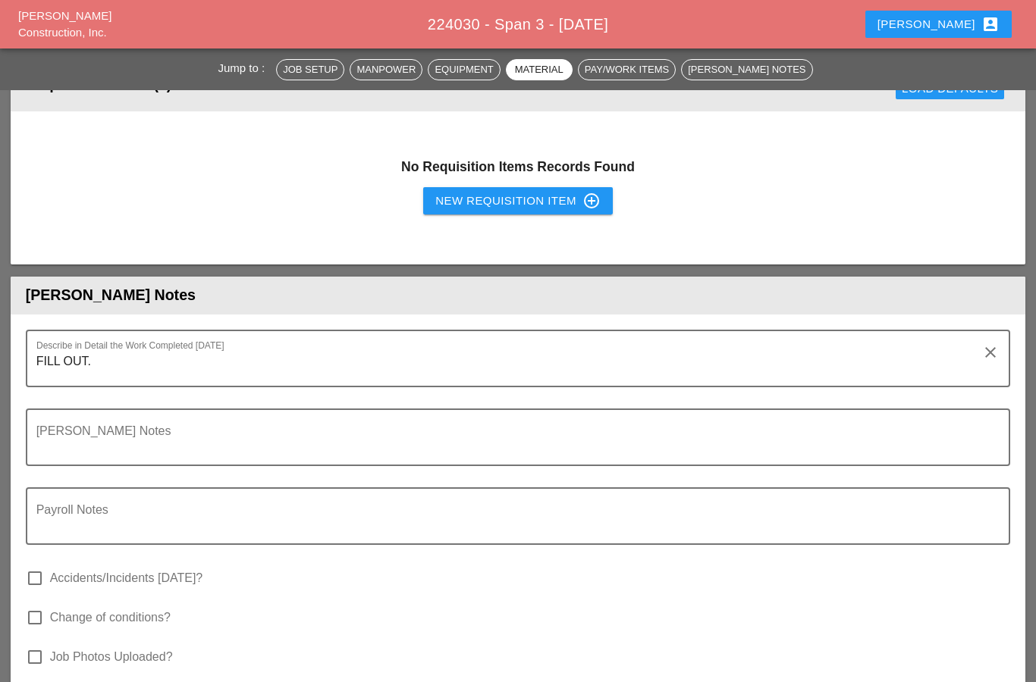
scroll to position [1778, 0]
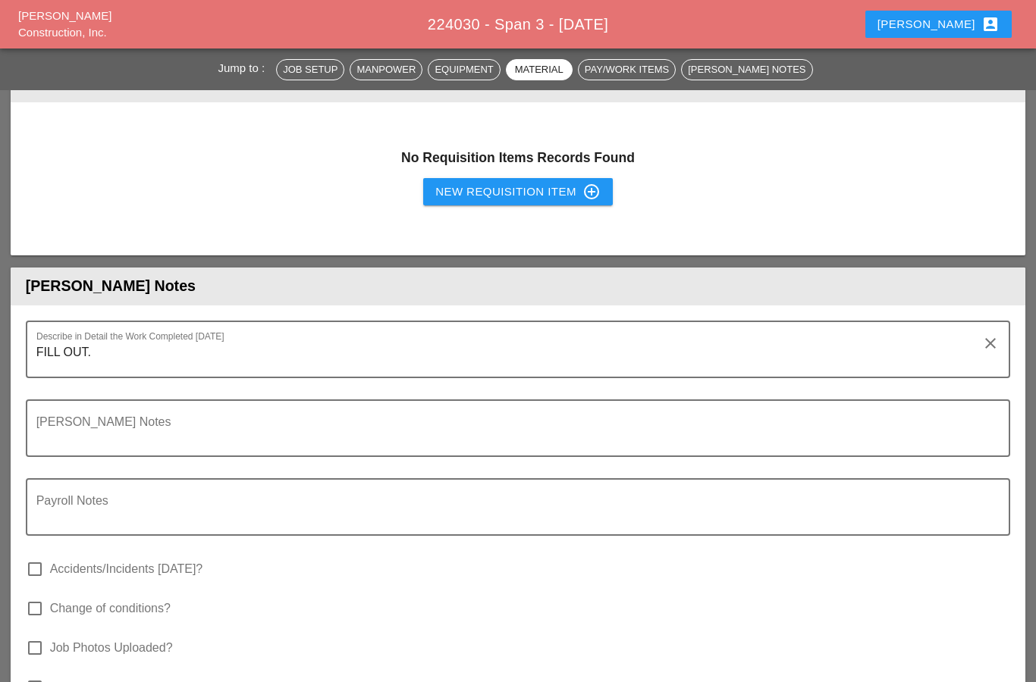
click at [44, 431] on textarea "Foreman's Notes" at bounding box center [512, 437] width 952 height 36
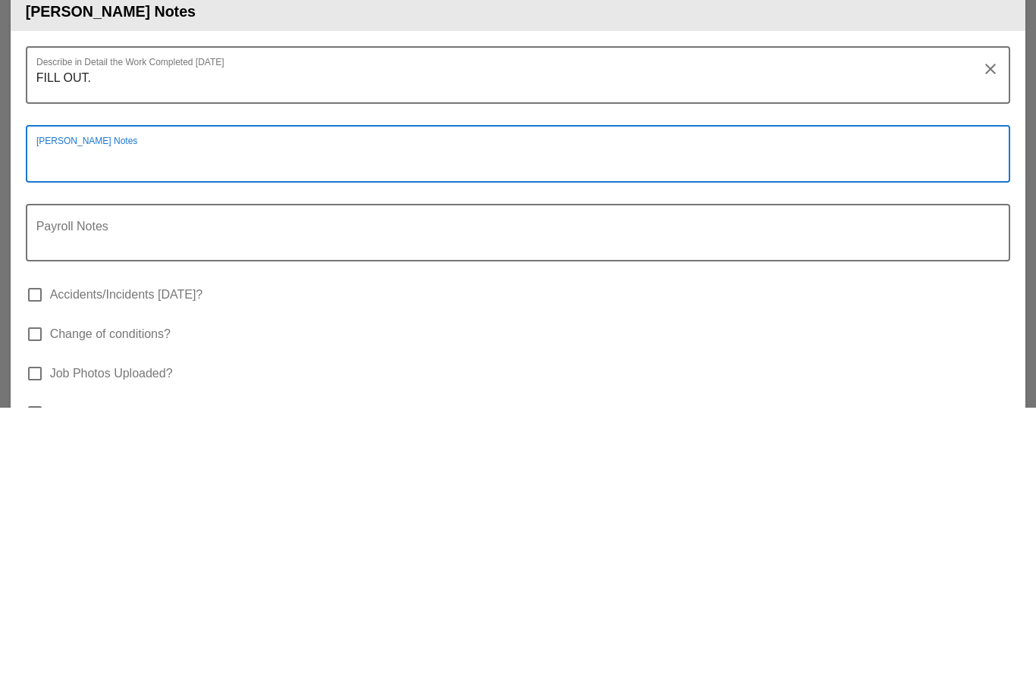
paste textarea "MBTA 2 FLAGGERS ////// 2 POLICE OFFICERS /// WCI MPT"
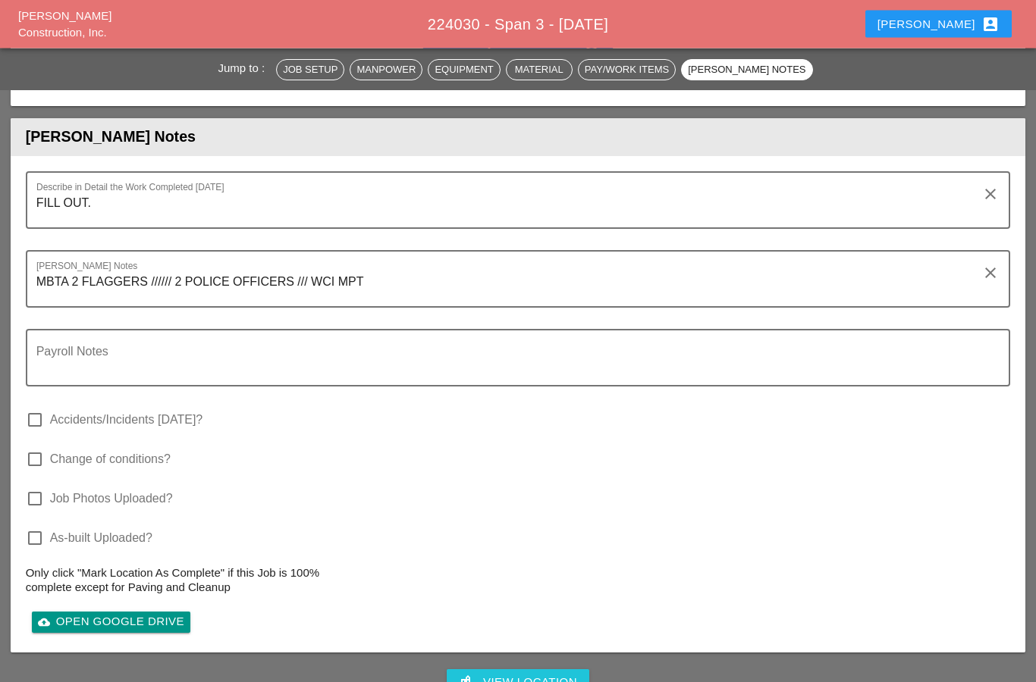
scroll to position [1928, 0]
type textarea "MBTA 2 FLAGGERS ////// 2 POLICE OFFICERS /// WCI MPT"
click at [58, 365] on textarea "Payroll Notes" at bounding box center [512, 367] width 952 height 36
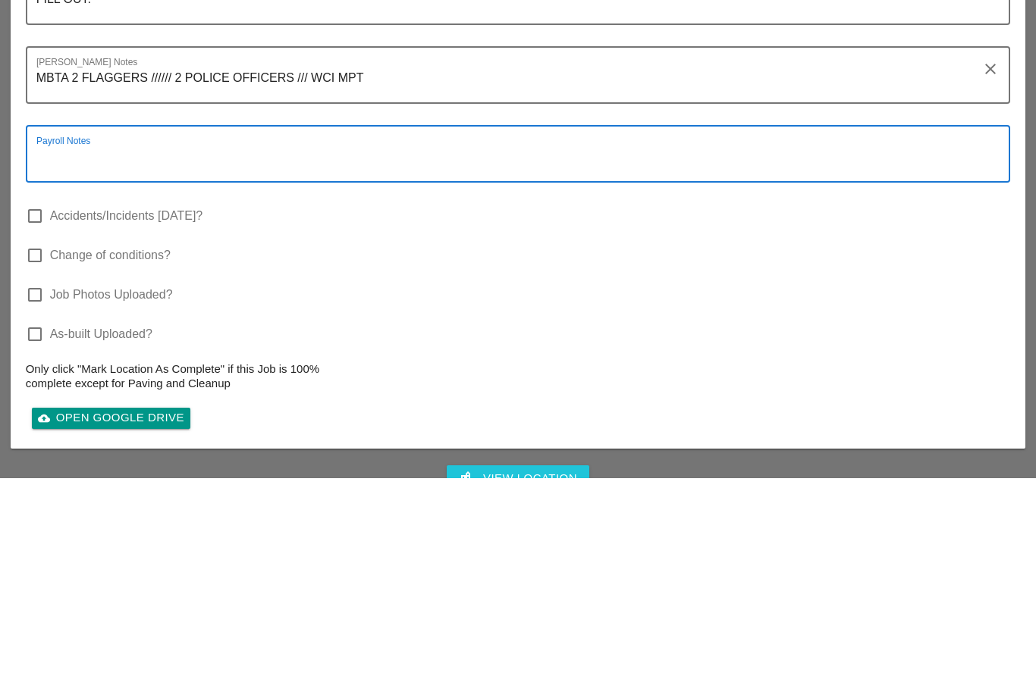
paste textarea "EXTRA LABORER [PERSON_NAME]"
type textarea "EXTRA LABORER [PERSON_NAME]"
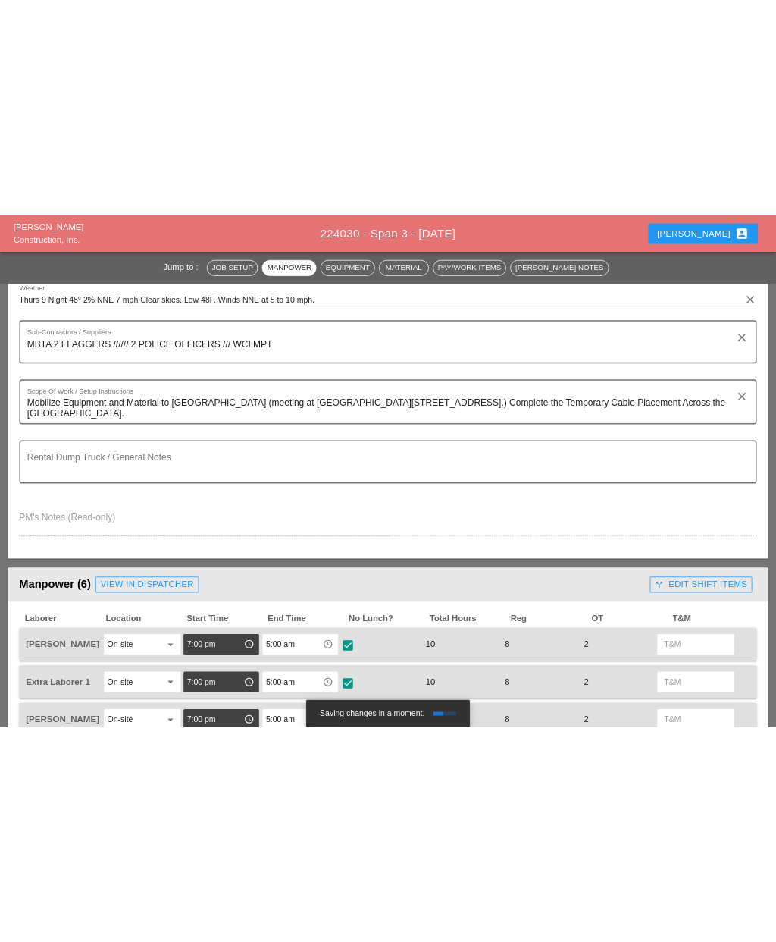
scroll to position [274, 0]
